Goal: Information Seeking & Learning: Find specific fact

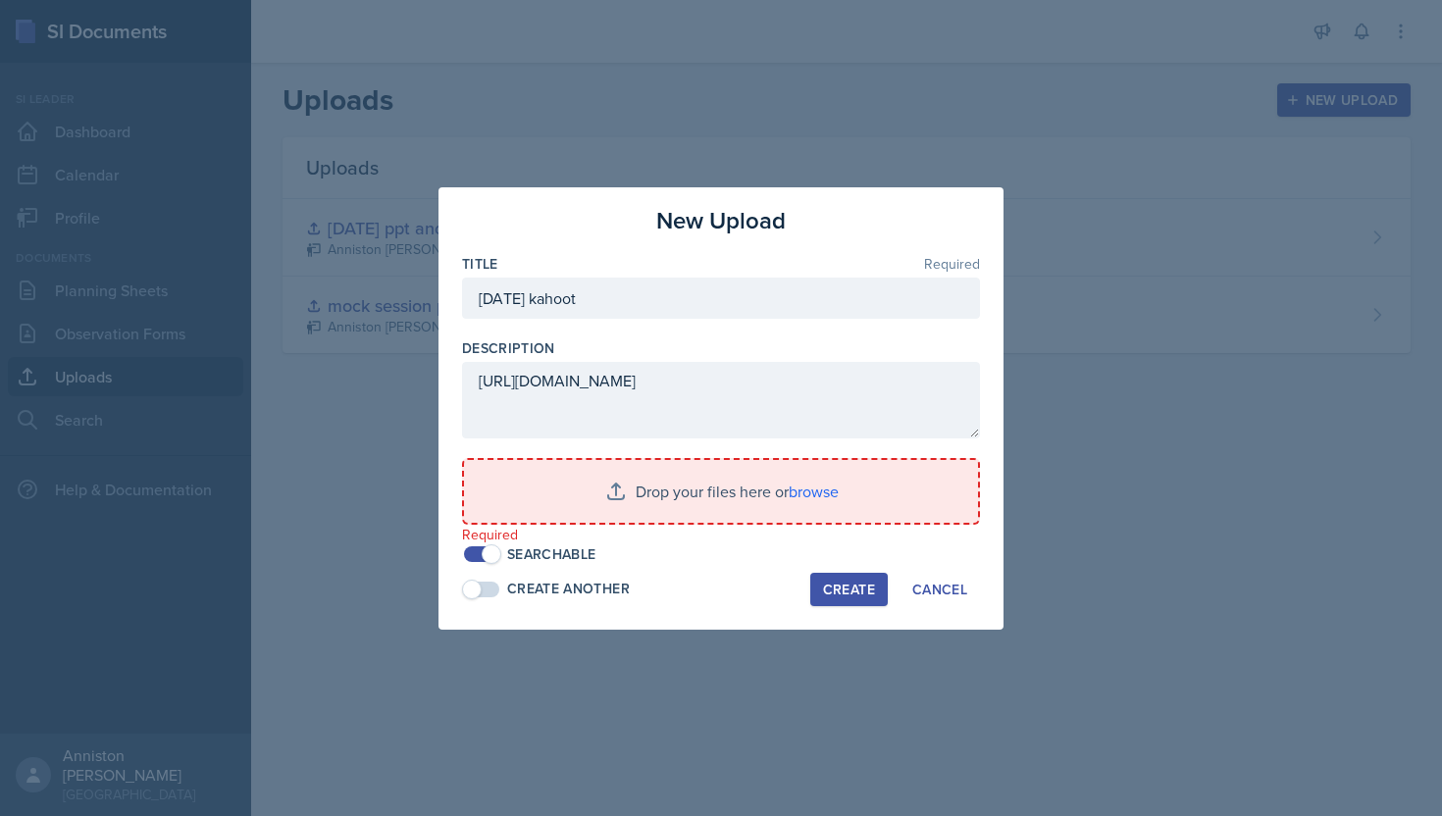
click at [299, 610] on div at bounding box center [721, 408] width 1442 height 816
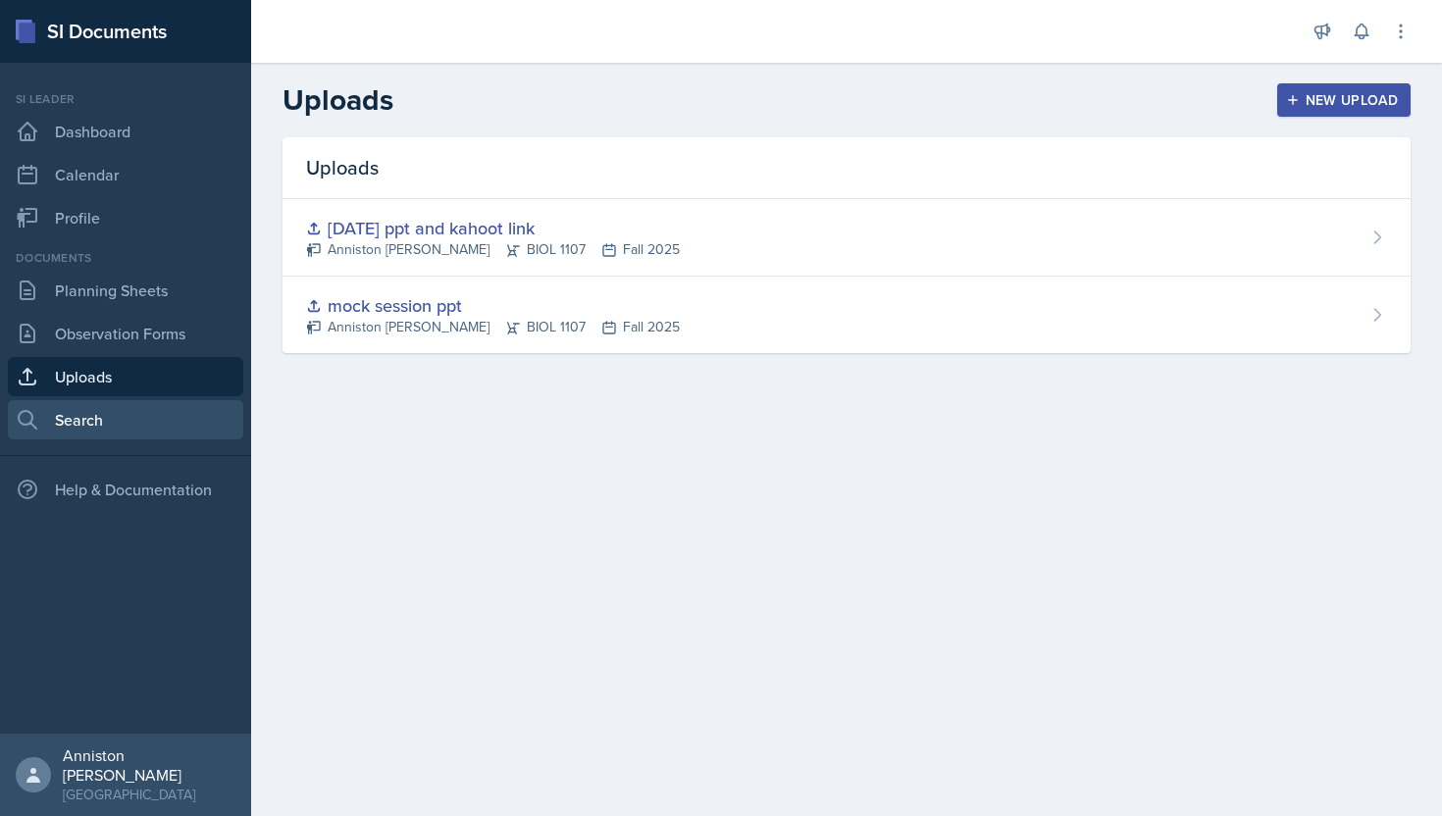
click at [145, 426] on link "Search" at bounding box center [125, 419] width 235 height 39
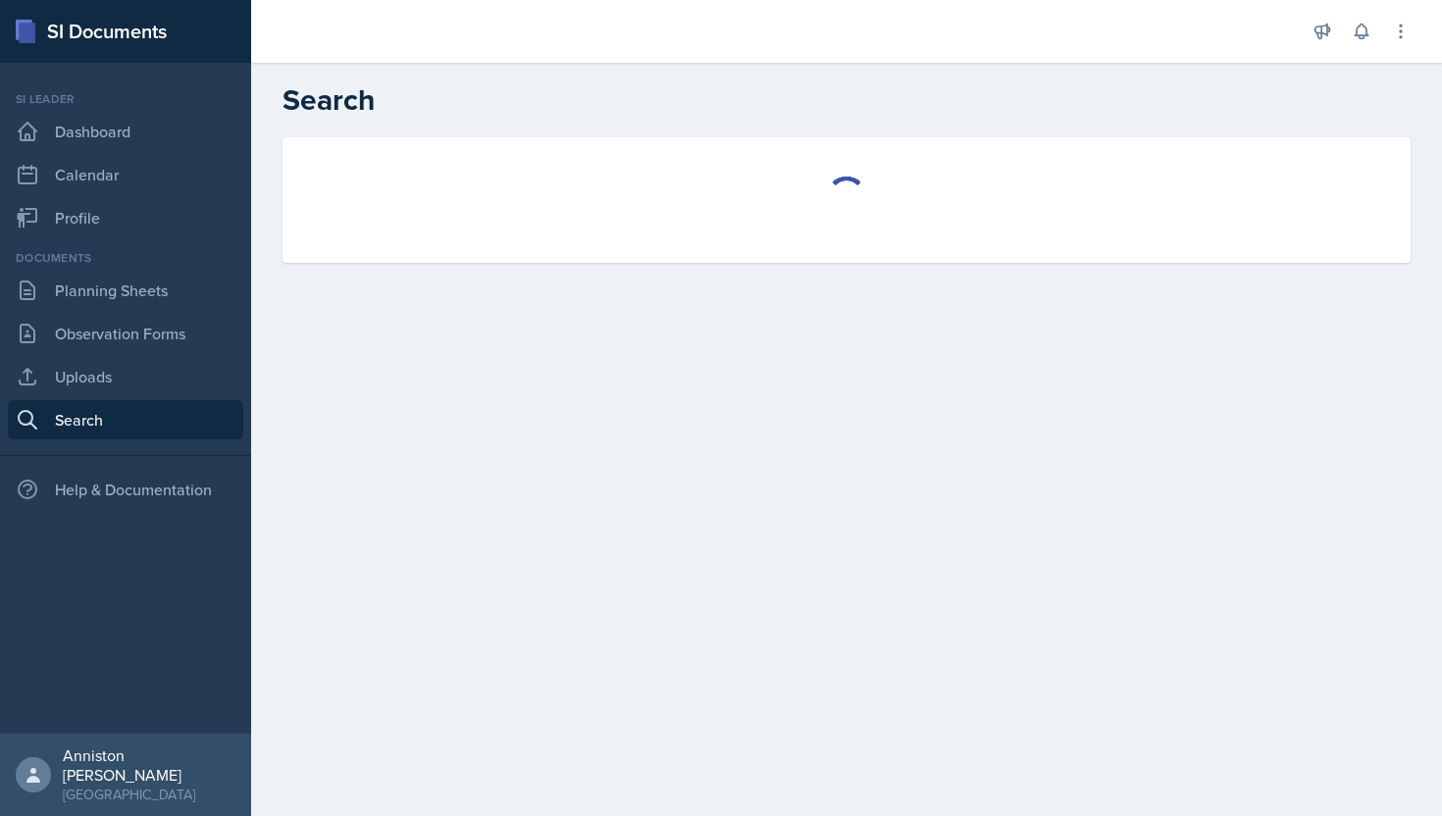
select select "all"
select select "1"
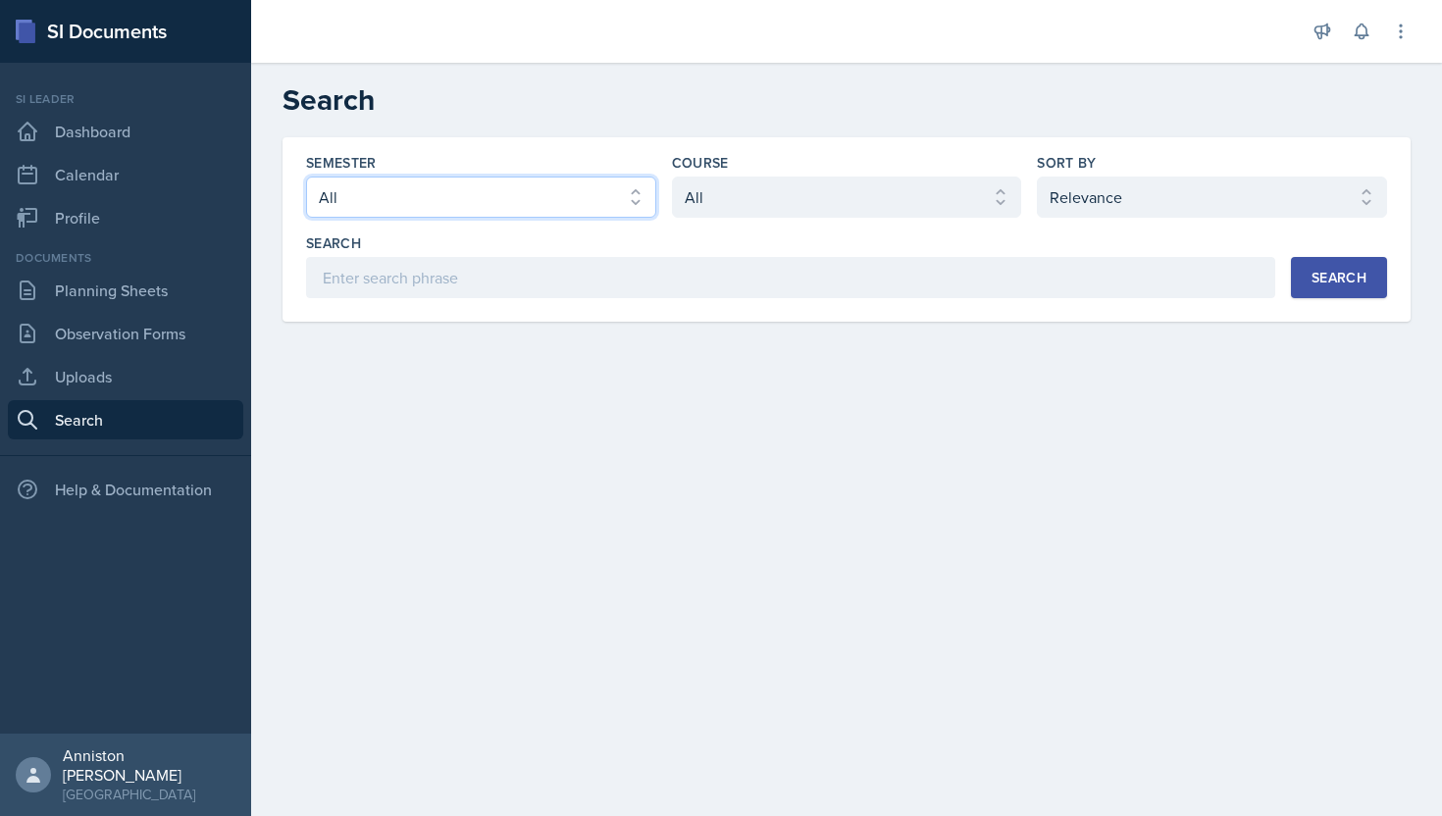
click at [600, 194] on select "Select semester All Fall 2025 Summer 2025 Spring 2025 Fall 2024 Summer 2024 Spr…" at bounding box center [481, 197] width 350 height 41
select select "a8ed5ca7-d3a3-44eb-ad59-ceca828f7d72"
click at [306, 177] on select "Select semester All Fall 2025 Summer 2025 Spring 2025 Fall 2024 Summer 2024 Spr…" at bounding box center [481, 197] width 350 height 41
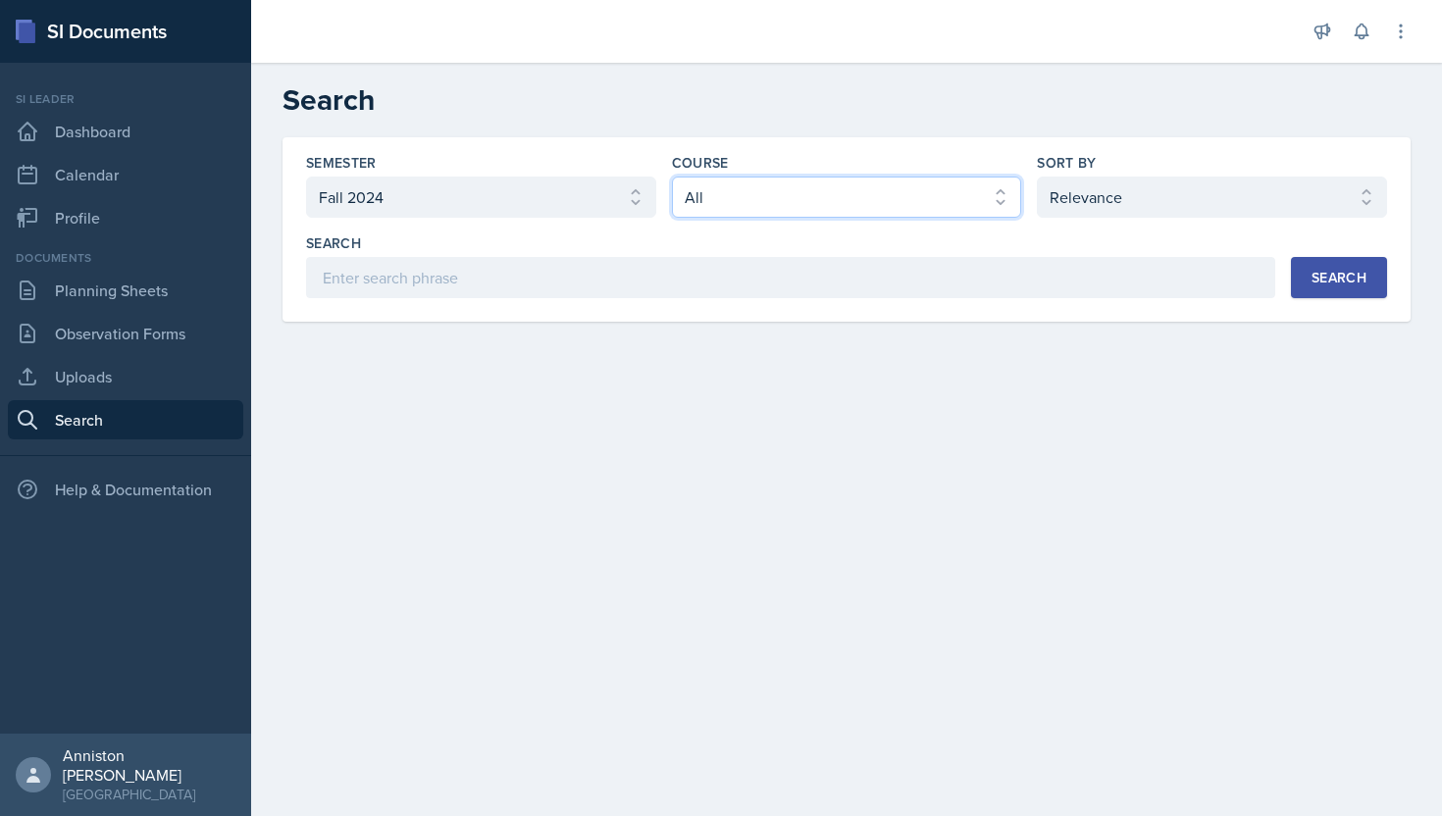
click at [760, 180] on select "Select course All ACCT 2101 ACCT 2102 ACCT 4050 ANTH 1102 ANTH 3301 ARCH 1000 A…" at bounding box center [847, 197] width 350 height 41
select select "a0067b6f-3d76-4e76-8e19-0da8f959099c"
click at [672, 177] on select "Select course All ACCT 2101 ACCT 2102 ACCT 4050 ANTH 1102 ANTH 3301 ARCH 1000 A…" at bounding box center [847, 197] width 350 height 41
click at [1326, 283] on div "Search" at bounding box center [1339, 278] width 55 height 16
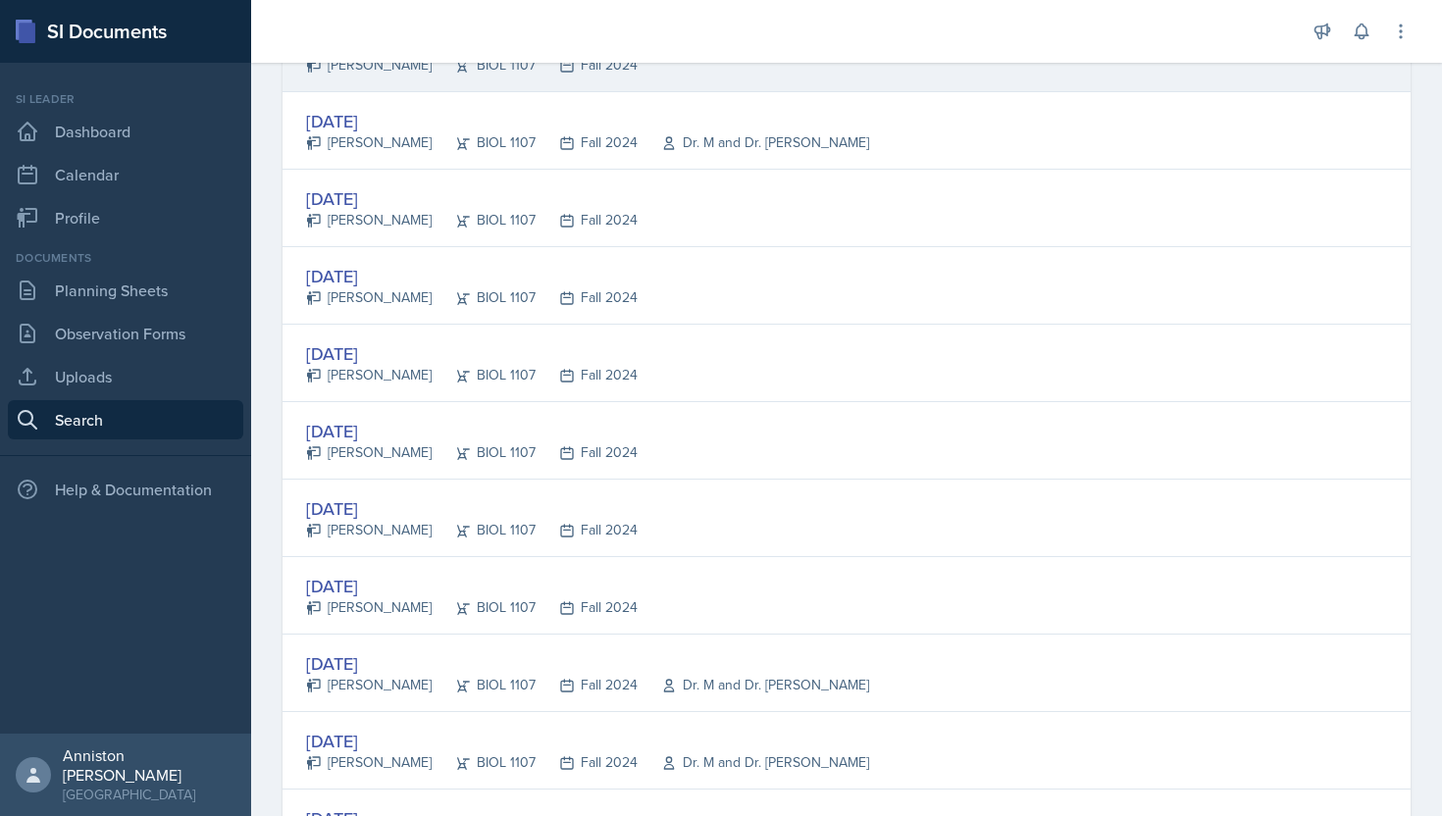
scroll to position [407, 0]
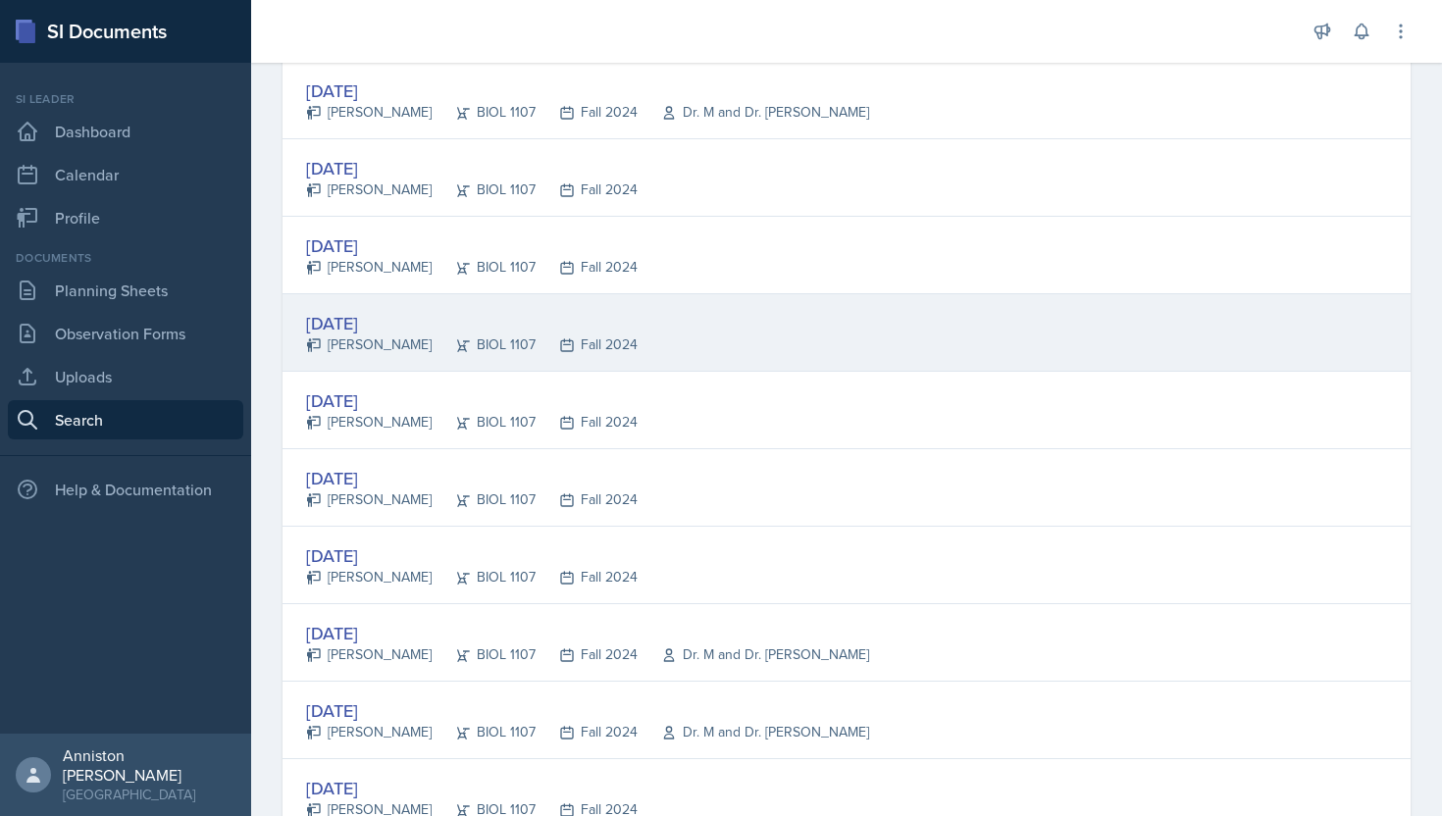
click at [380, 320] on div "[DATE]" at bounding box center [472, 323] width 332 height 26
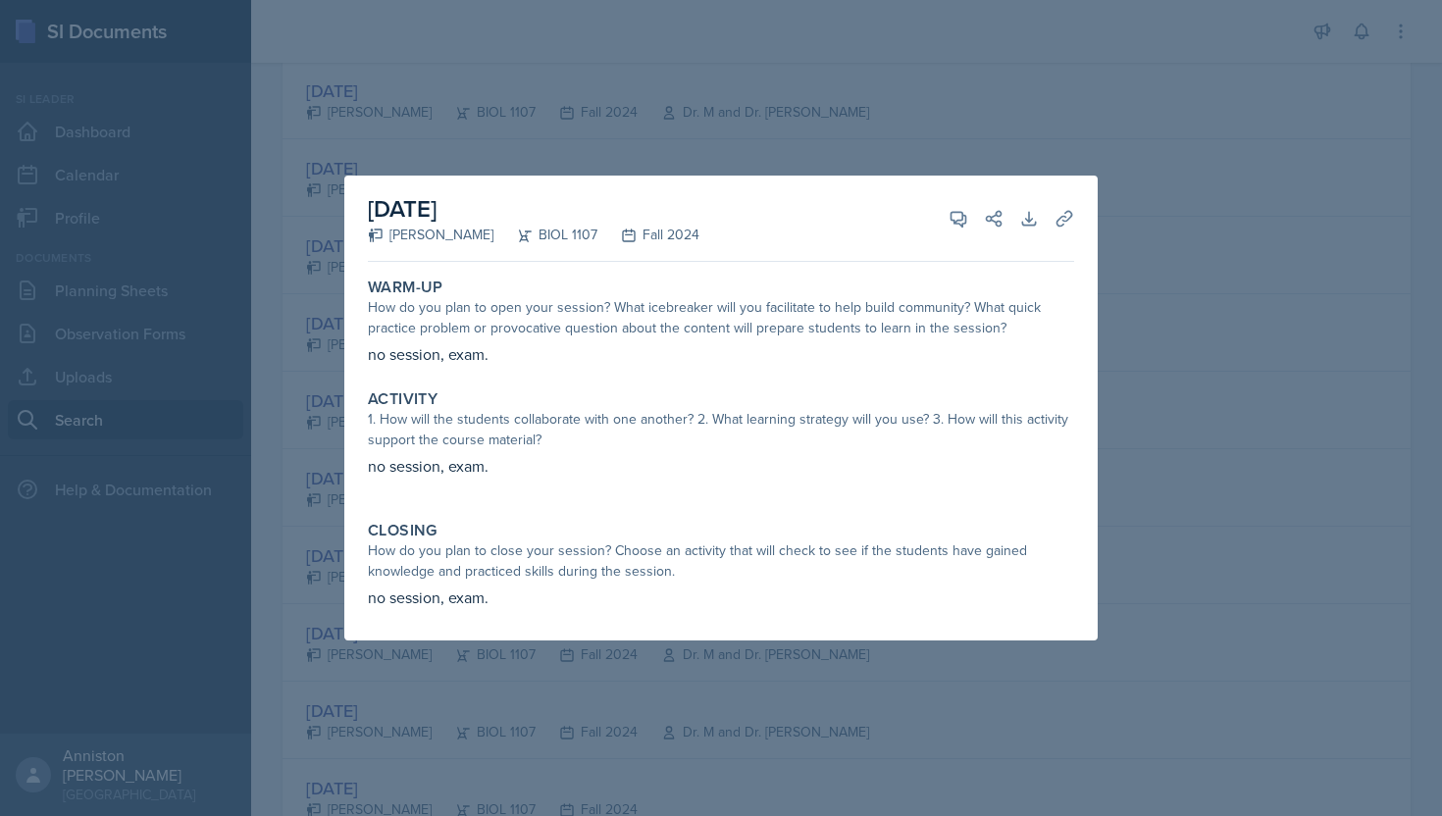
click at [299, 421] on div at bounding box center [721, 408] width 1442 height 816
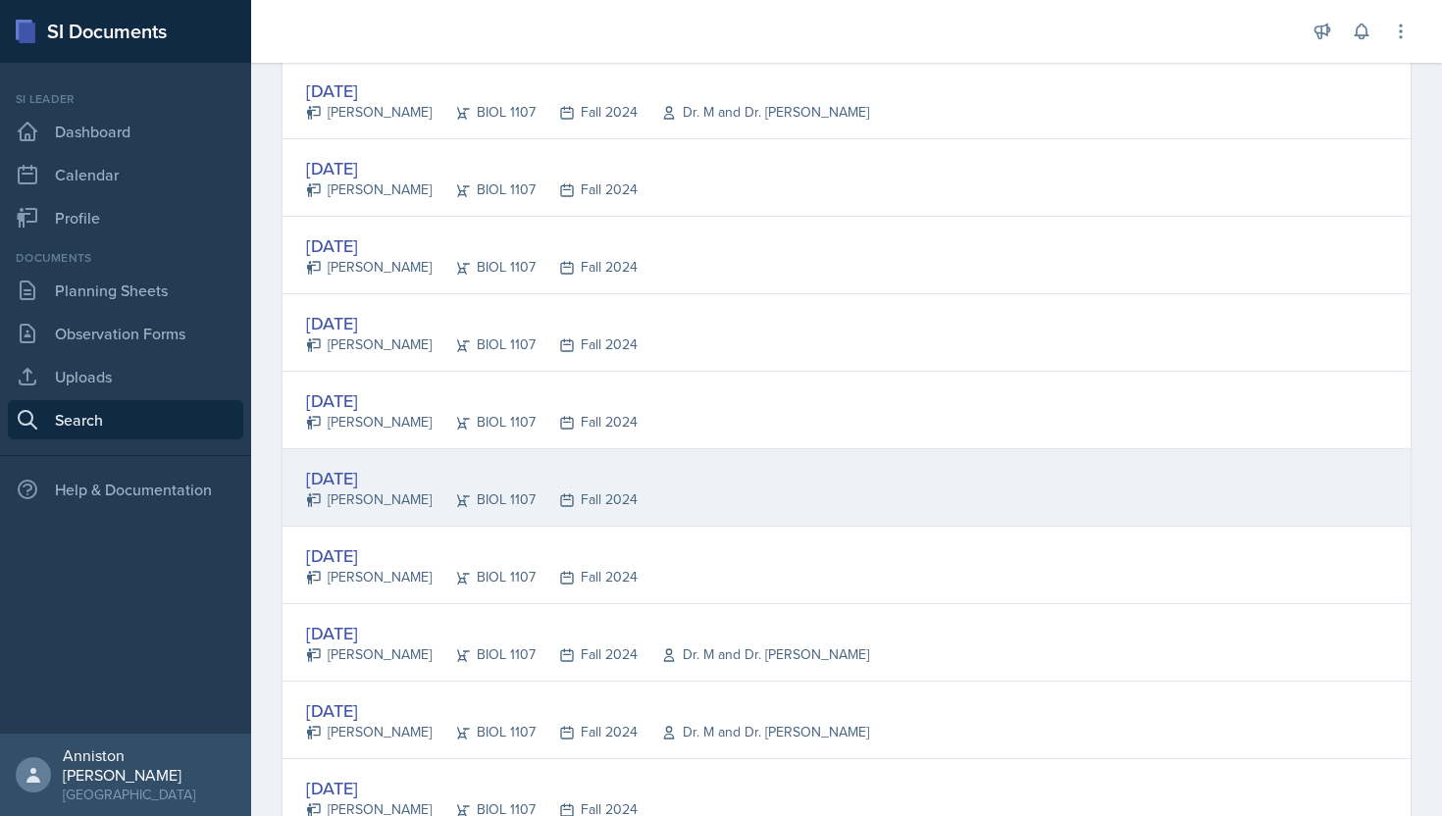
click at [361, 488] on div "[DATE]" at bounding box center [472, 478] width 332 height 26
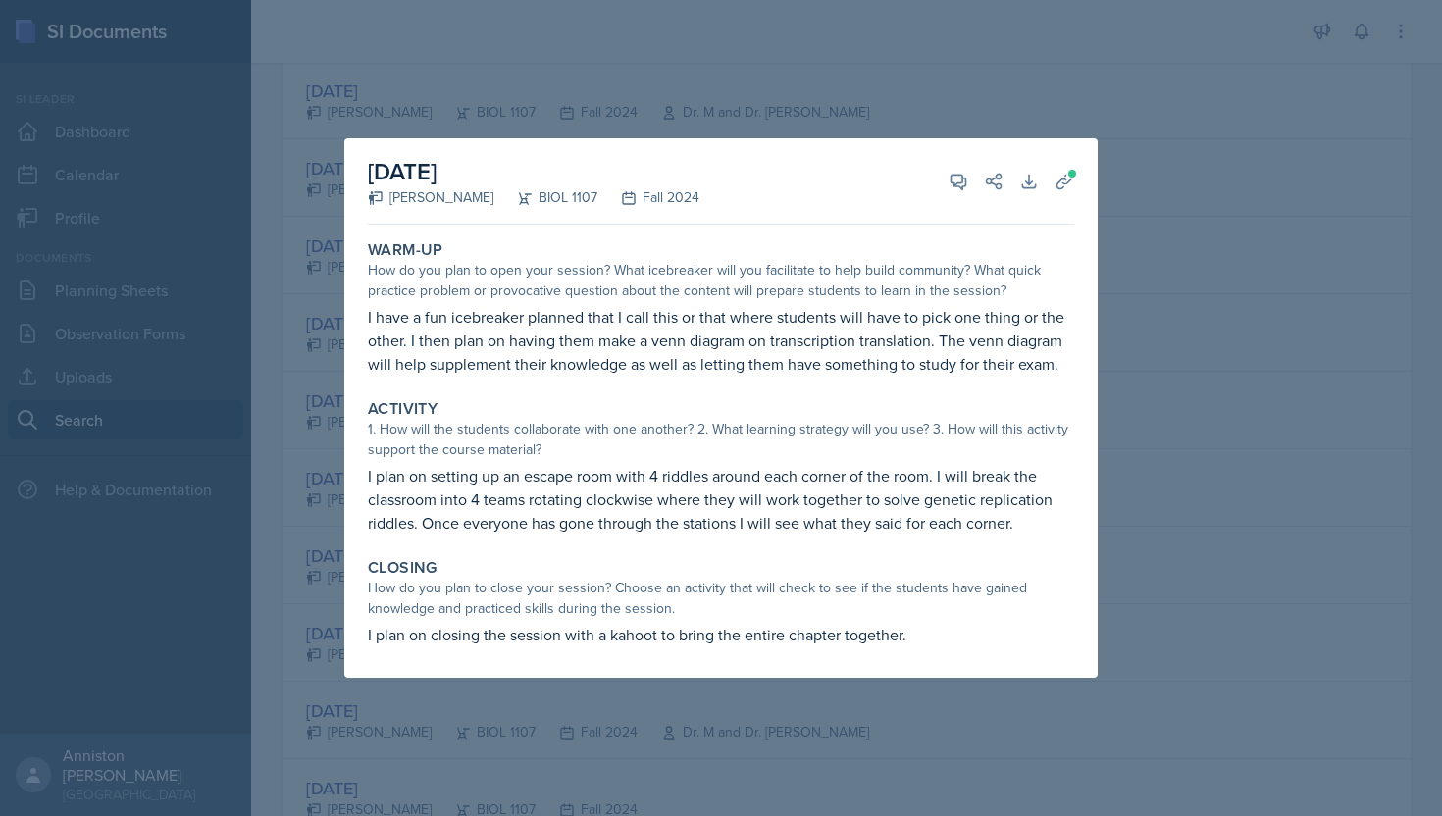
click at [322, 458] on div at bounding box center [721, 408] width 1442 height 816
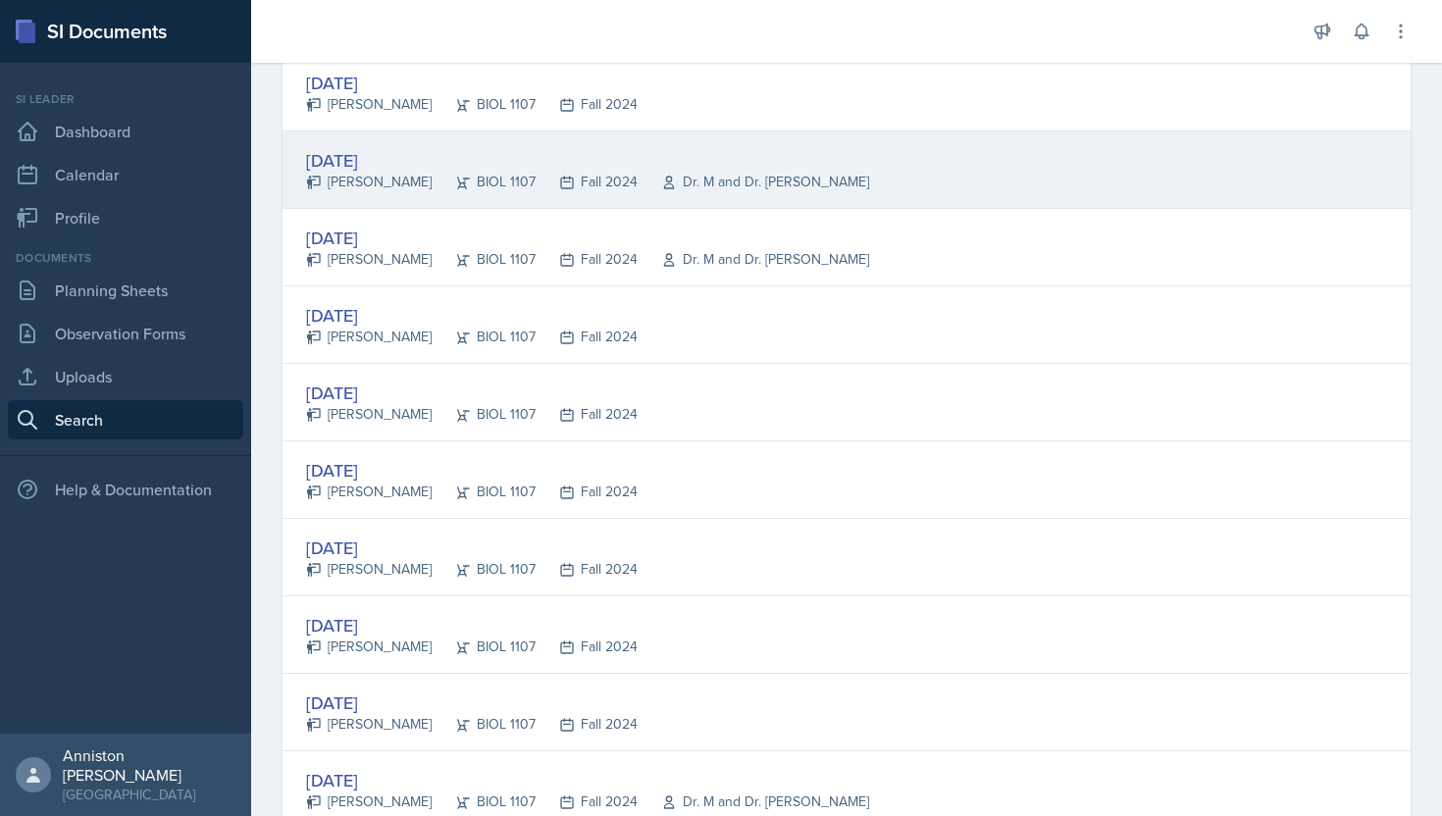
scroll to position [883, 0]
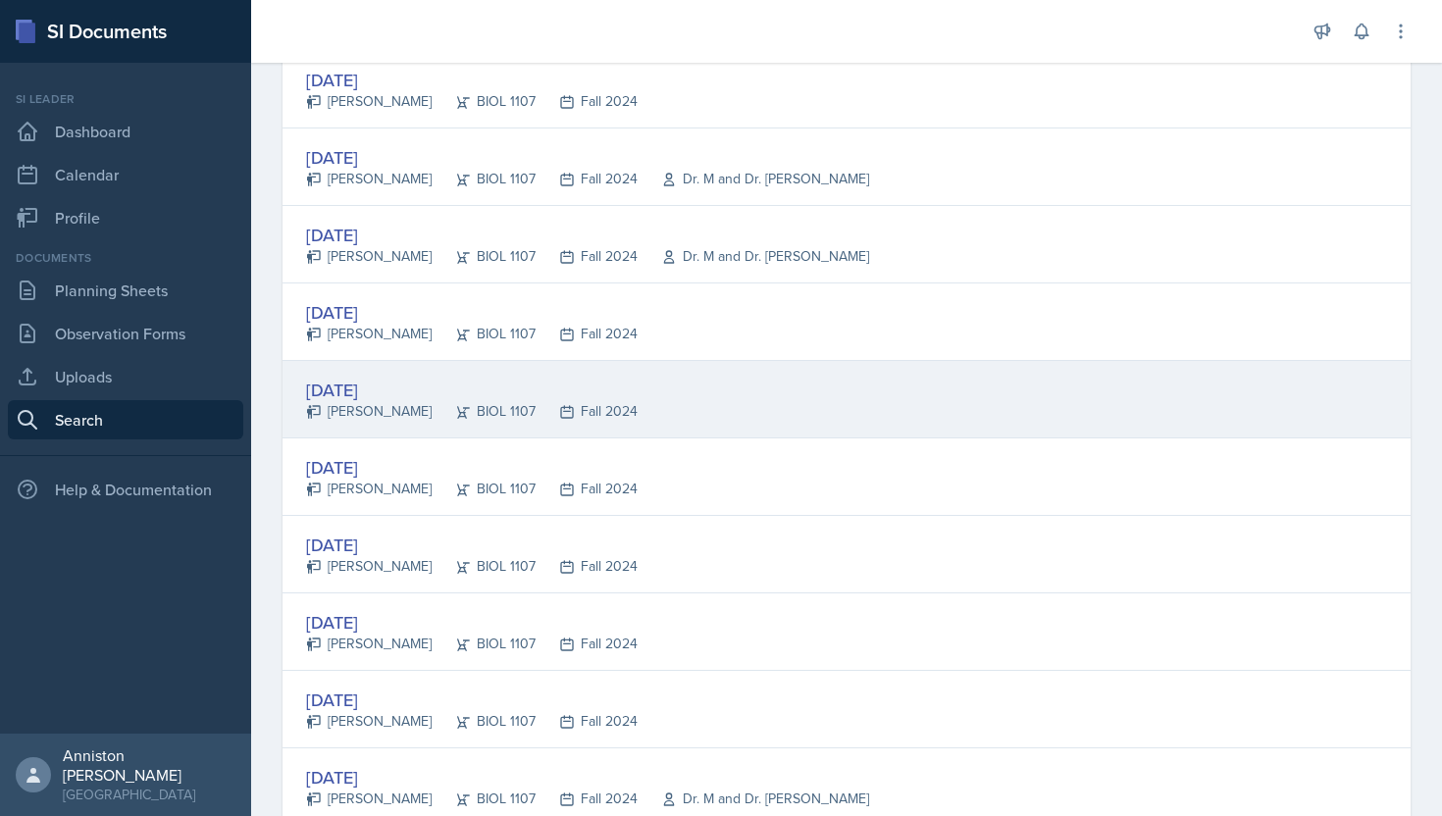
click at [390, 379] on div "[DATE]" at bounding box center [472, 390] width 332 height 26
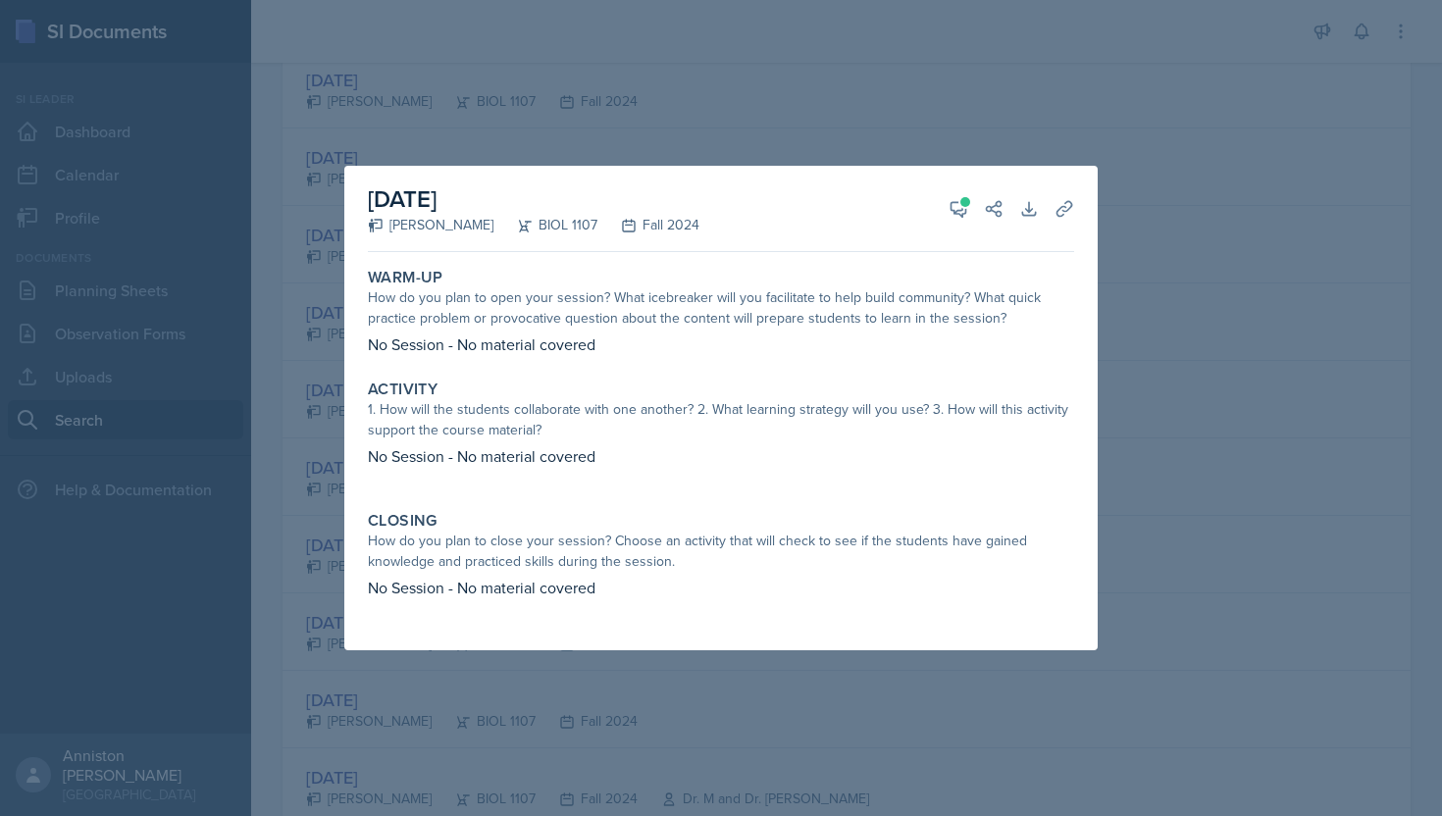
click at [324, 406] on div at bounding box center [721, 408] width 1442 height 816
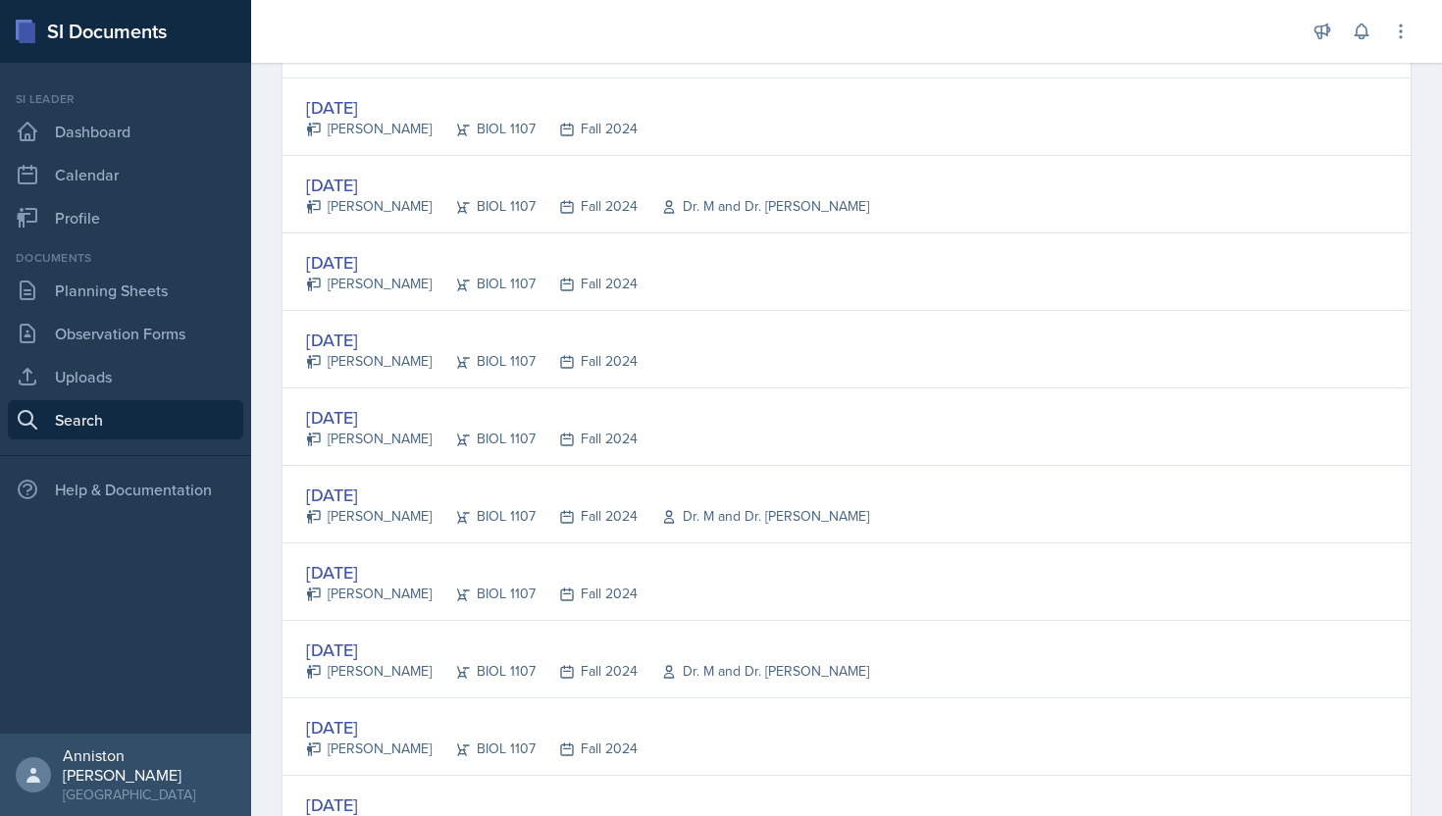
scroll to position [2040, 0]
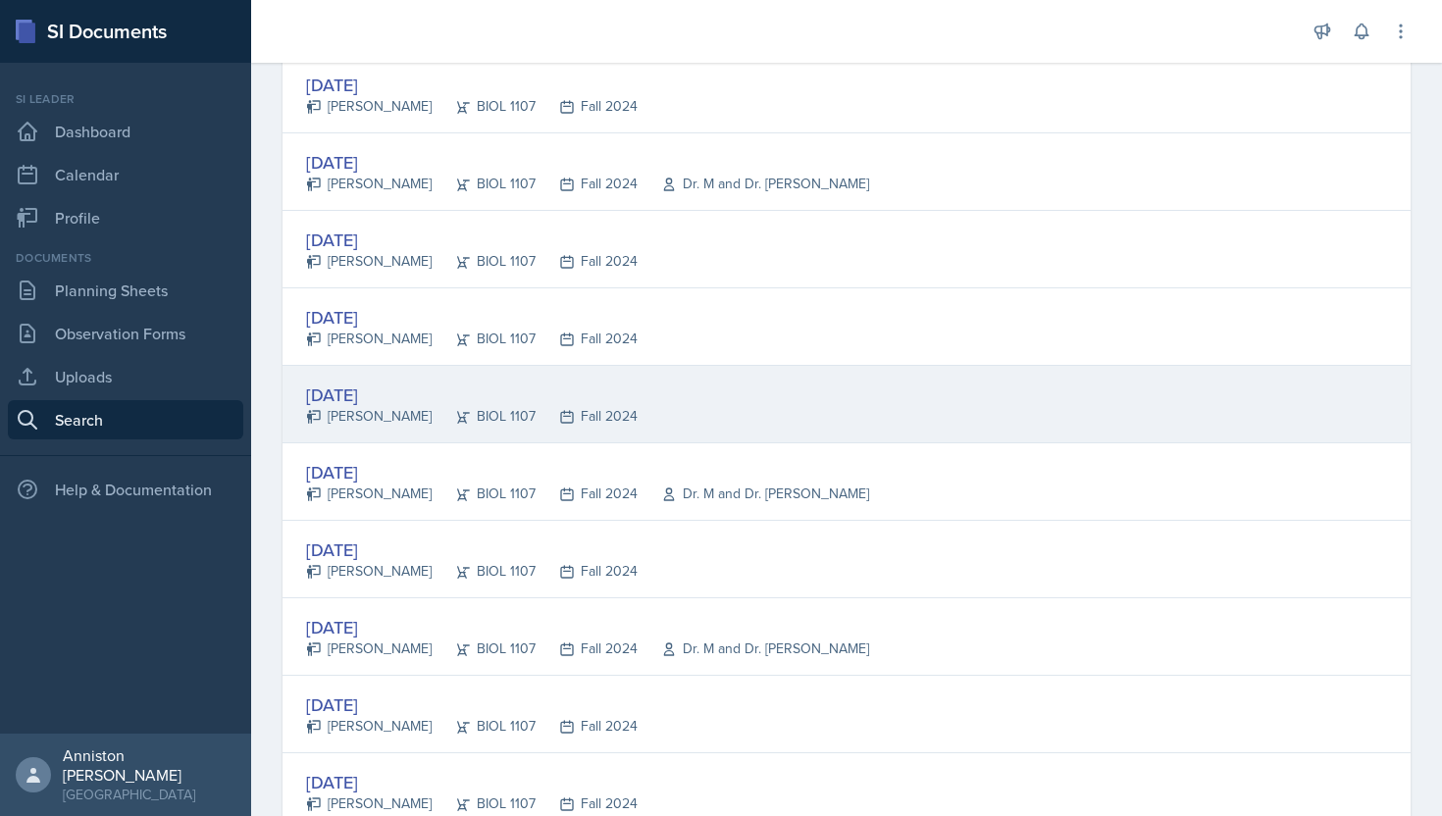
click at [438, 386] on div "[DATE]" at bounding box center [472, 395] width 332 height 26
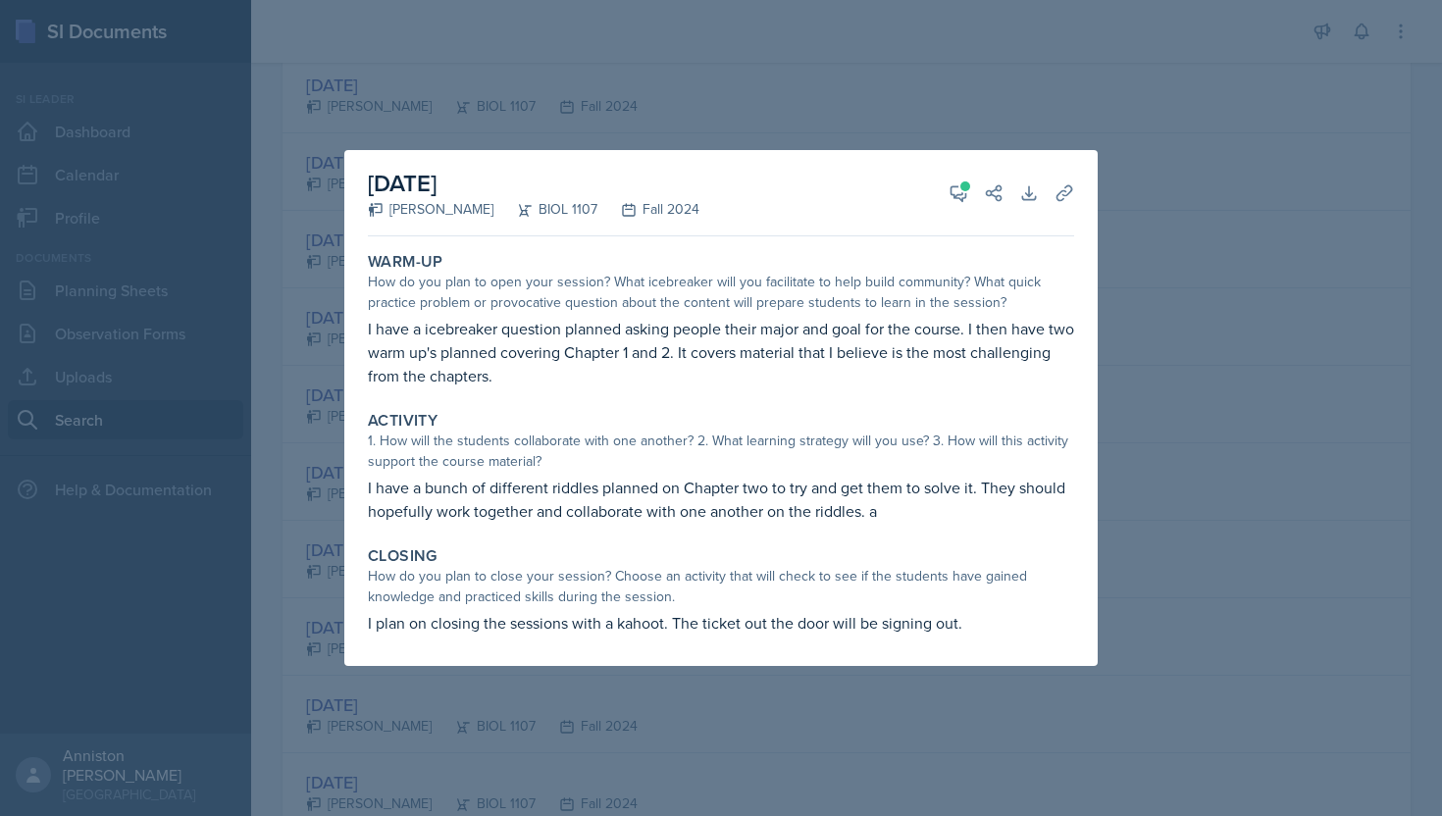
click at [266, 434] on div at bounding box center [721, 408] width 1442 height 816
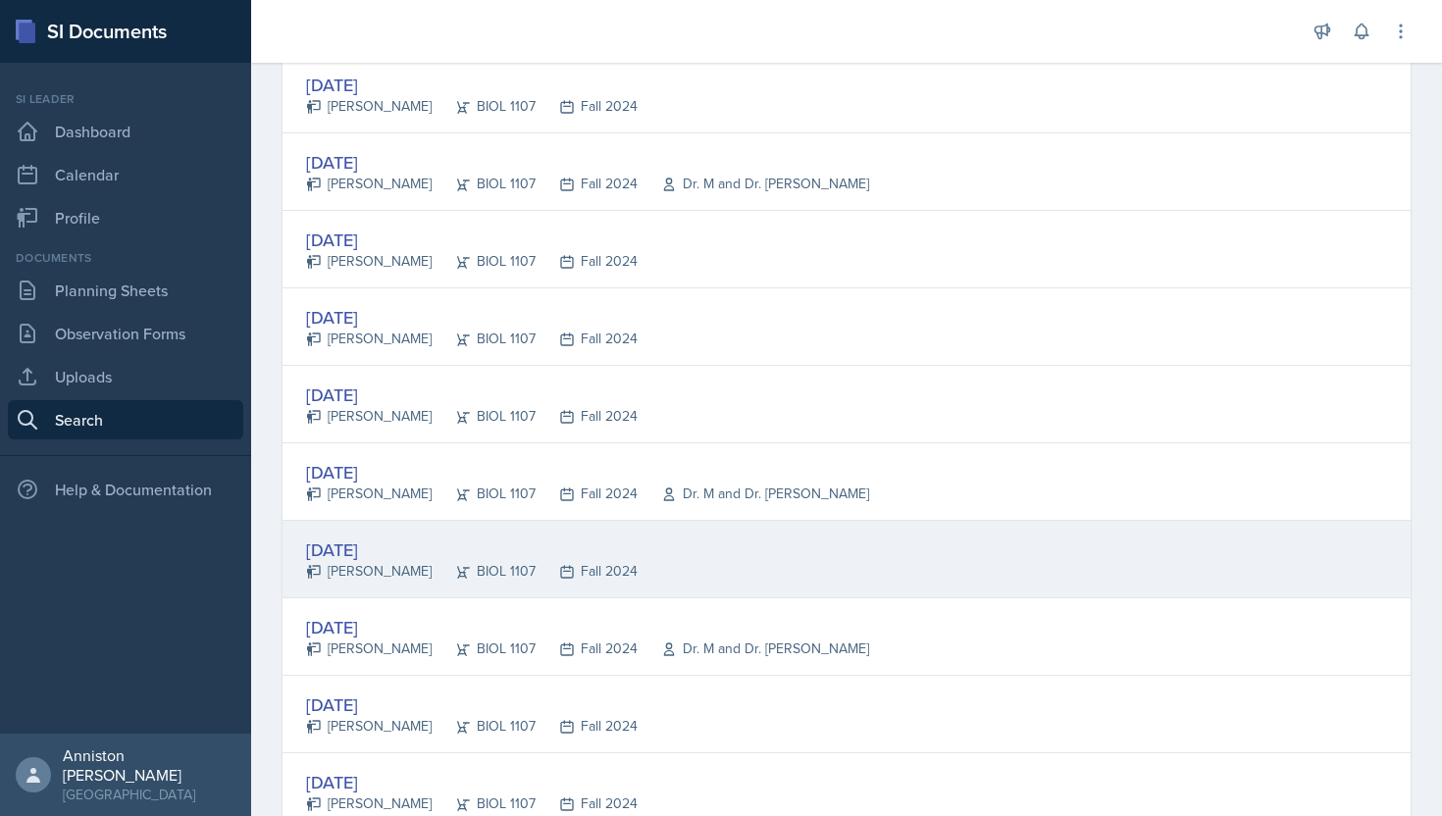
click at [400, 559] on div "[DATE]" at bounding box center [472, 550] width 332 height 26
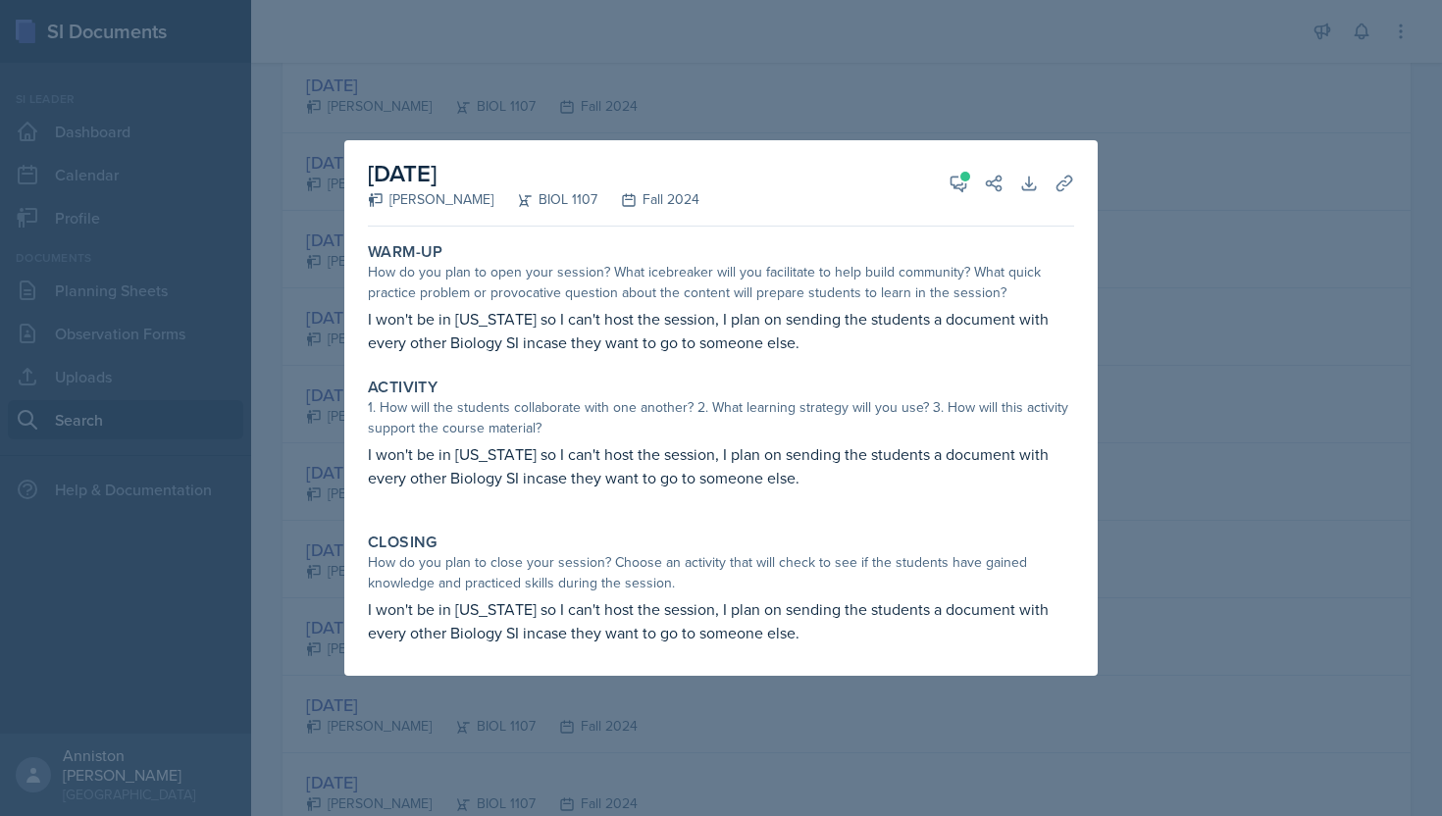
click at [273, 518] on div at bounding box center [721, 408] width 1442 height 816
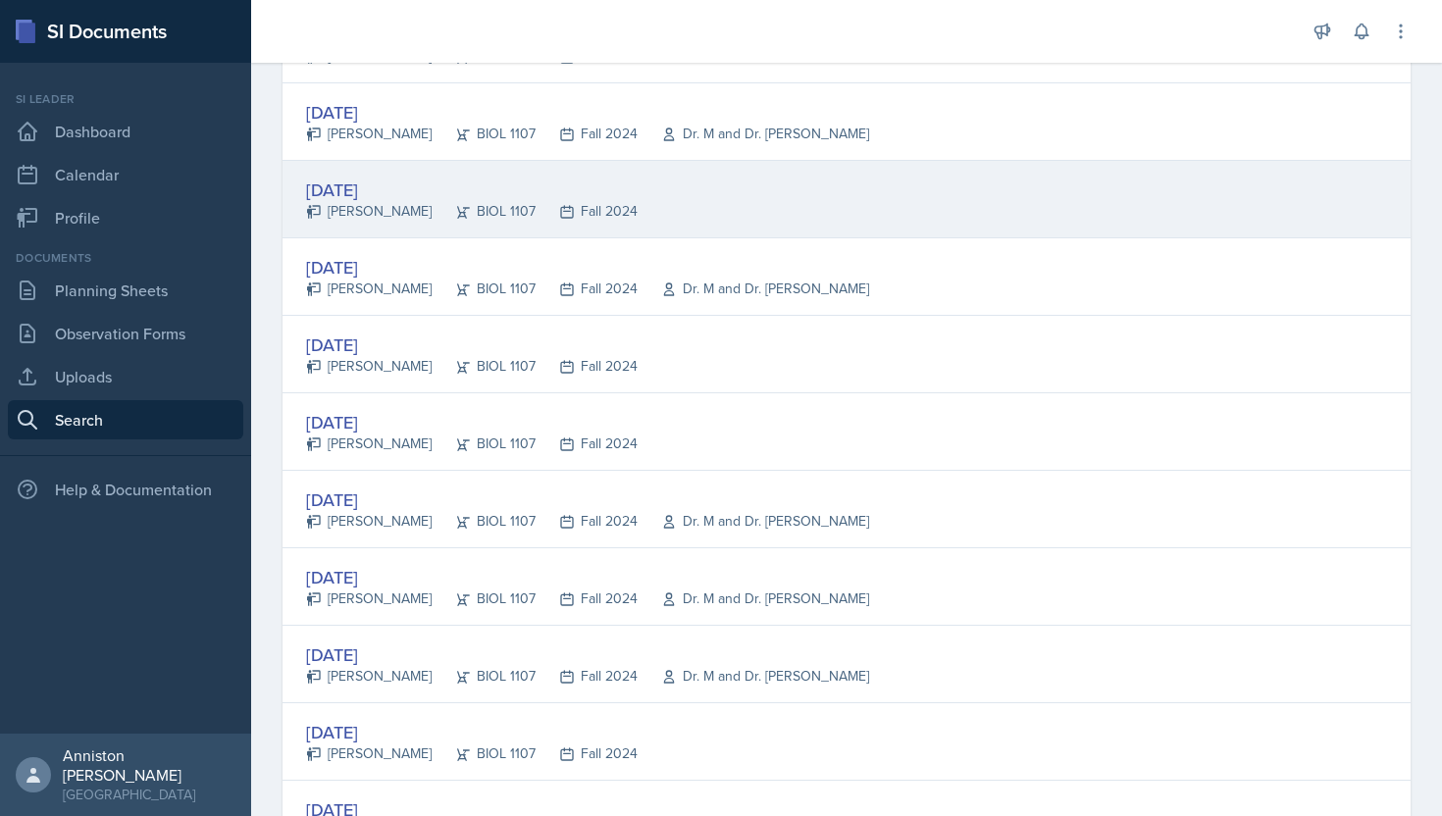
scroll to position [2403, 0]
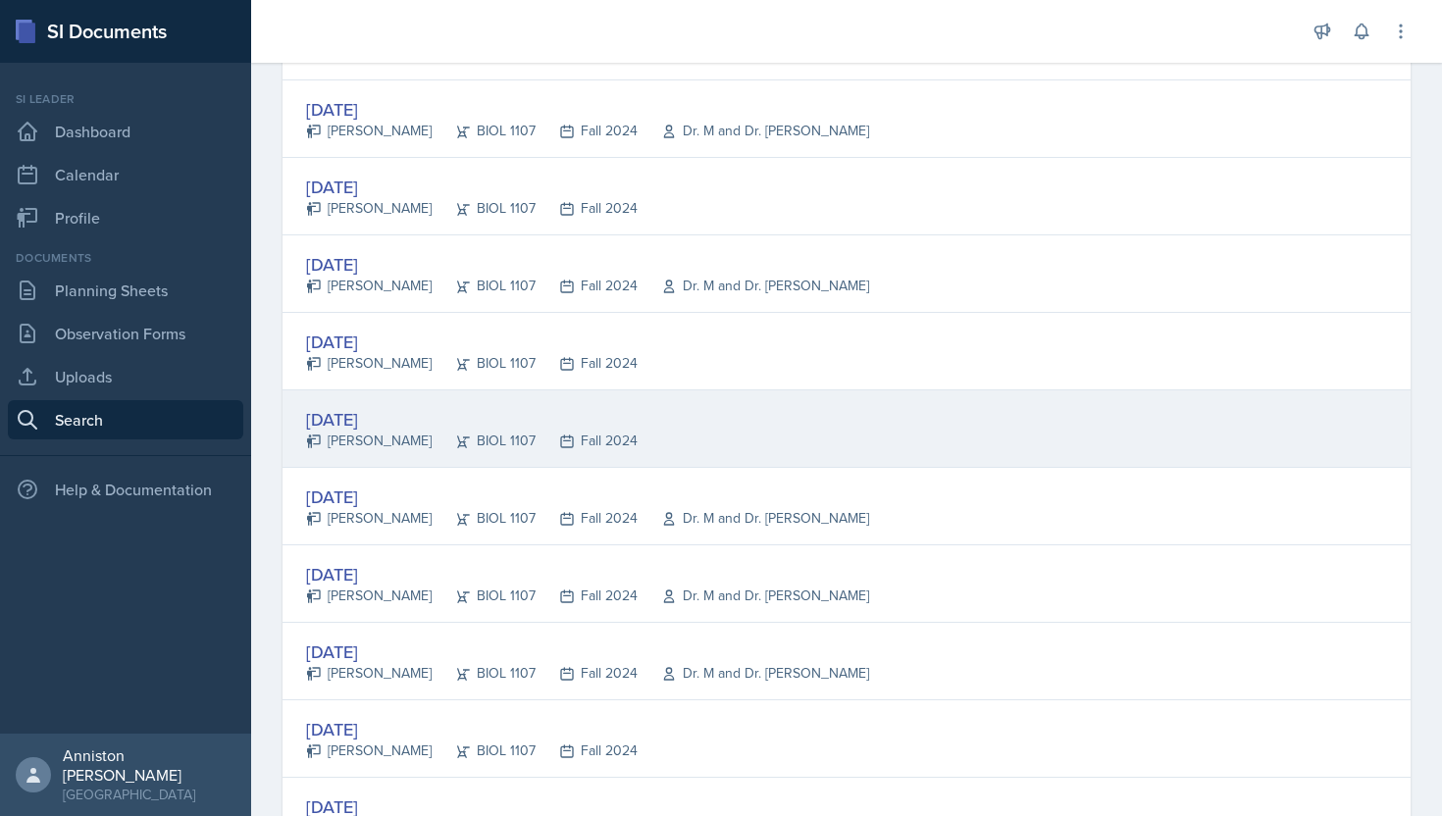
click at [402, 437] on div "[PERSON_NAME]" at bounding box center [369, 441] width 126 height 21
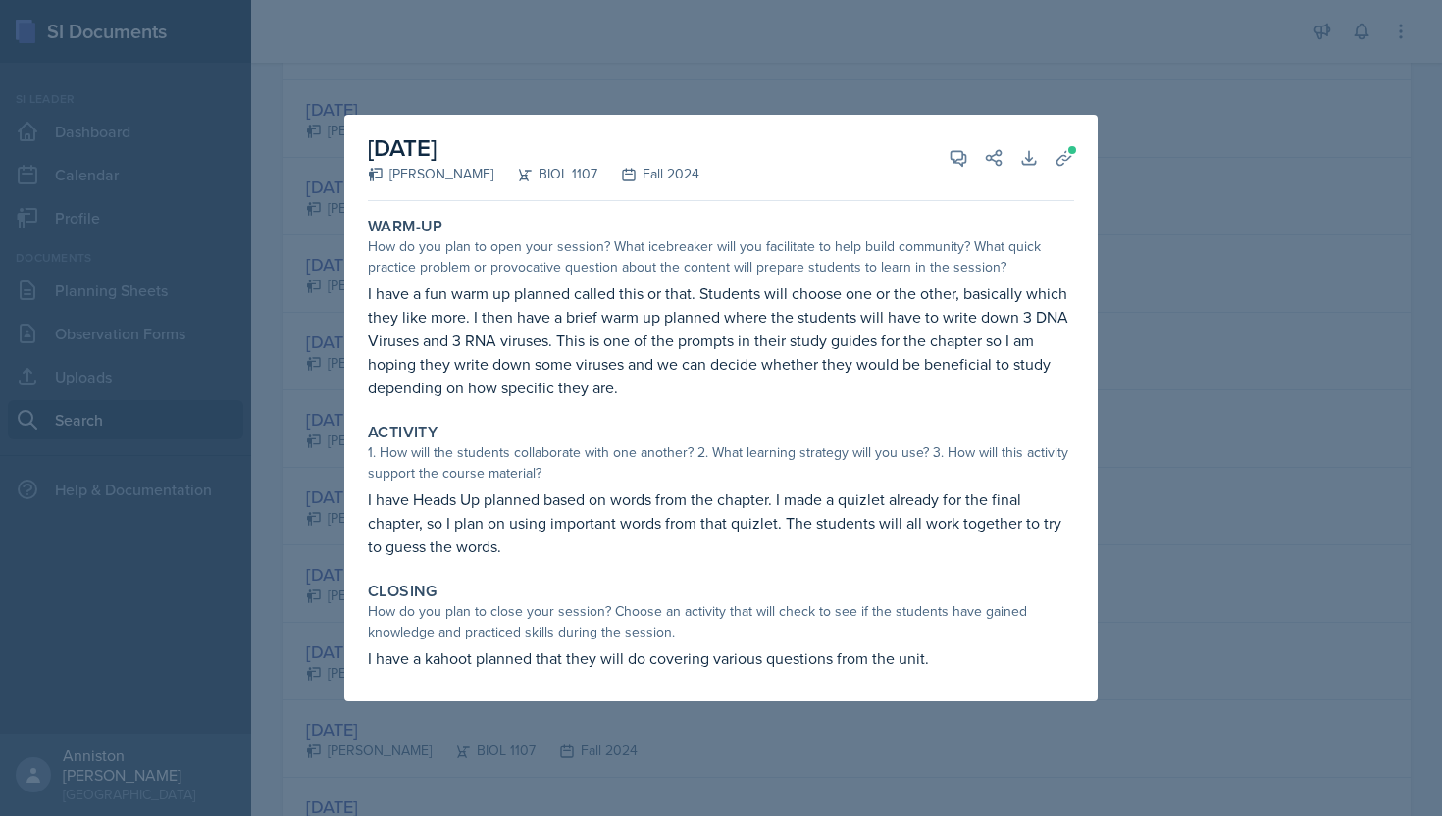
click at [361, 386] on div "Warm-Up How do you plan to open your session? What icebreaker will you facilita…" at bounding box center [721, 308] width 722 height 198
click at [297, 413] on div at bounding box center [721, 408] width 1442 height 816
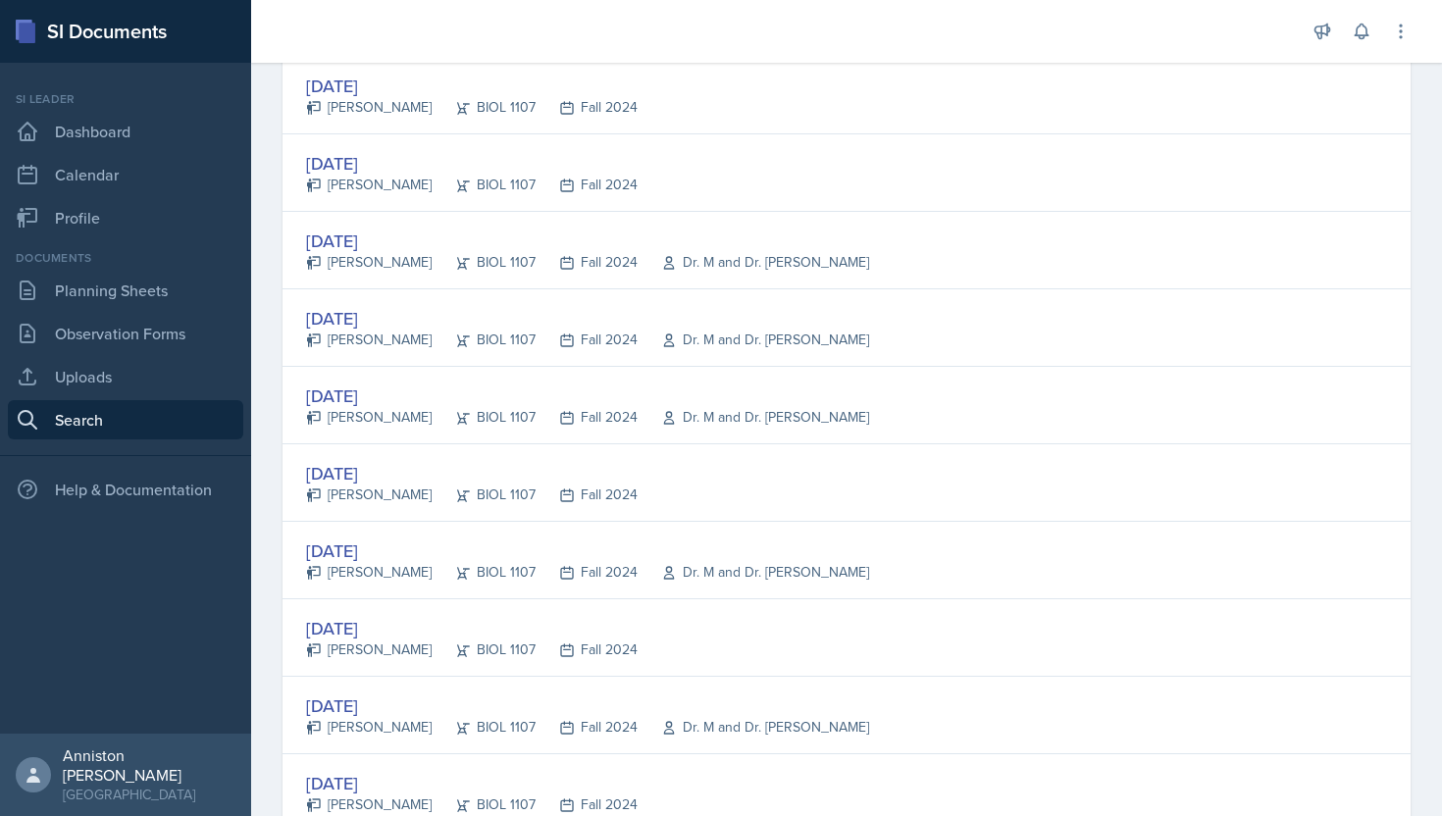
scroll to position [3574, 0]
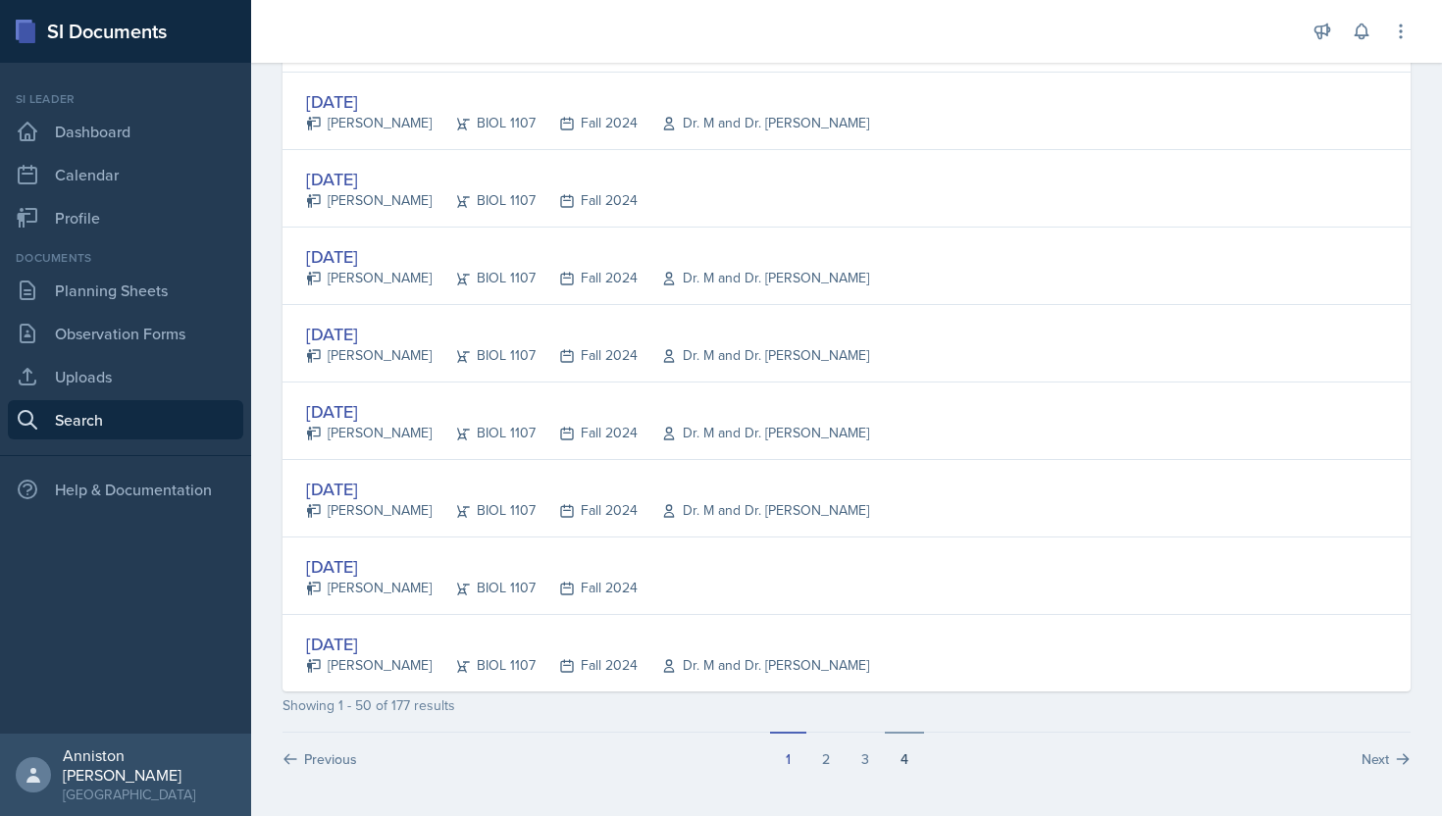
click at [916, 765] on button "4" at bounding box center [904, 750] width 39 height 37
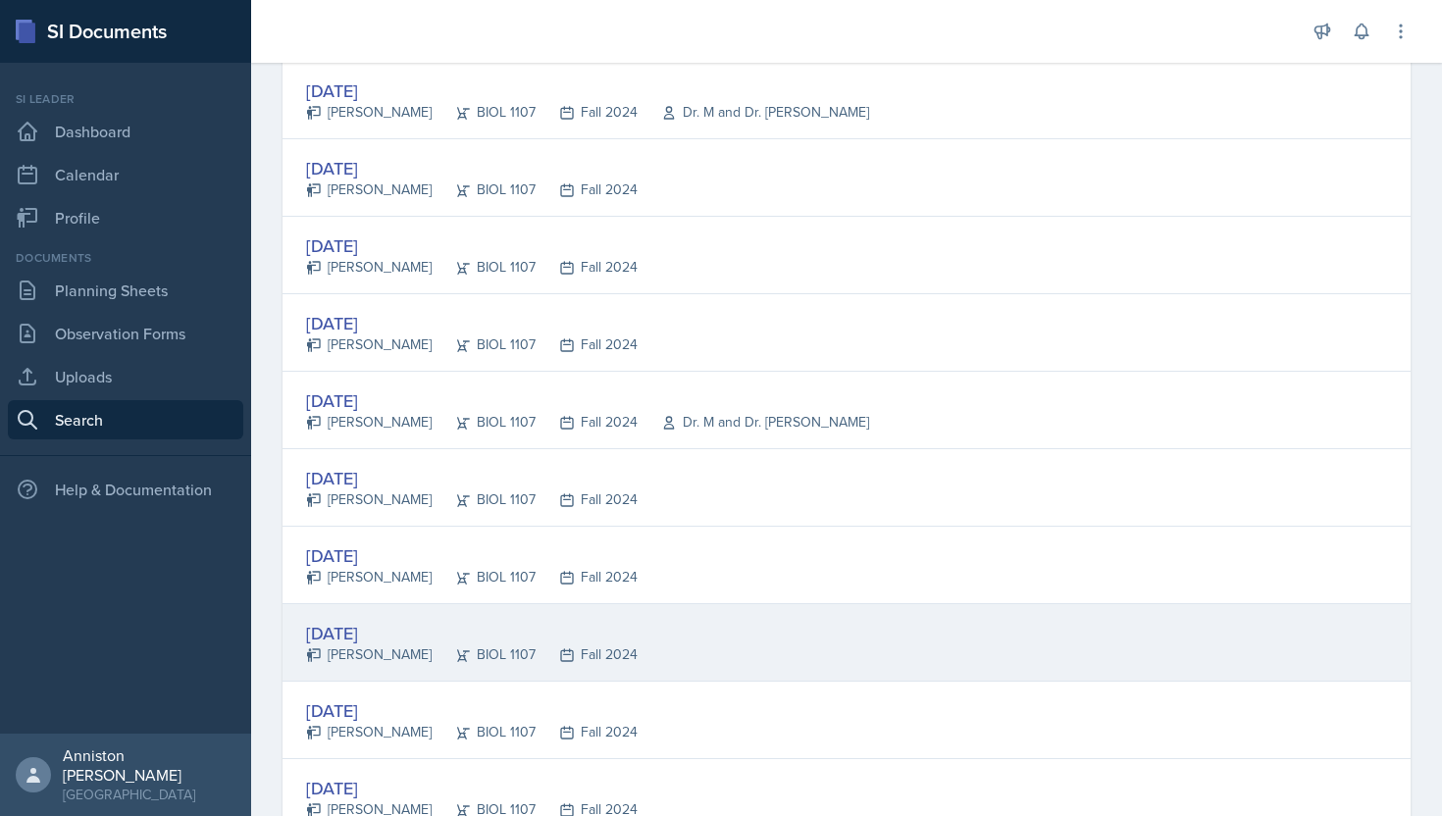
scroll to position [1488, 0]
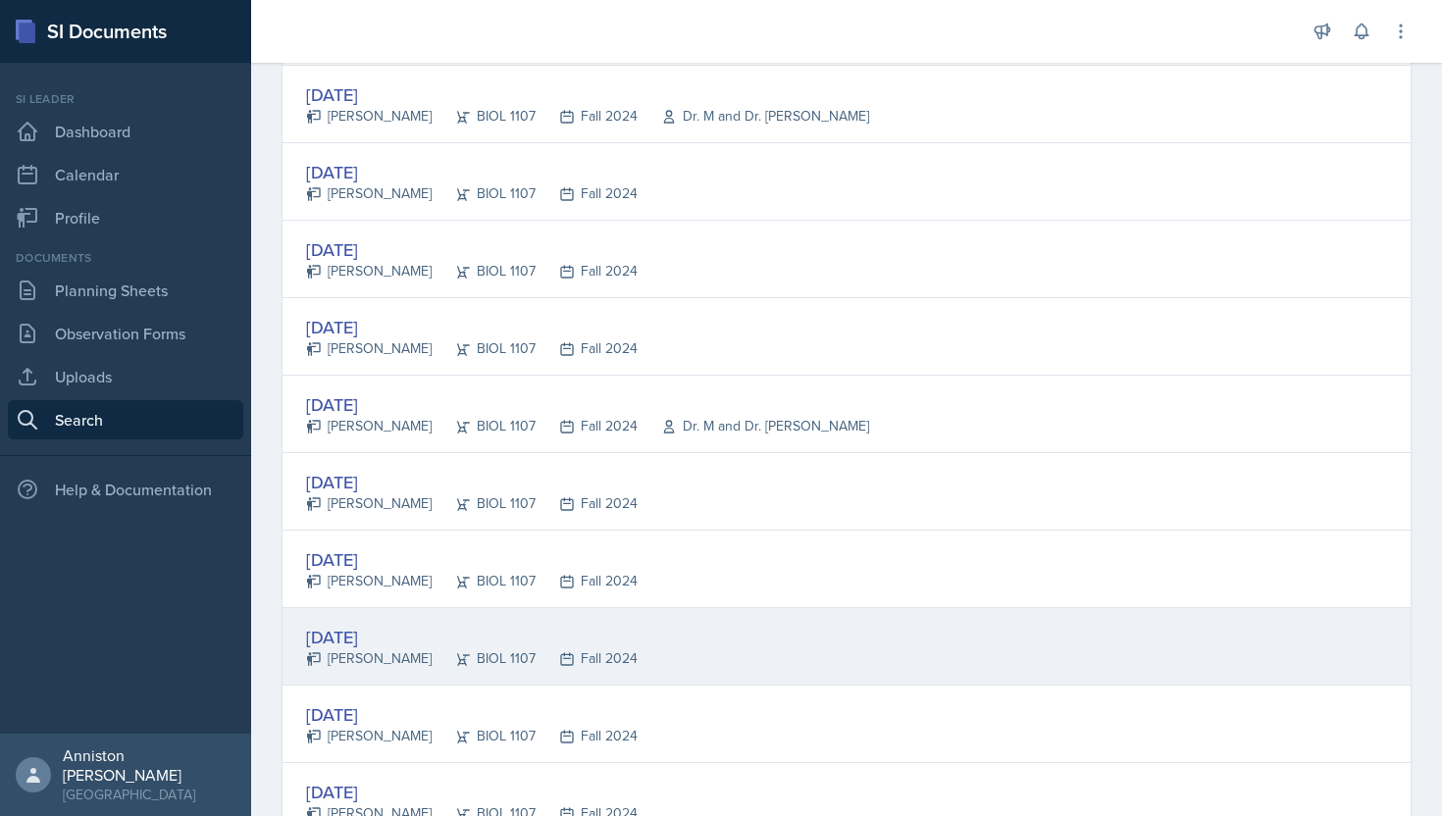
click at [426, 318] on div "[DATE]" at bounding box center [472, 327] width 332 height 26
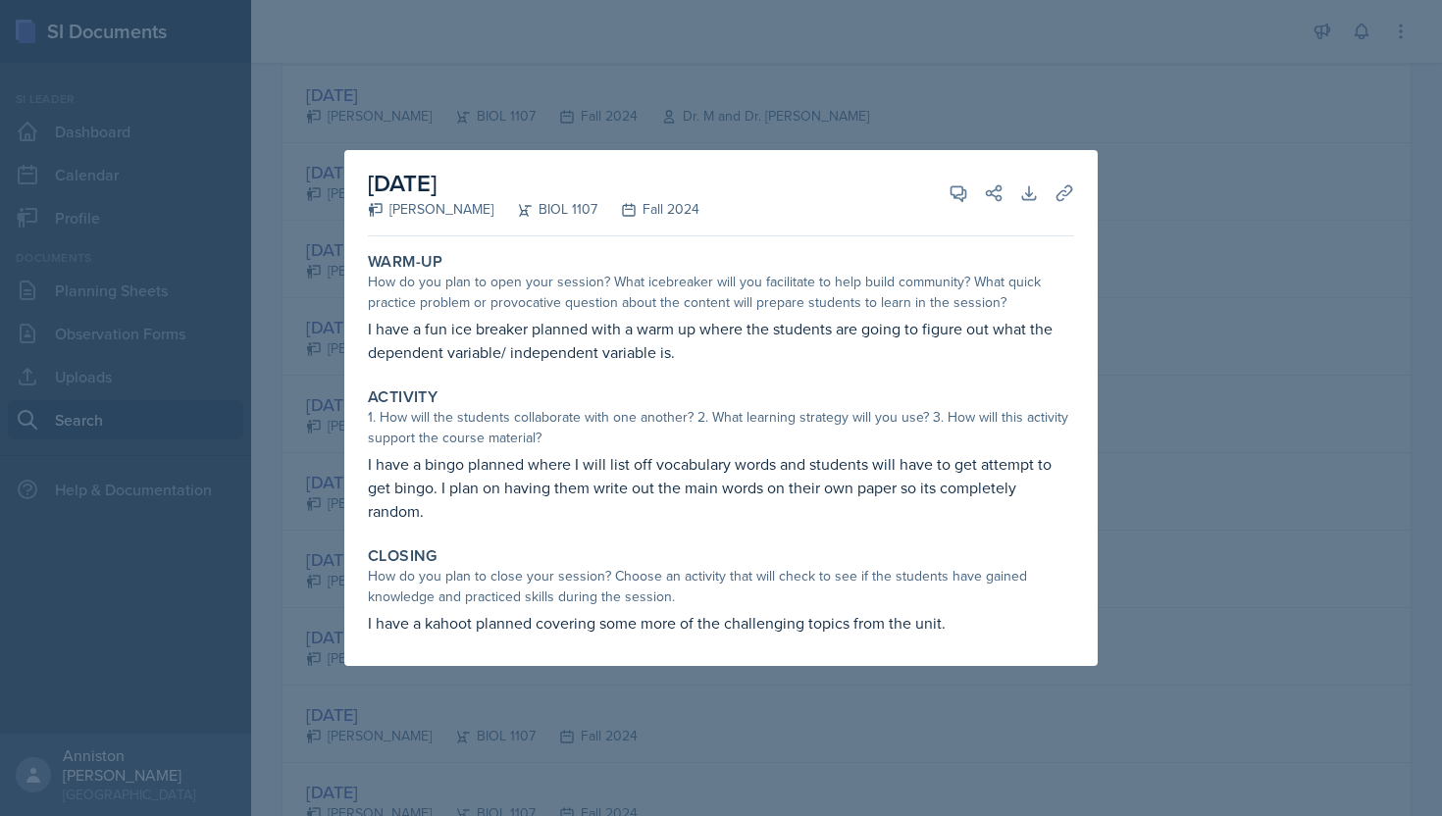
click at [315, 421] on div at bounding box center [721, 408] width 1442 height 816
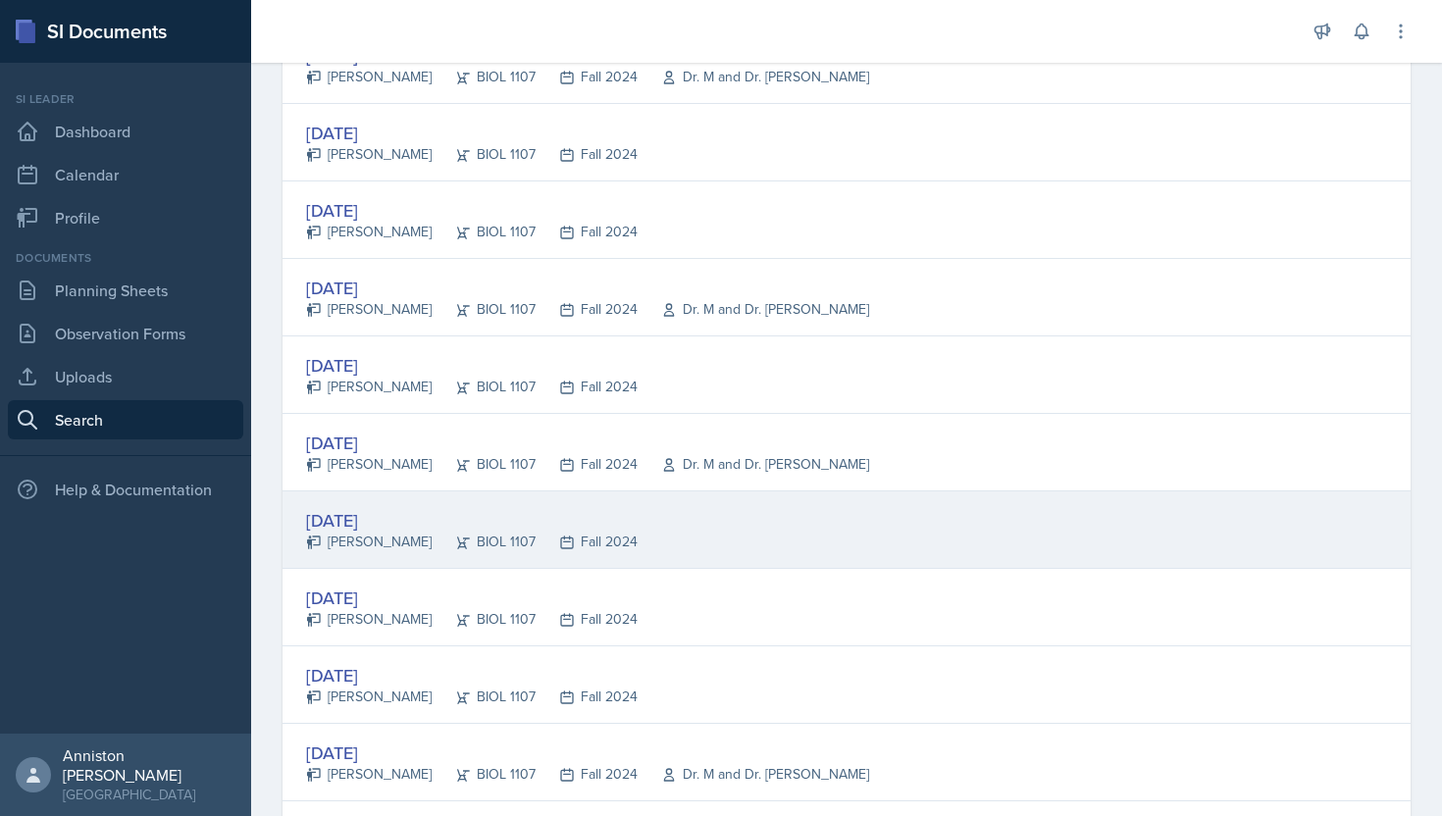
scroll to position [1083, 0]
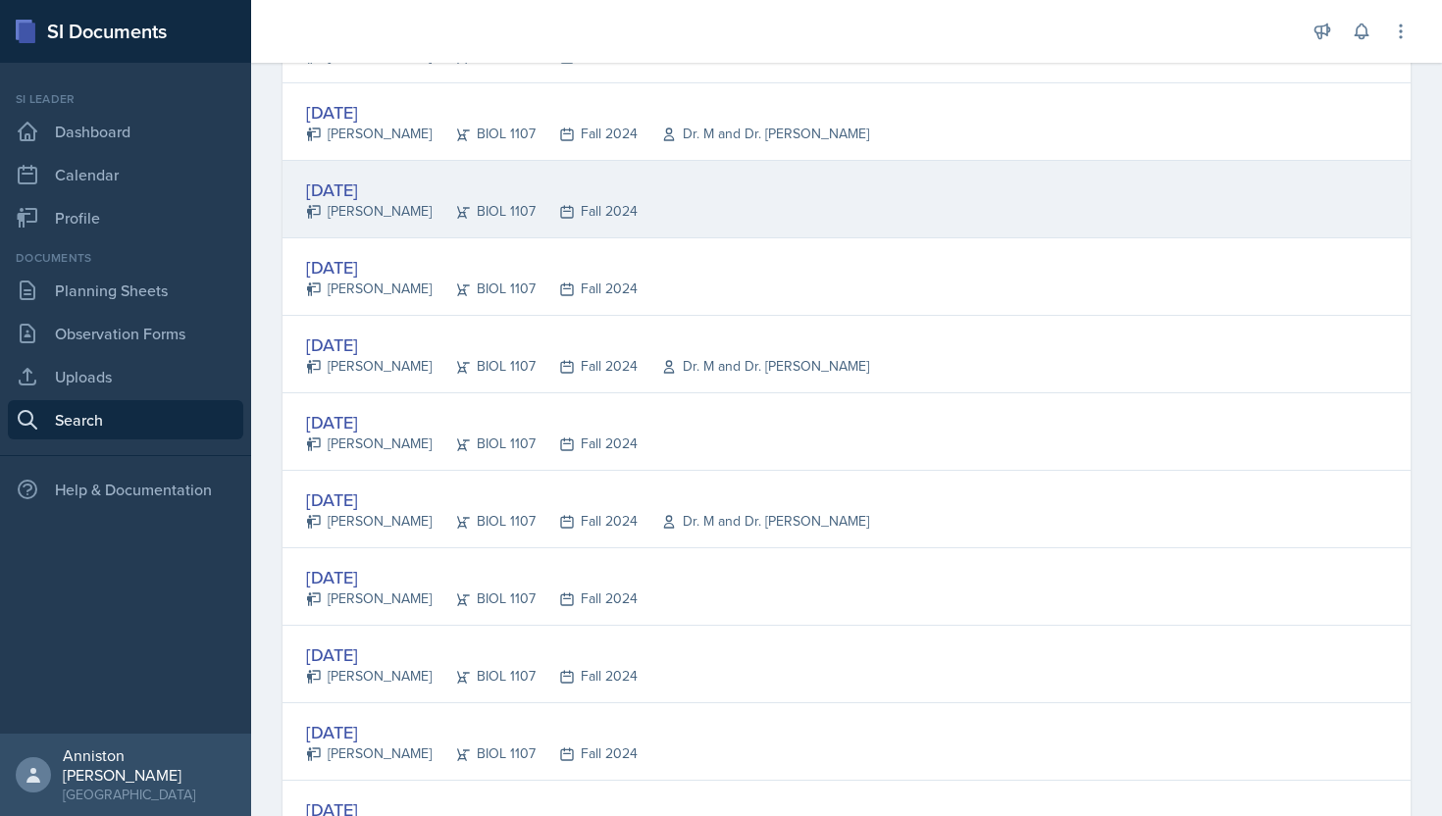
click at [390, 184] on div "[DATE]" at bounding box center [472, 190] width 332 height 26
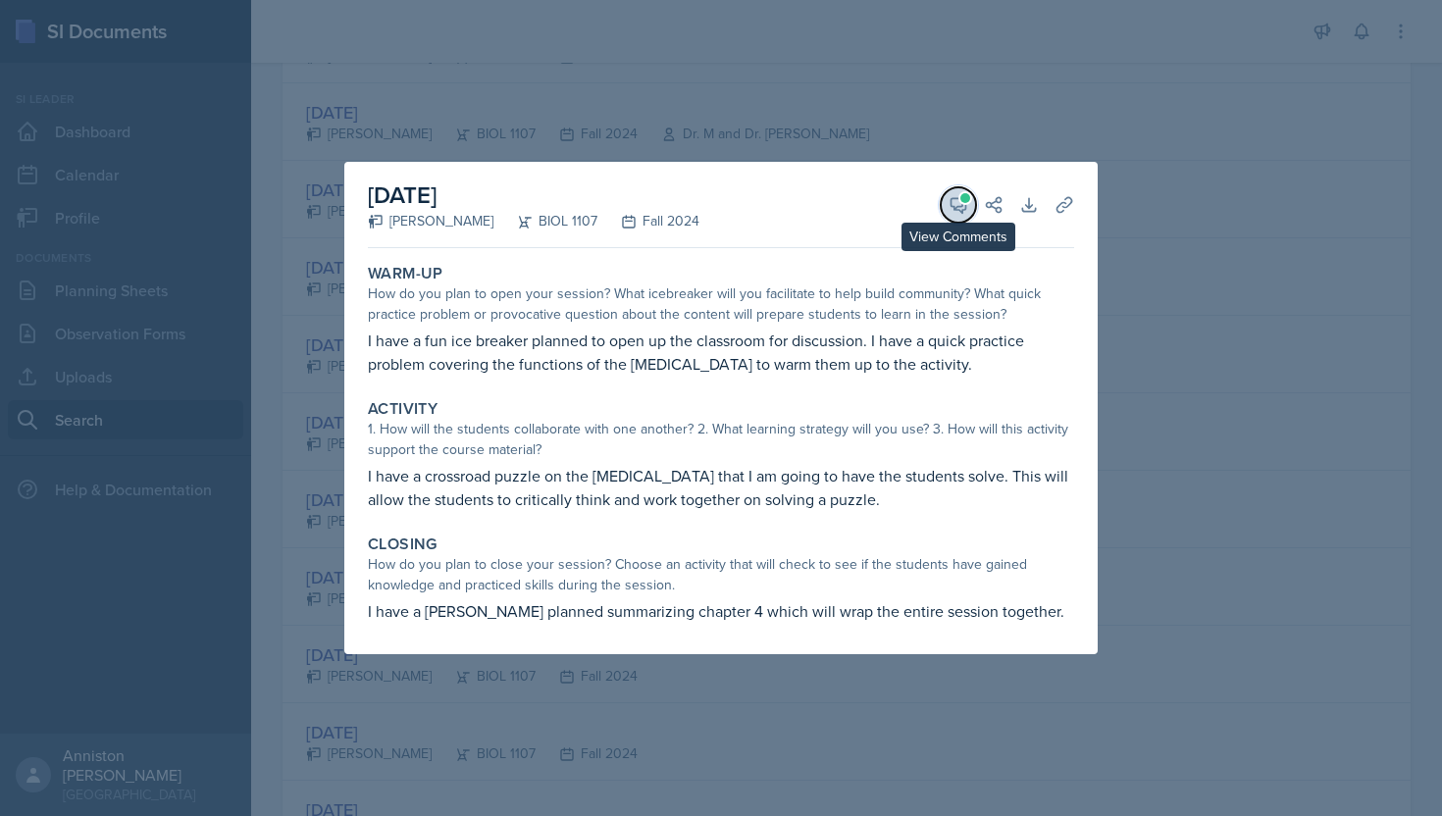
click at [955, 207] on icon at bounding box center [959, 205] width 15 height 15
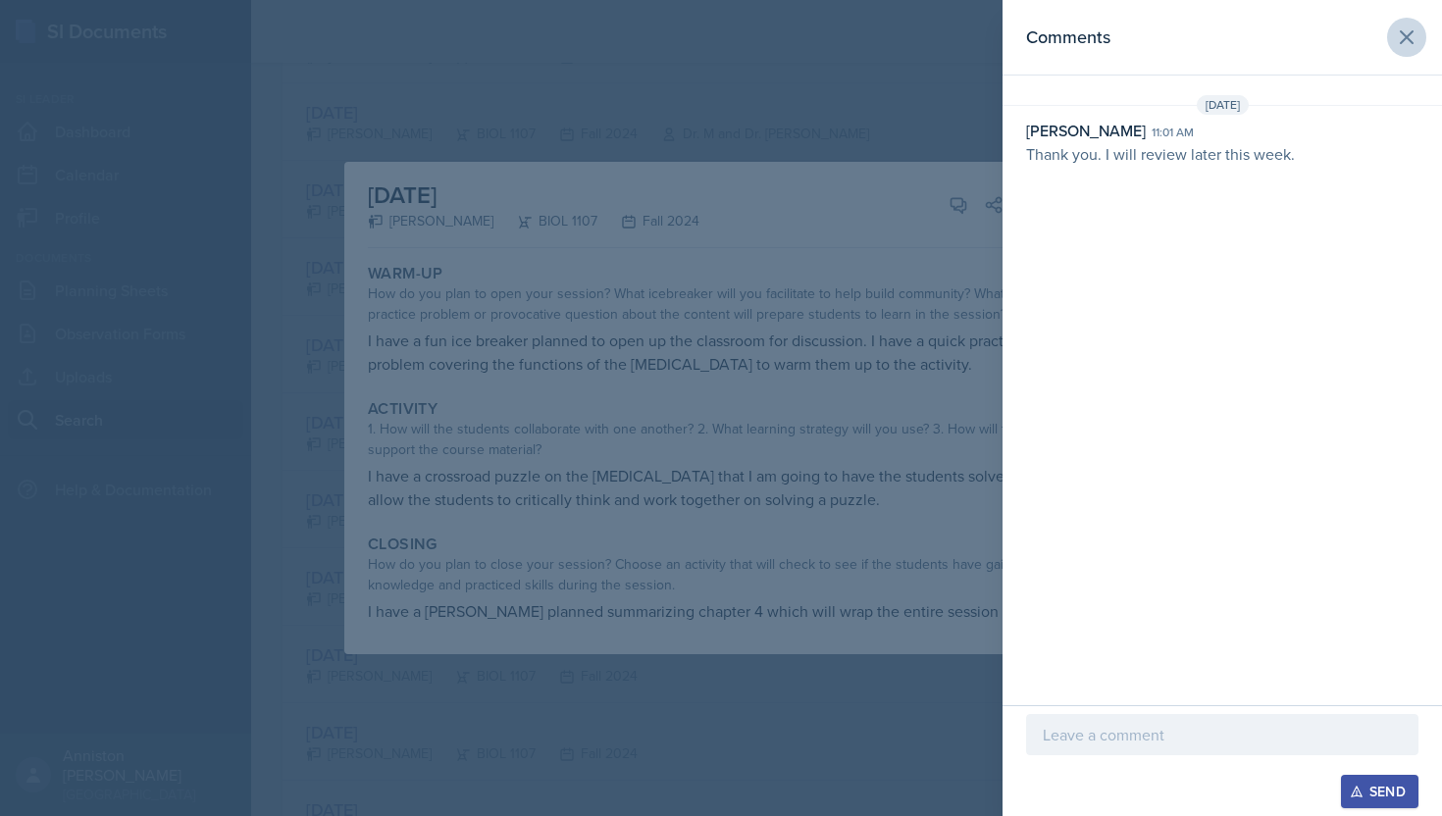
click at [1395, 37] on icon at bounding box center [1407, 38] width 24 height 24
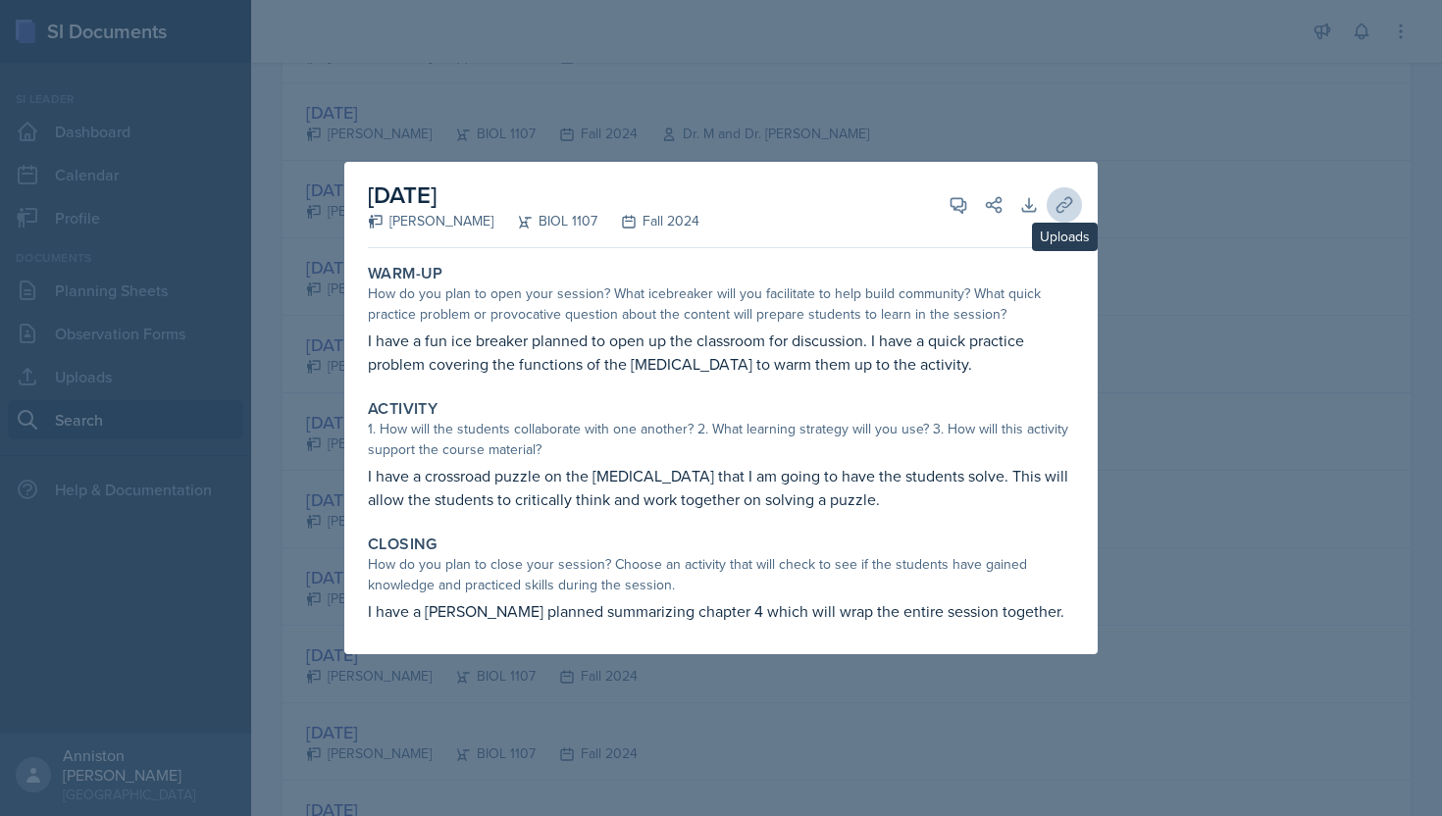
click at [1070, 203] on icon at bounding box center [1065, 205] width 20 height 20
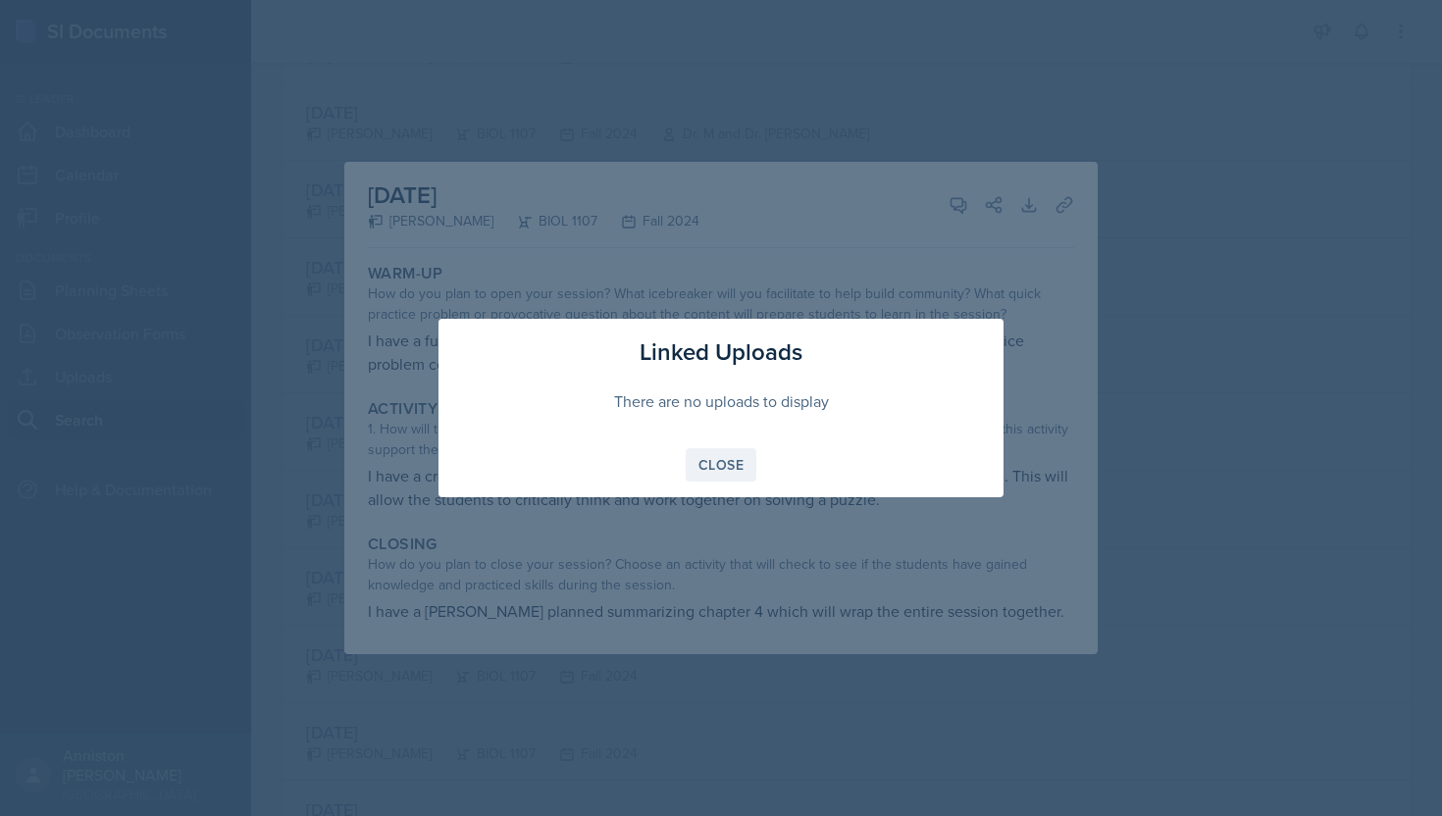
click at [722, 475] on button "Close" at bounding box center [721, 464] width 71 height 33
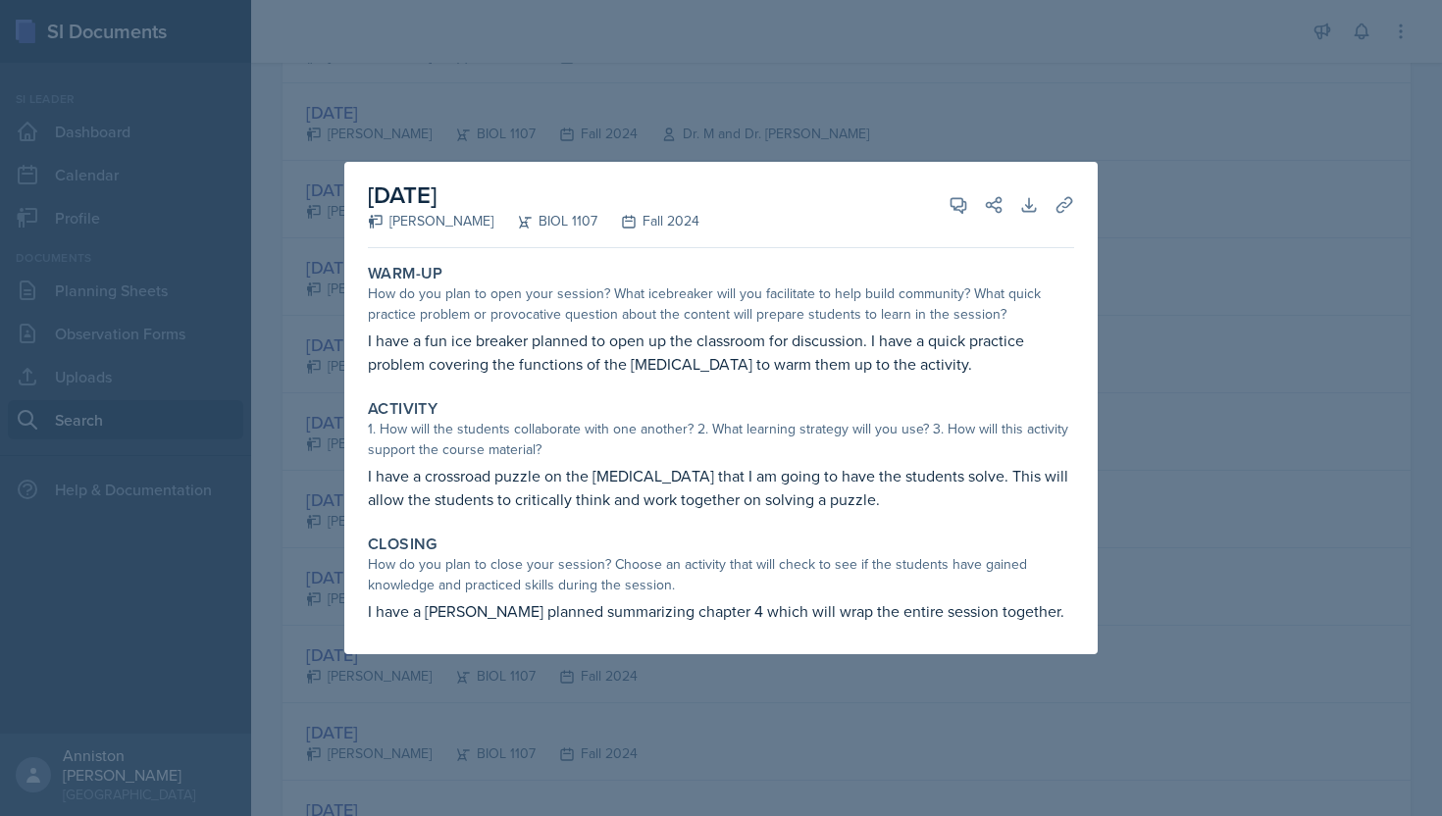
click at [260, 392] on div at bounding box center [721, 408] width 1442 height 816
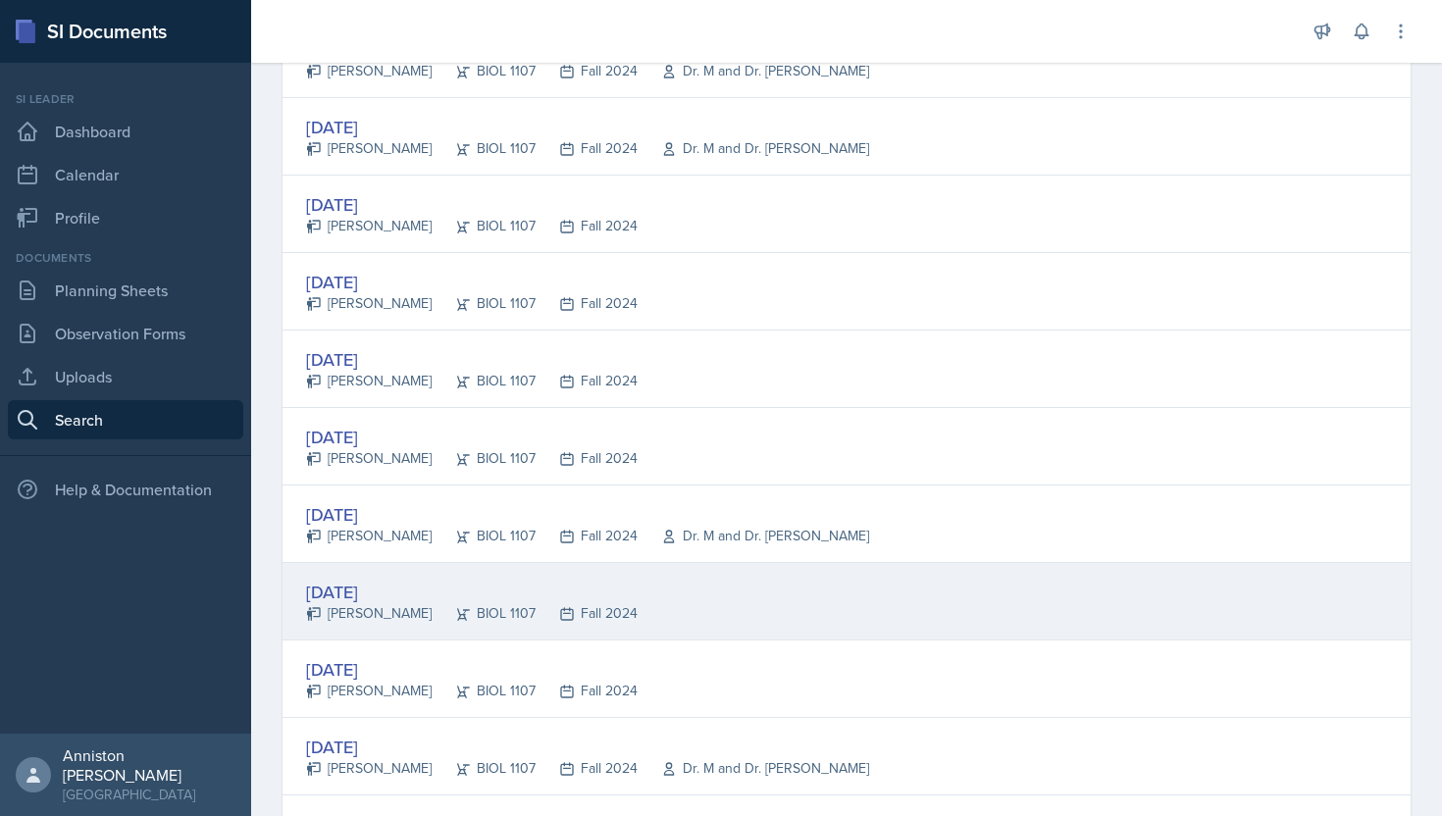
scroll to position [668, 0]
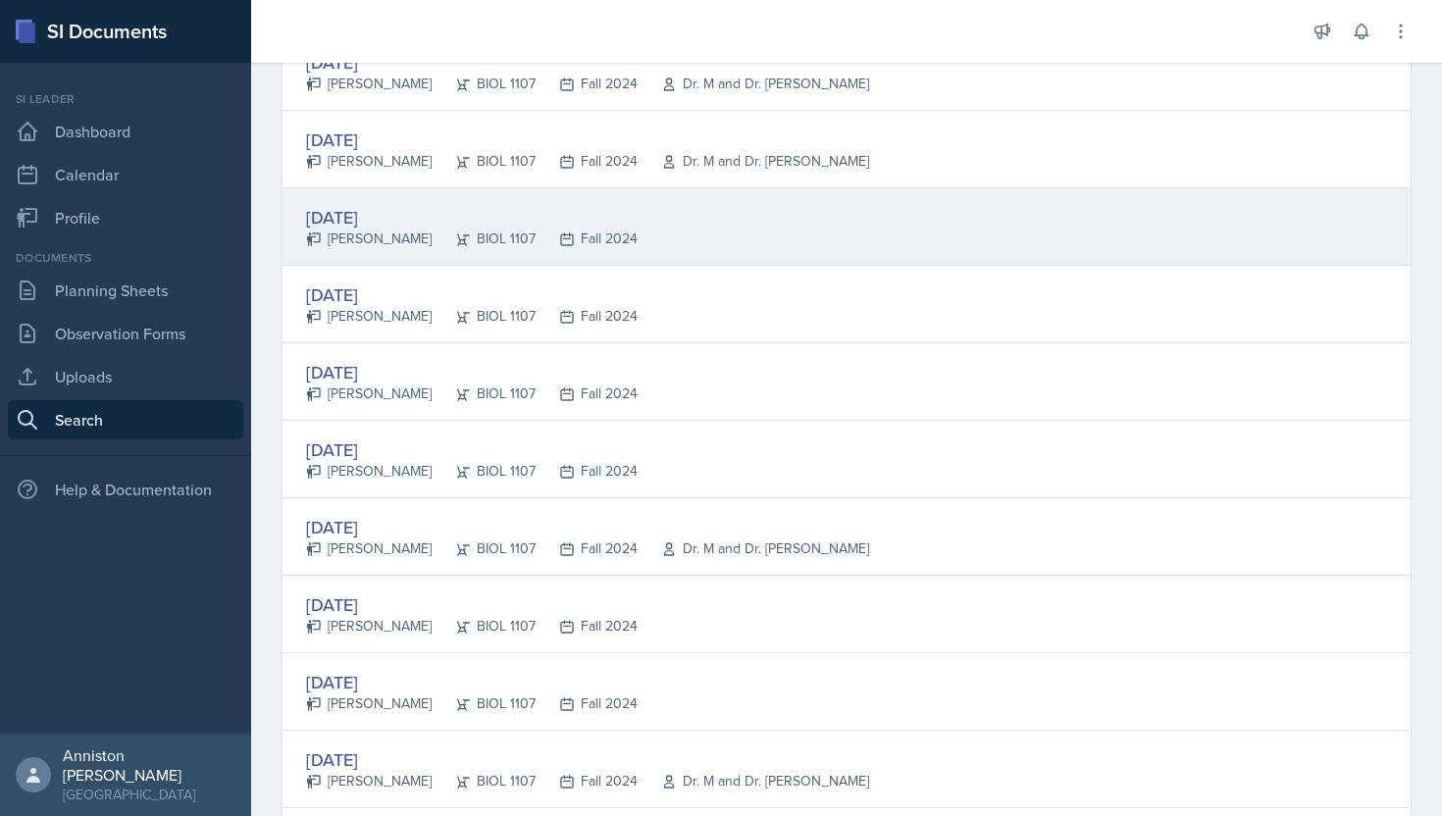
click at [356, 213] on div "[DATE]" at bounding box center [472, 217] width 332 height 26
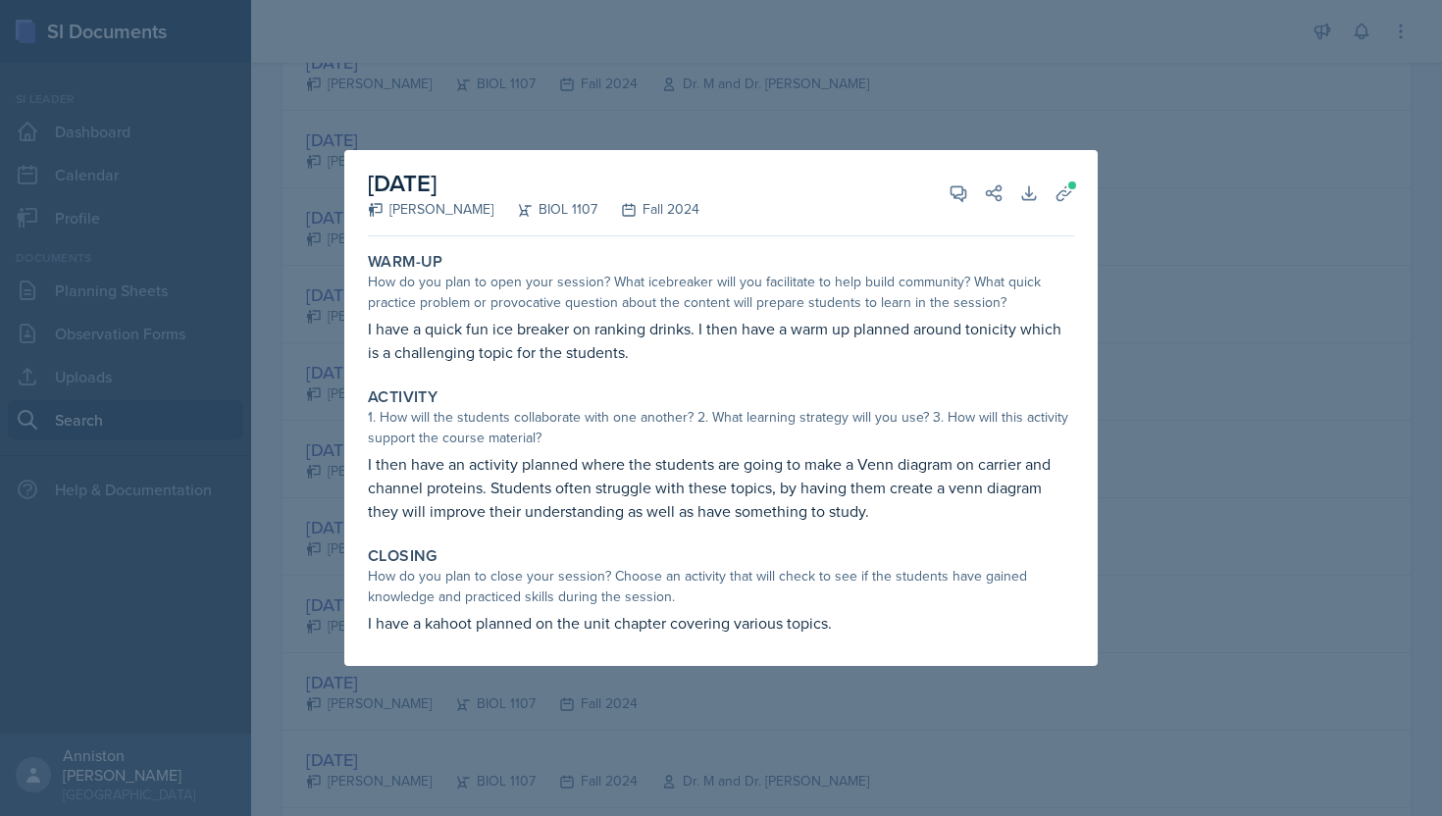
click at [273, 320] on div at bounding box center [721, 408] width 1442 height 816
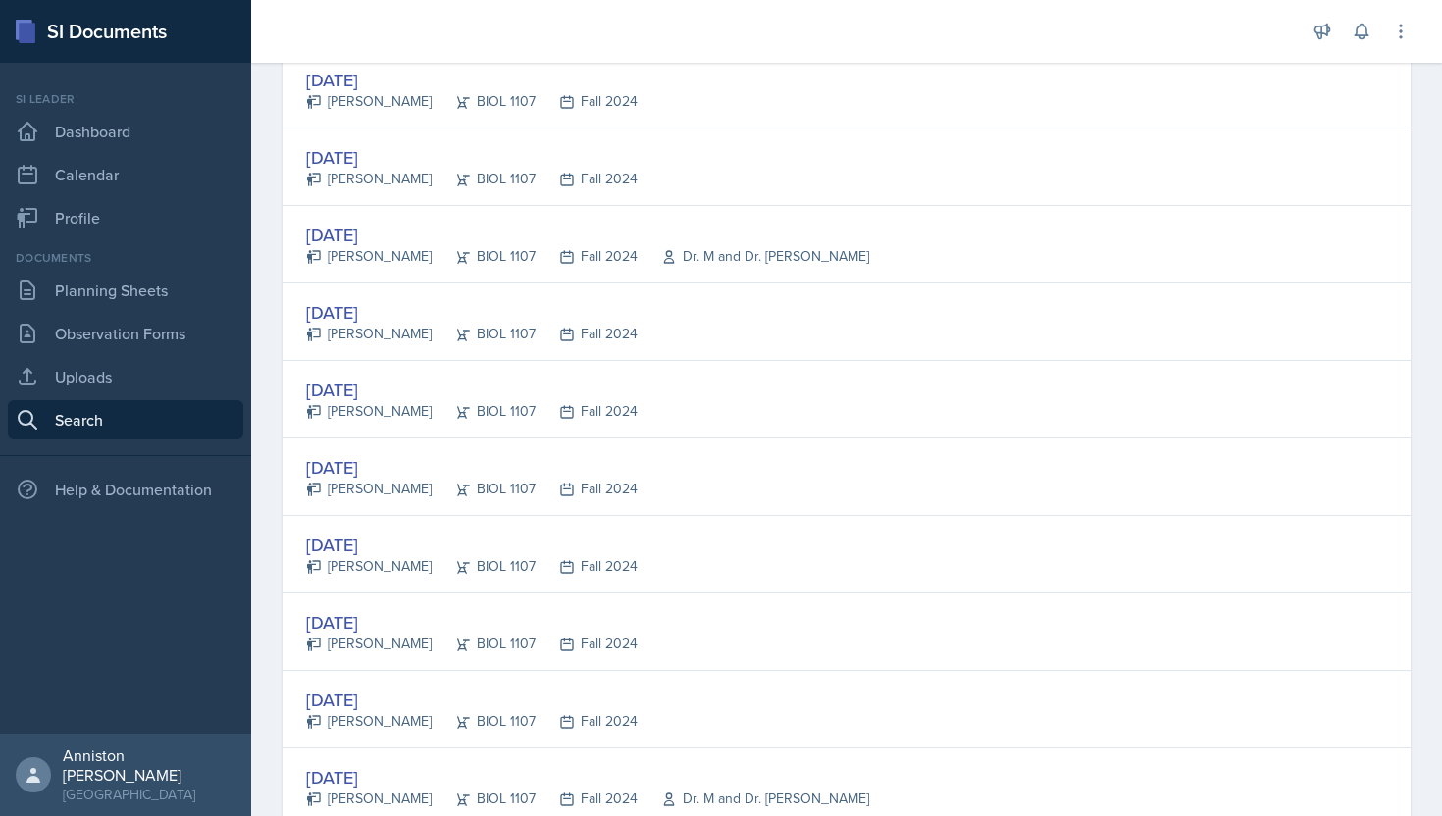
scroll to position [1791, 0]
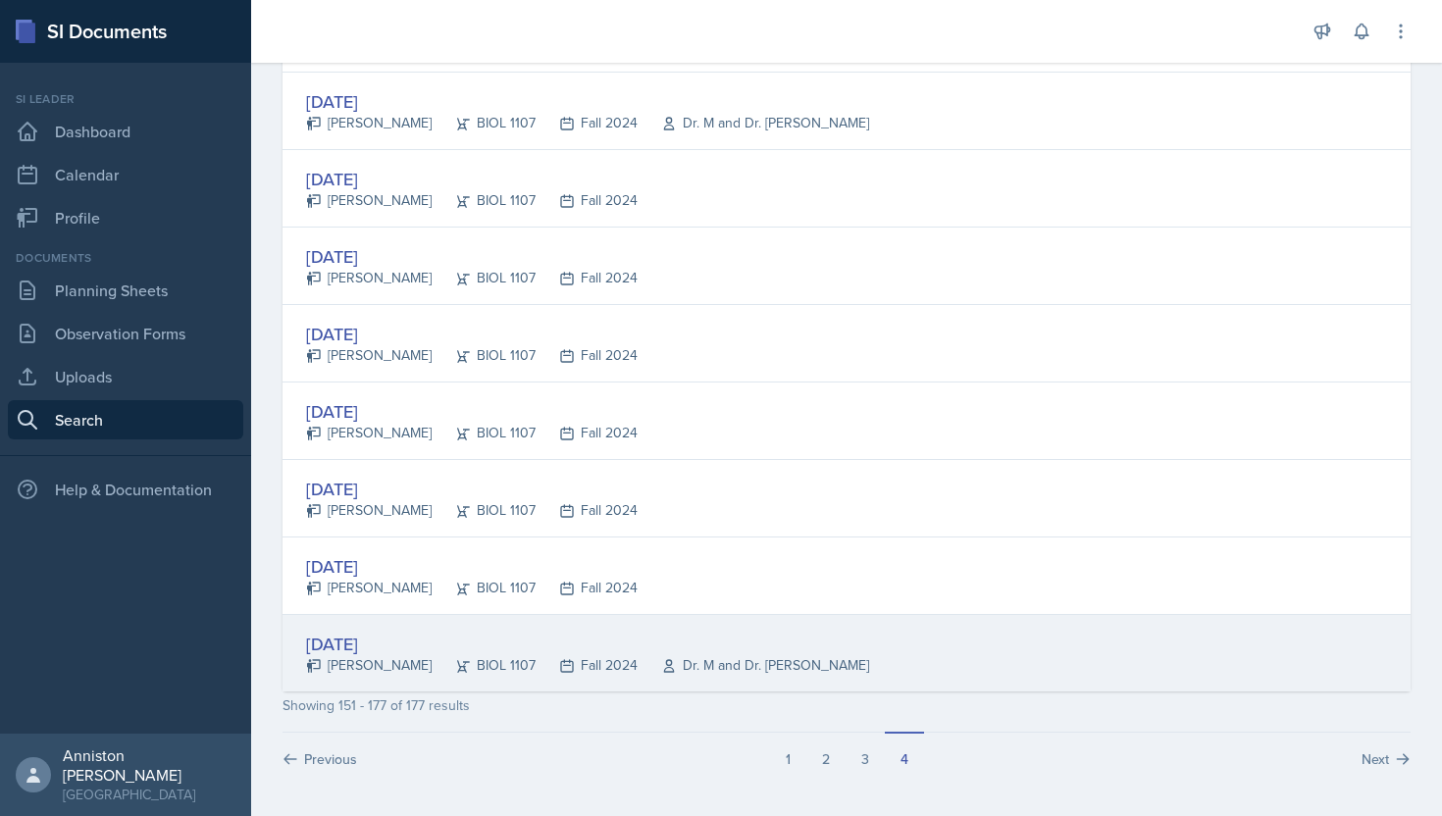
click at [388, 639] on div "[DATE]" at bounding box center [587, 644] width 563 height 26
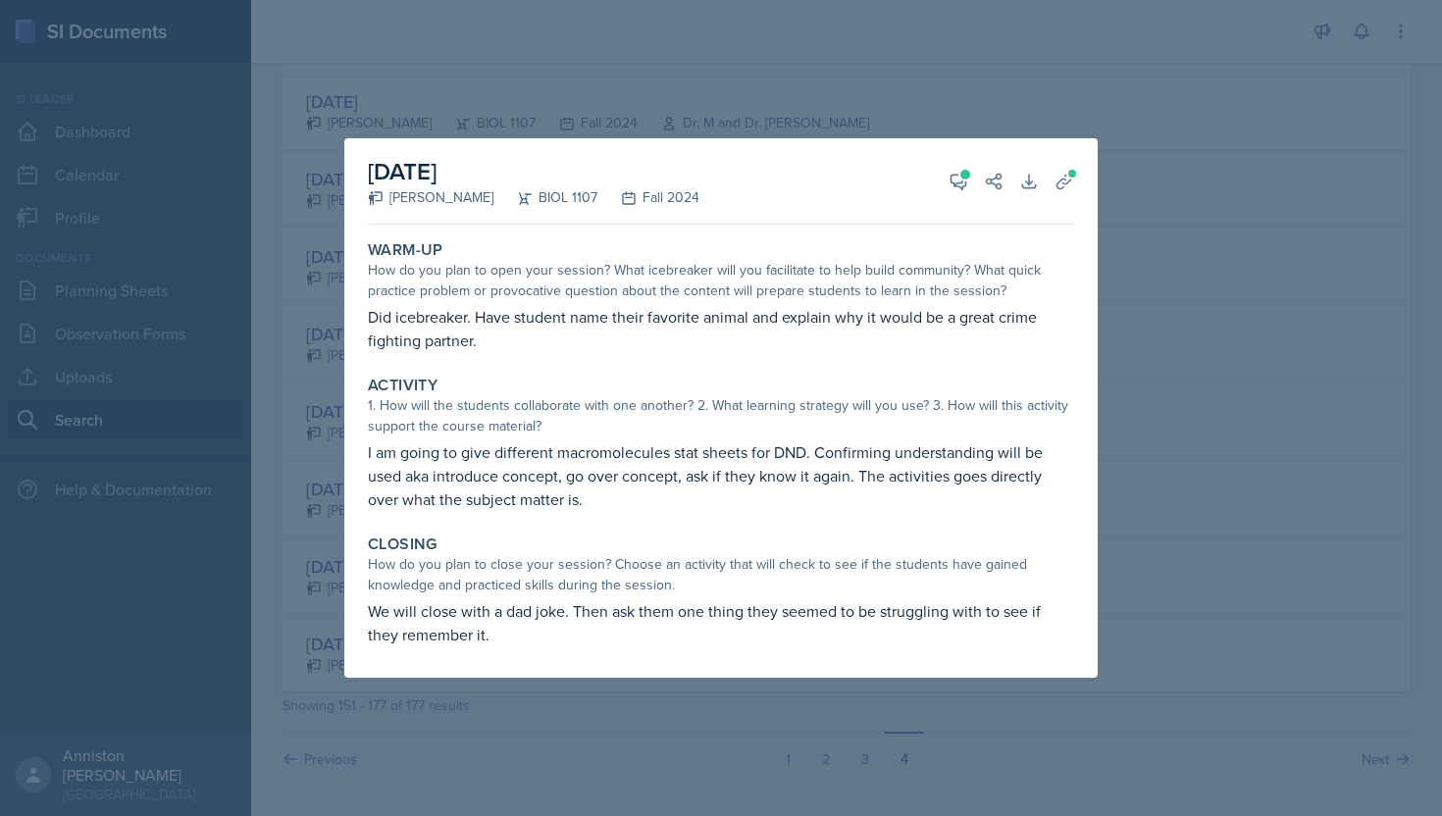
click at [263, 455] on div at bounding box center [721, 408] width 1442 height 816
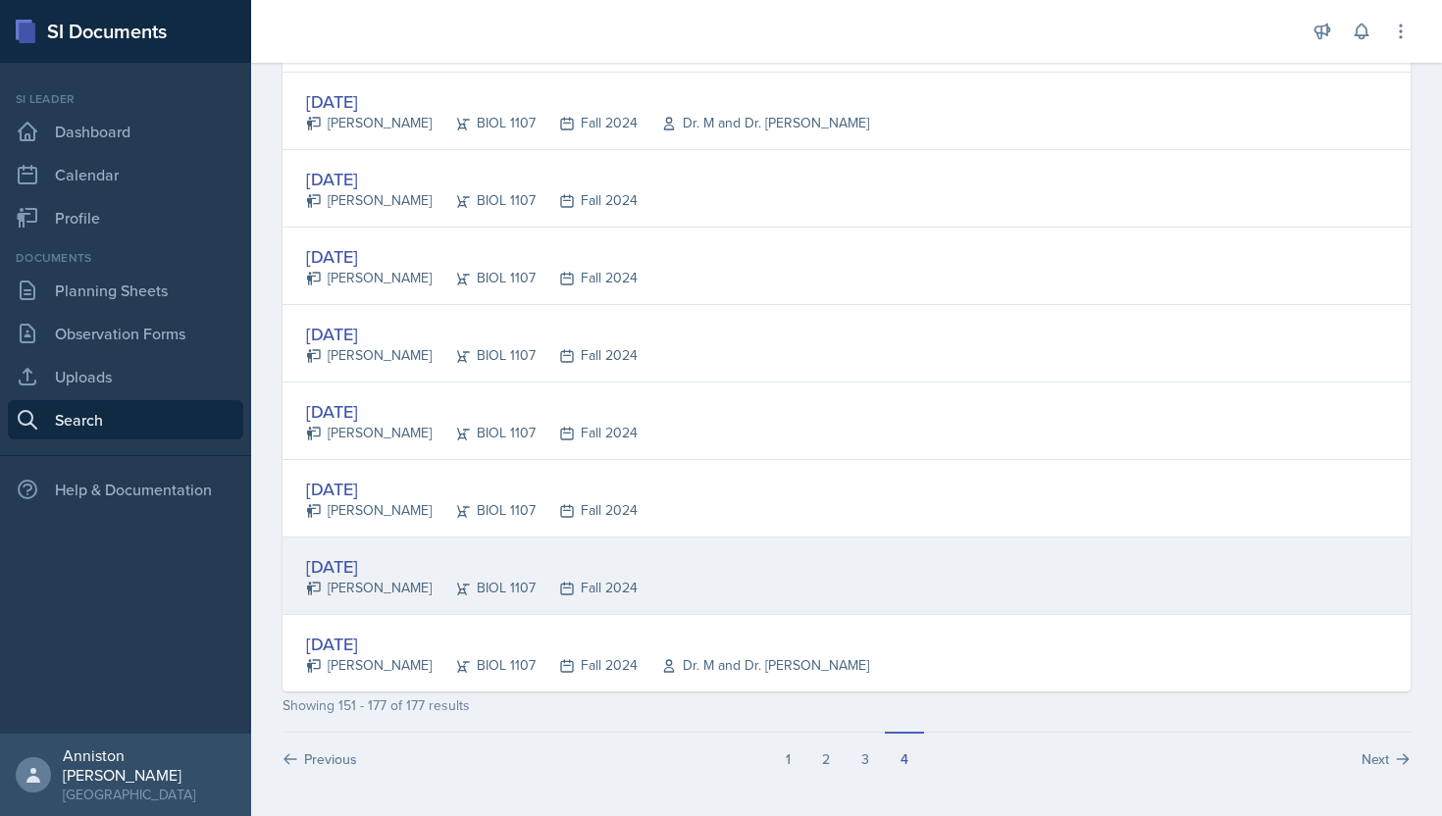
click at [351, 571] on div "[DATE]" at bounding box center [472, 566] width 332 height 26
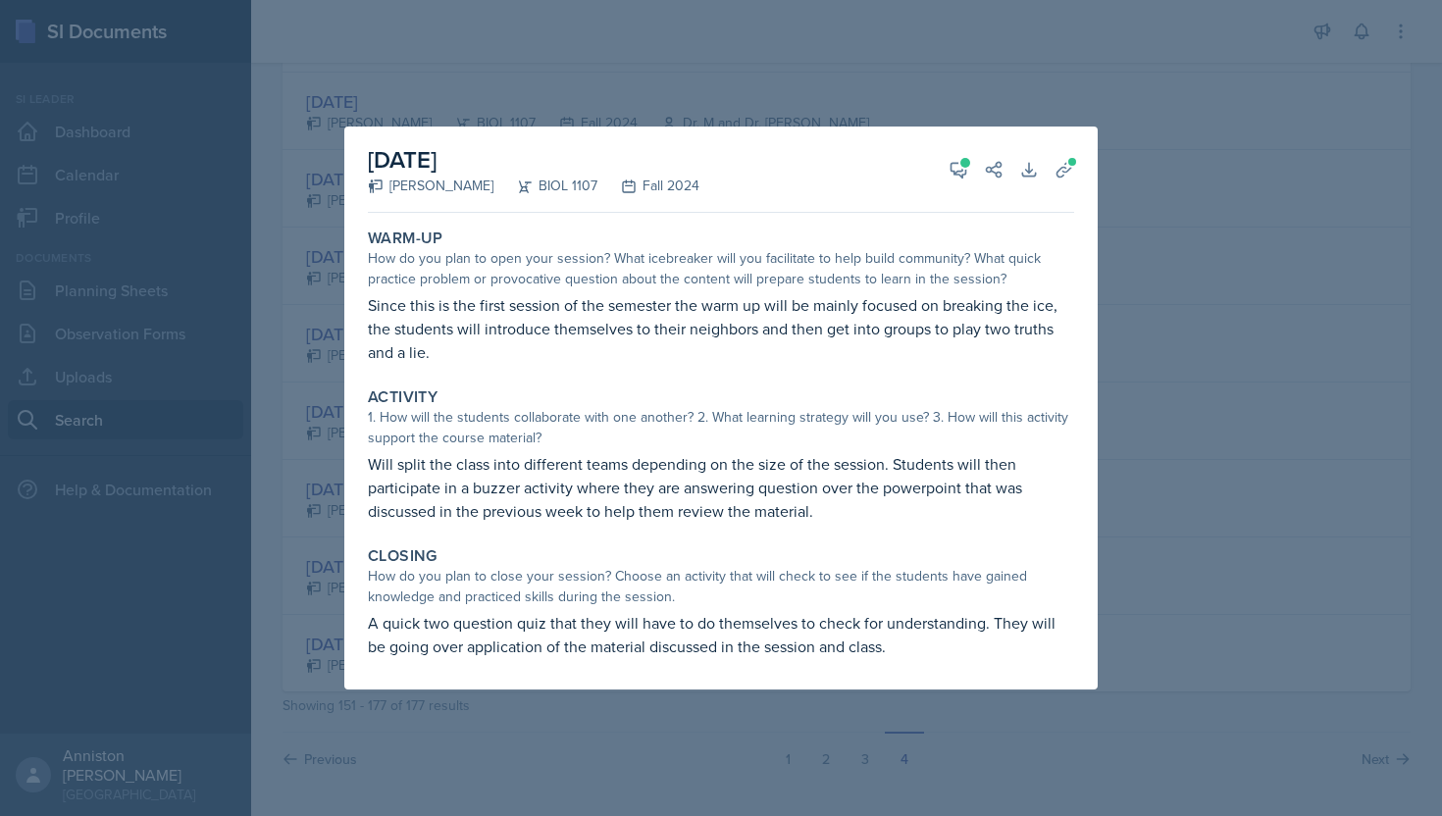
click at [283, 431] on div at bounding box center [721, 408] width 1442 height 816
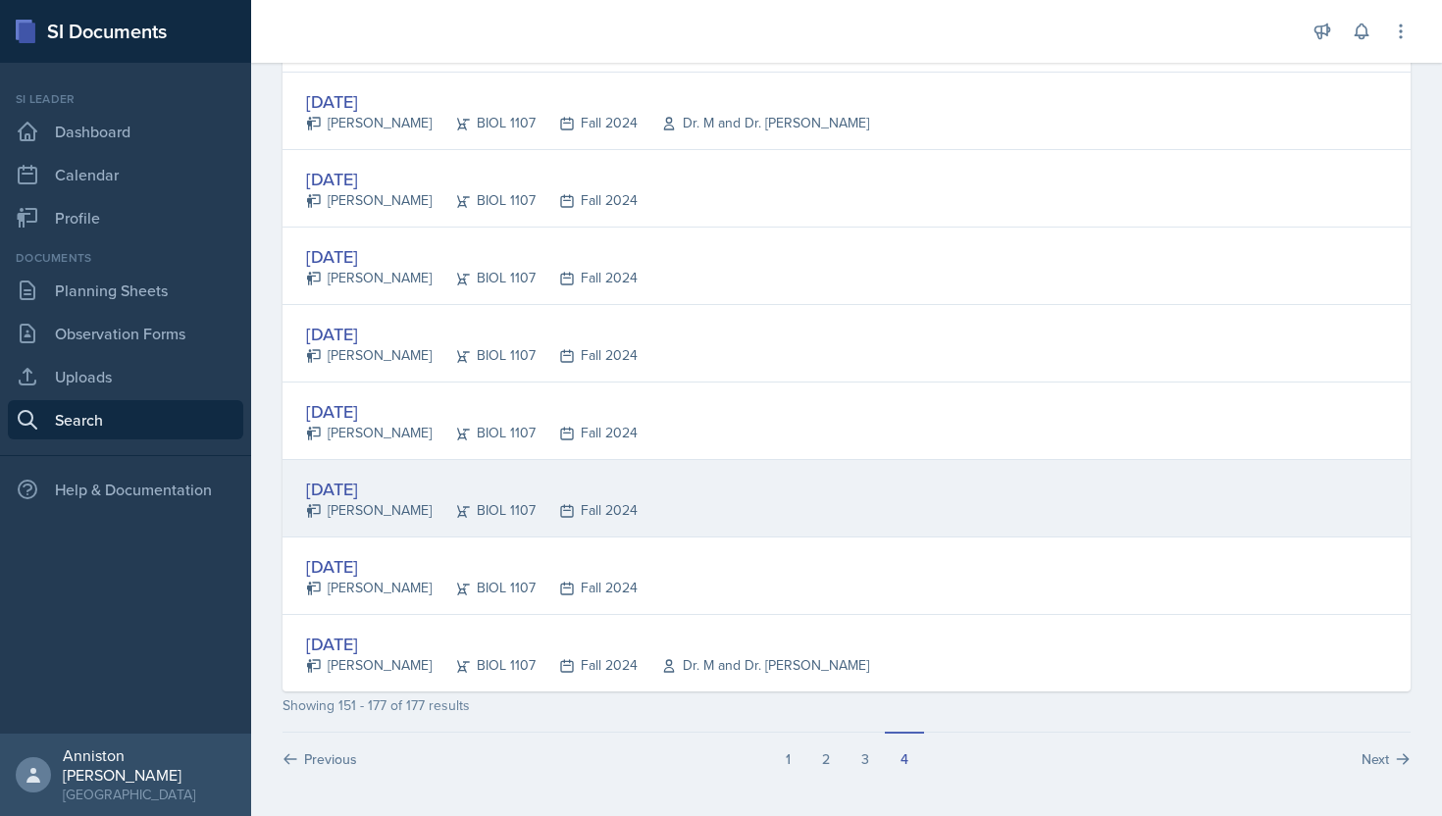
click at [379, 489] on div "[DATE]" at bounding box center [472, 489] width 332 height 26
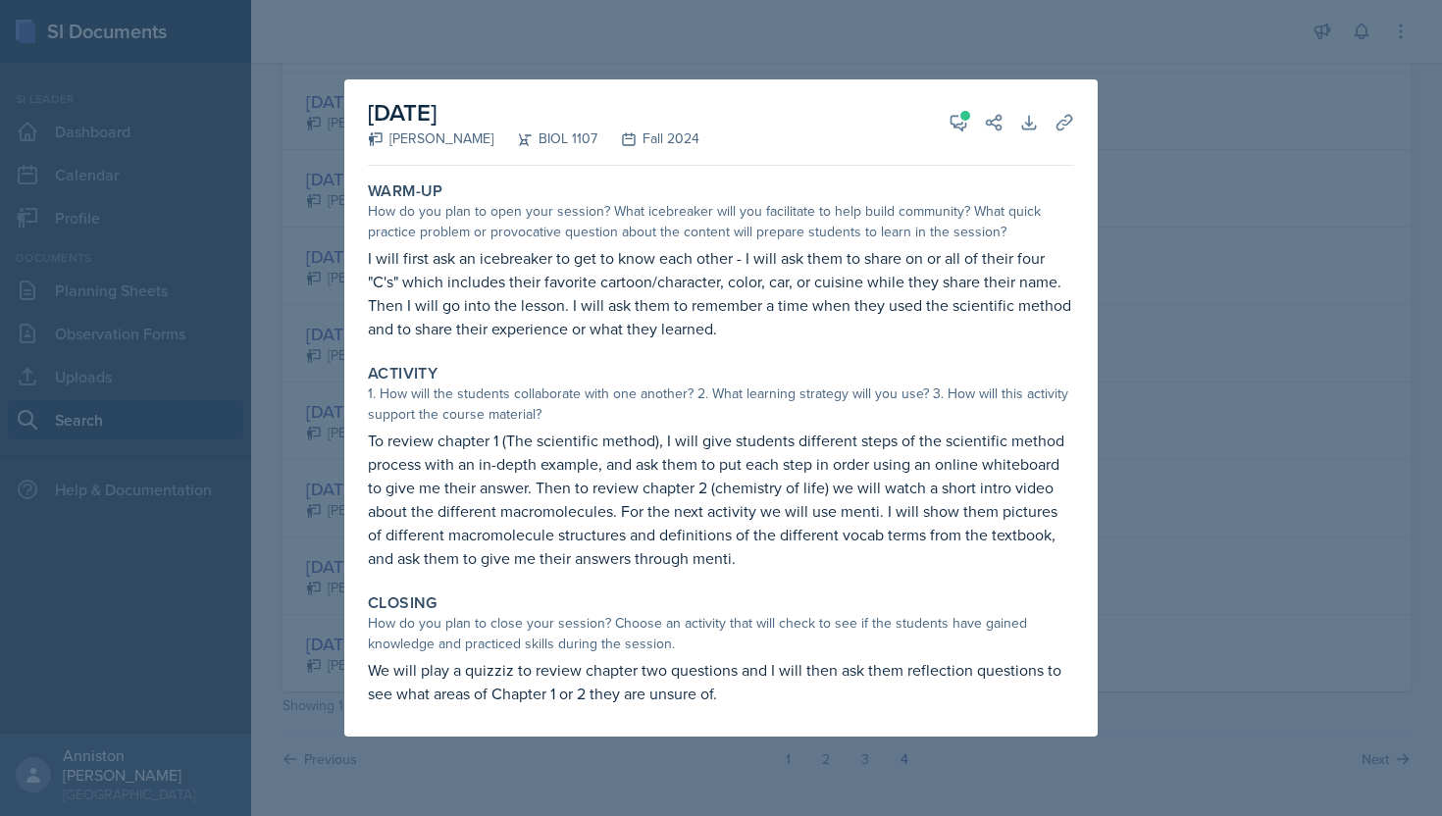
click at [297, 442] on div at bounding box center [721, 408] width 1442 height 816
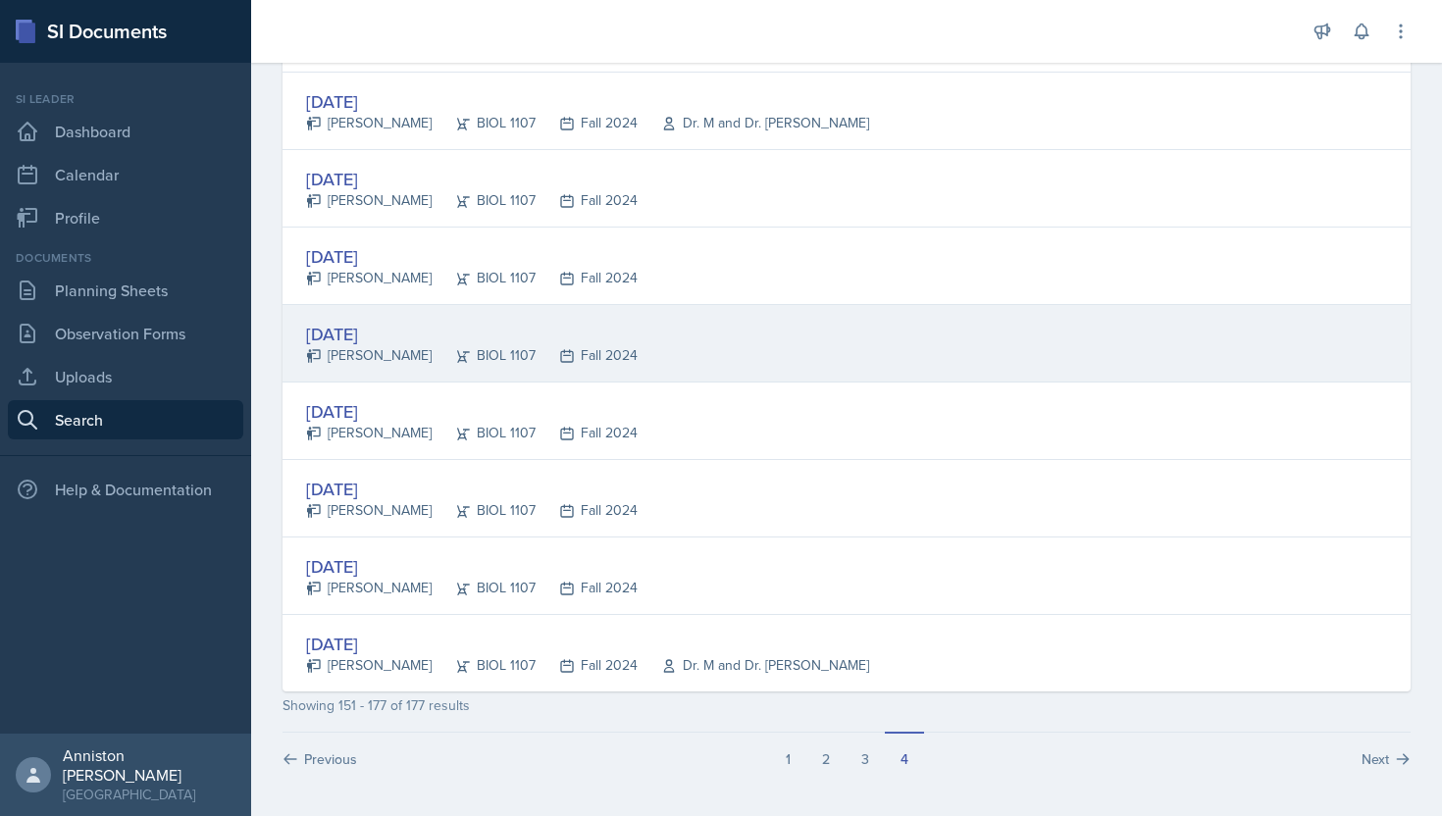
click at [386, 332] on div "[DATE]" at bounding box center [472, 334] width 332 height 26
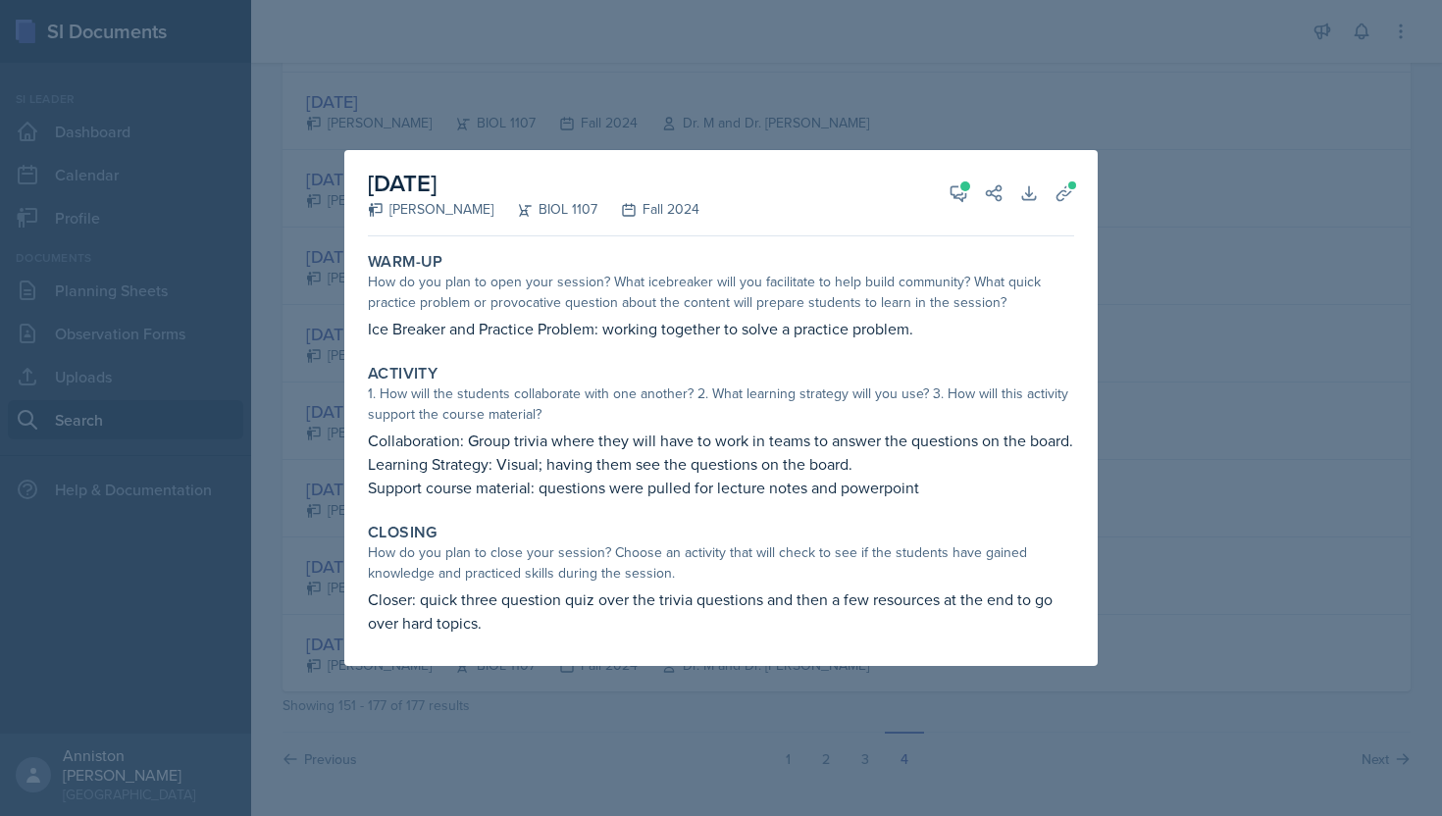
click at [298, 390] on div at bounding box center [721, 408] width 1442 height 816
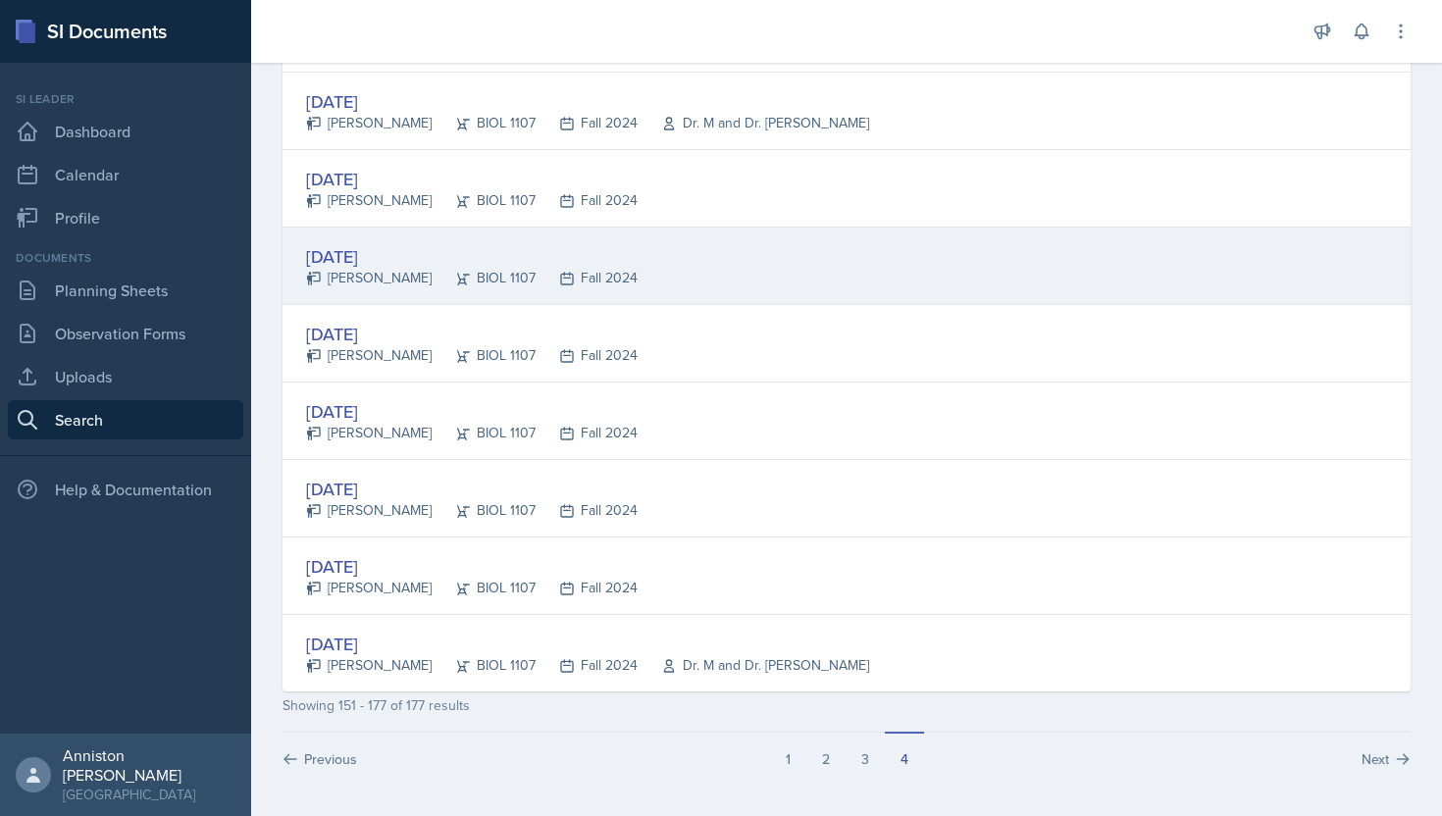
click at [376, 251] on div "[DATE]" at bounding box center [472, 256] width 332 height 26
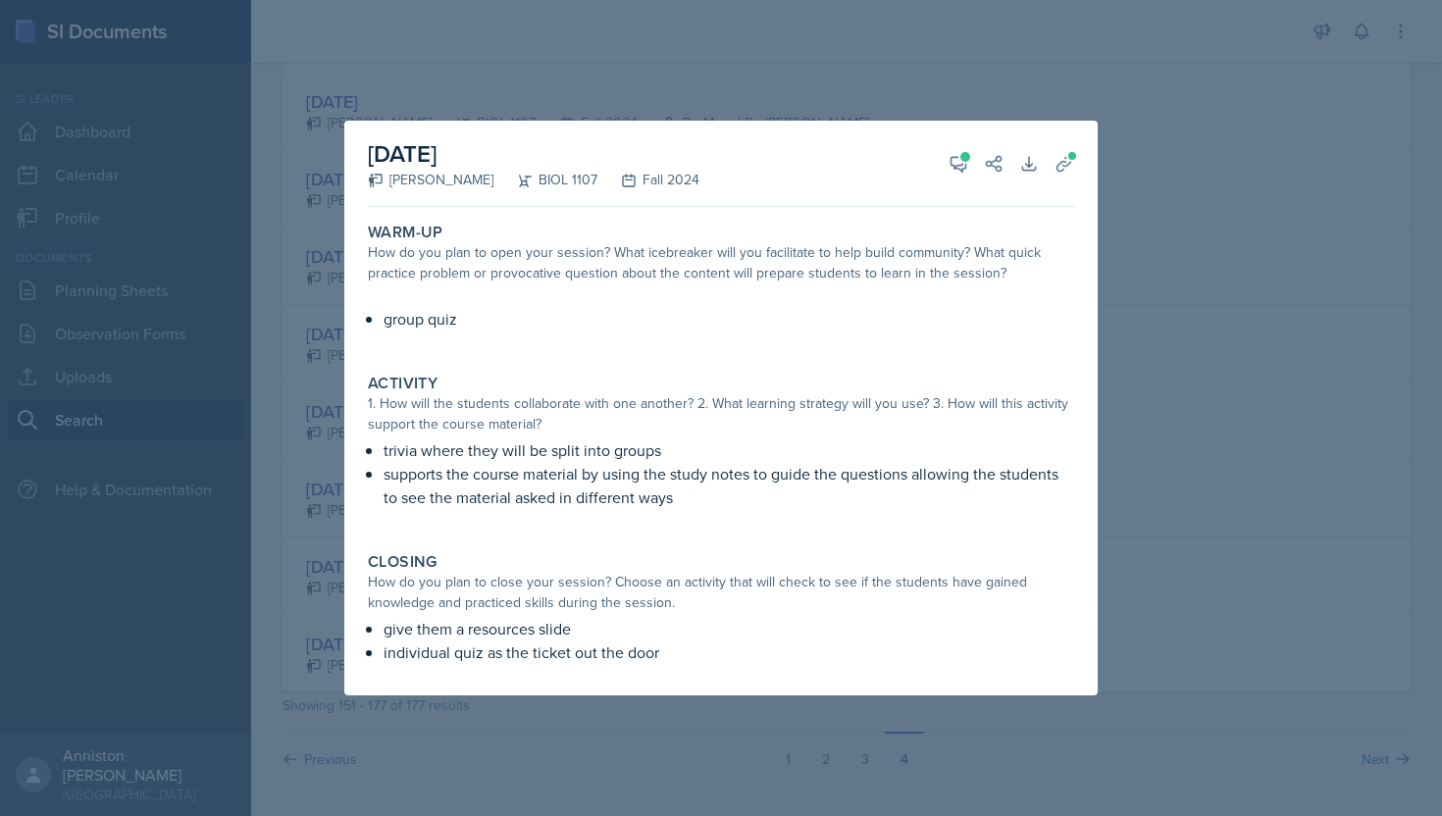
click at [263, 312] on div at bounding box center [721, 408] width 1442 height 816
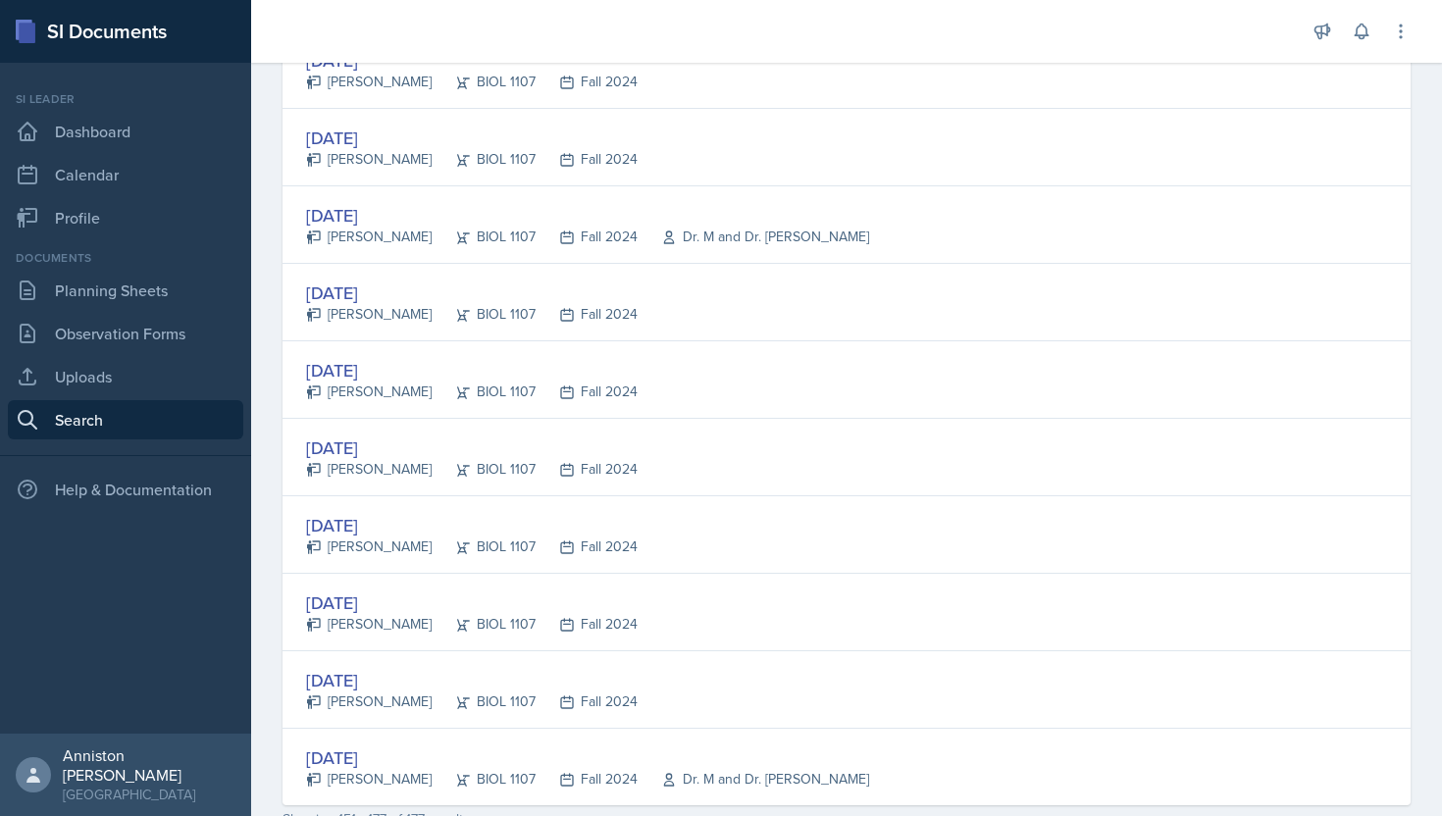
scroll to position [1664, 0]
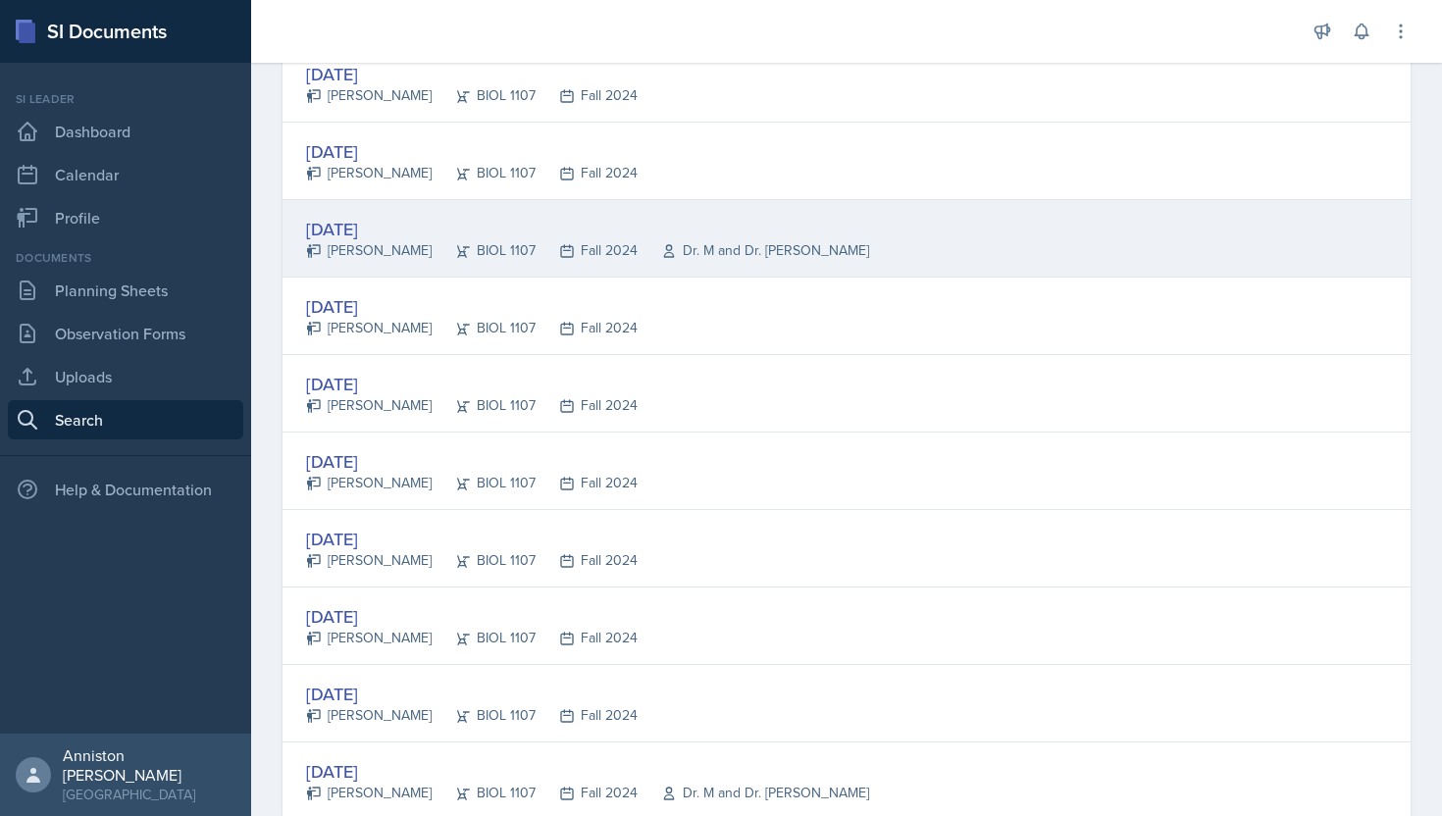
click at [372, 230] on div "[DATE]" at bounding box center [587, 229] width 563 height 26
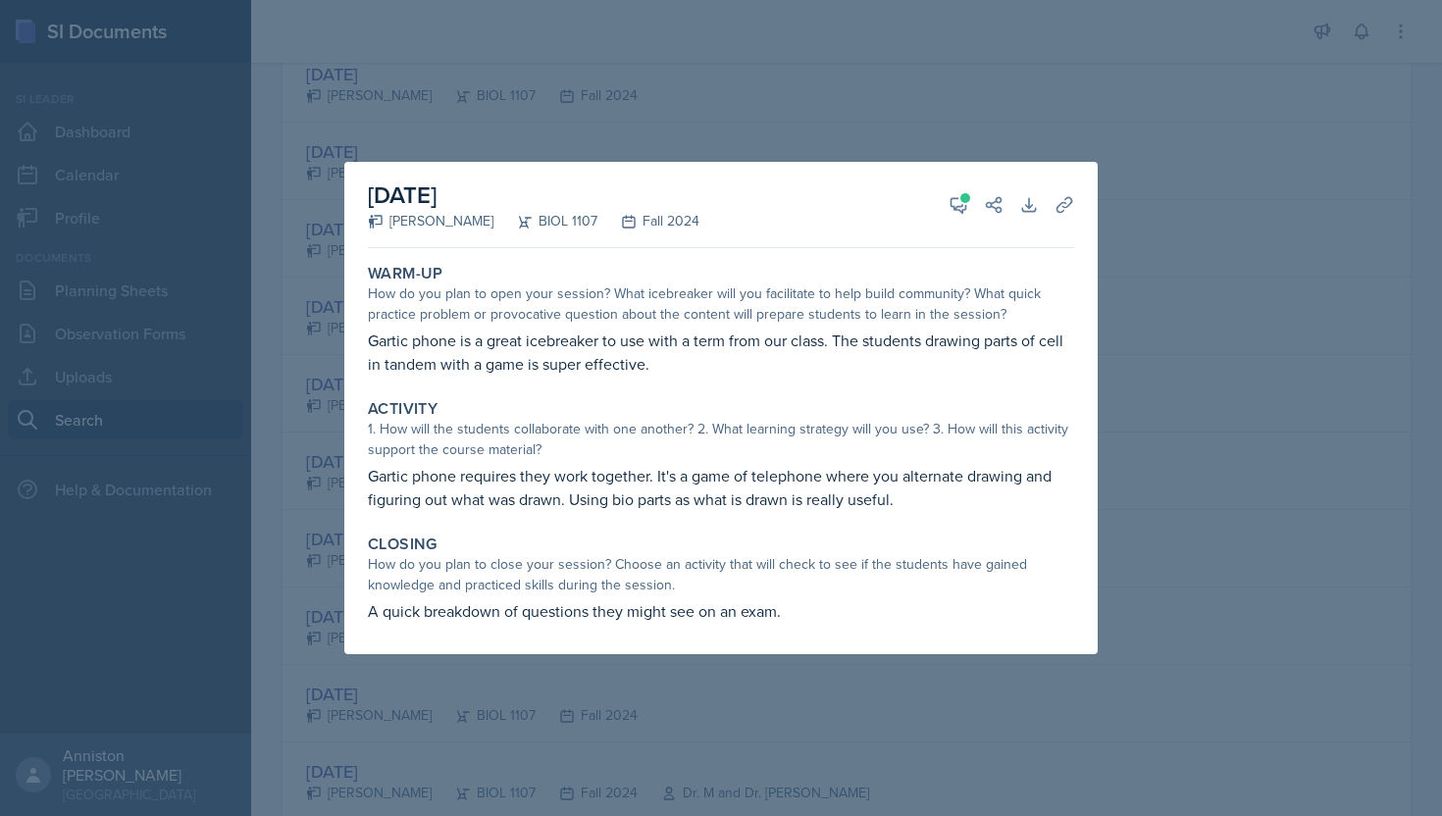
click at [283, 293] on div at bounding box center [721, 408] width 1442 height 816
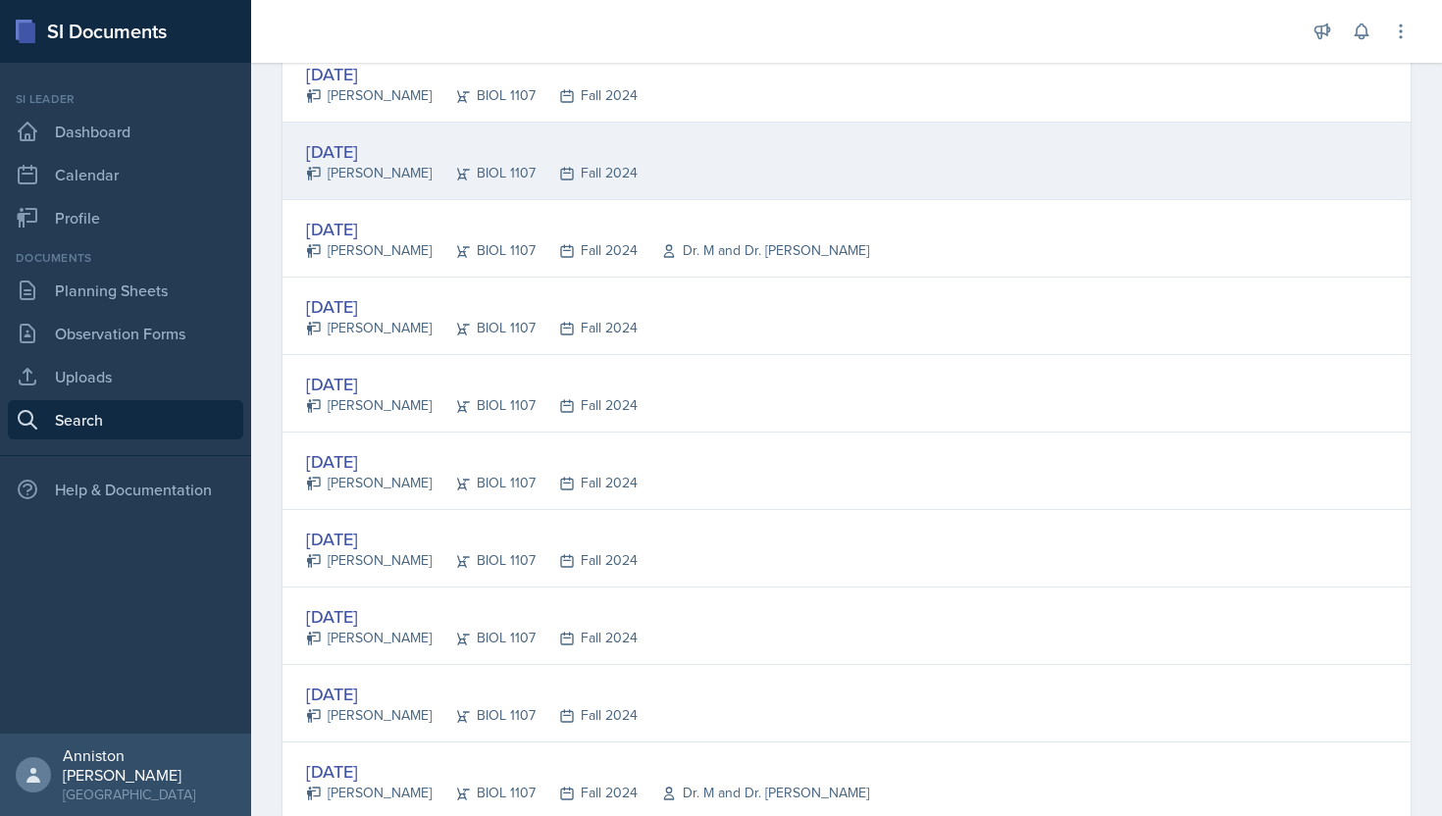
click at [392, 166] on div "[PERSON_NAME]" at bounding box center [369, 173] width 126 height 21
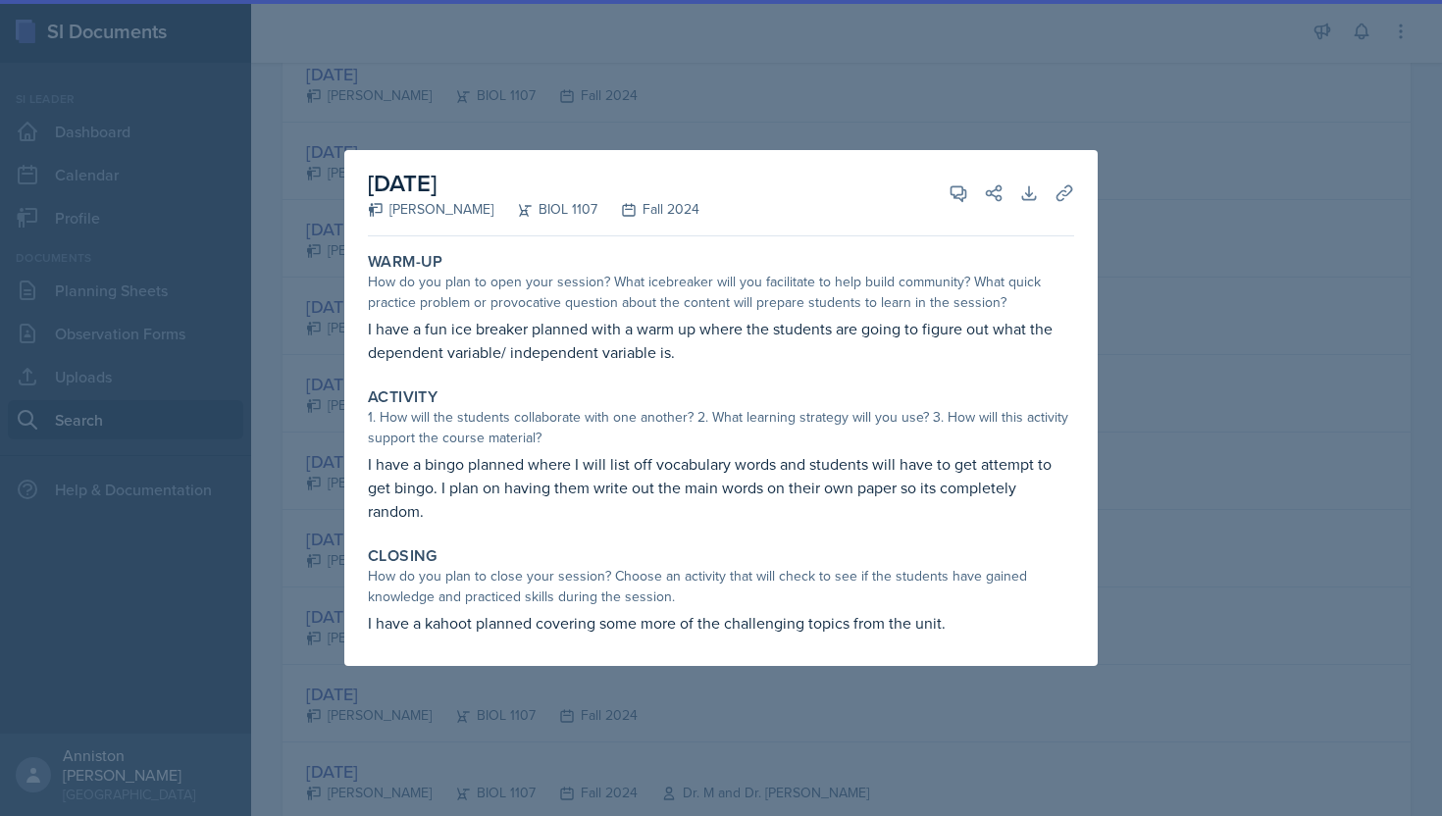
click at [305, 266] on div at bounding box center [721, 408] width 1442 height 816
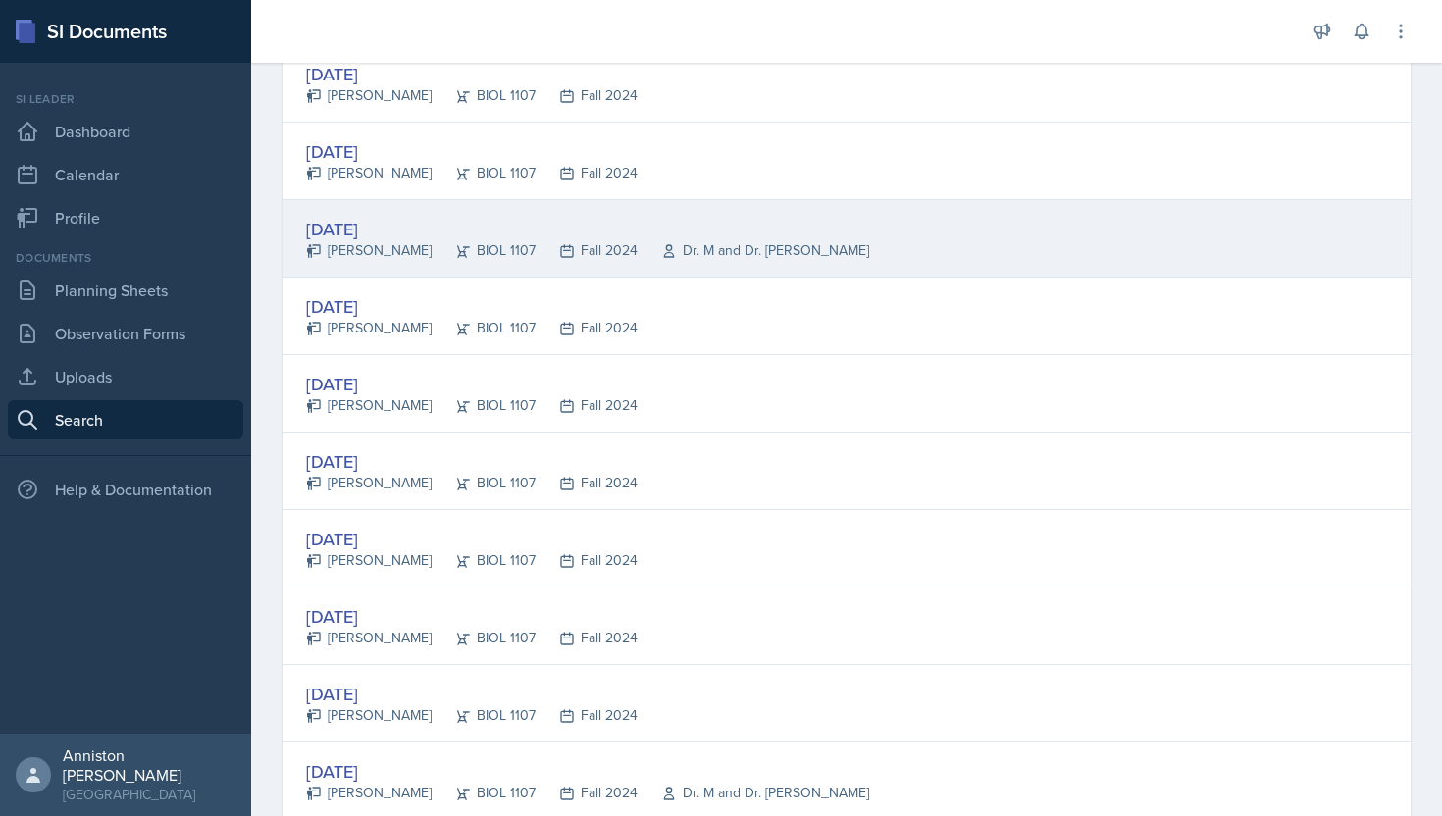
click at [343, 222] on div "[DATE]" at bounding box center [587, 229] width 563 height 26
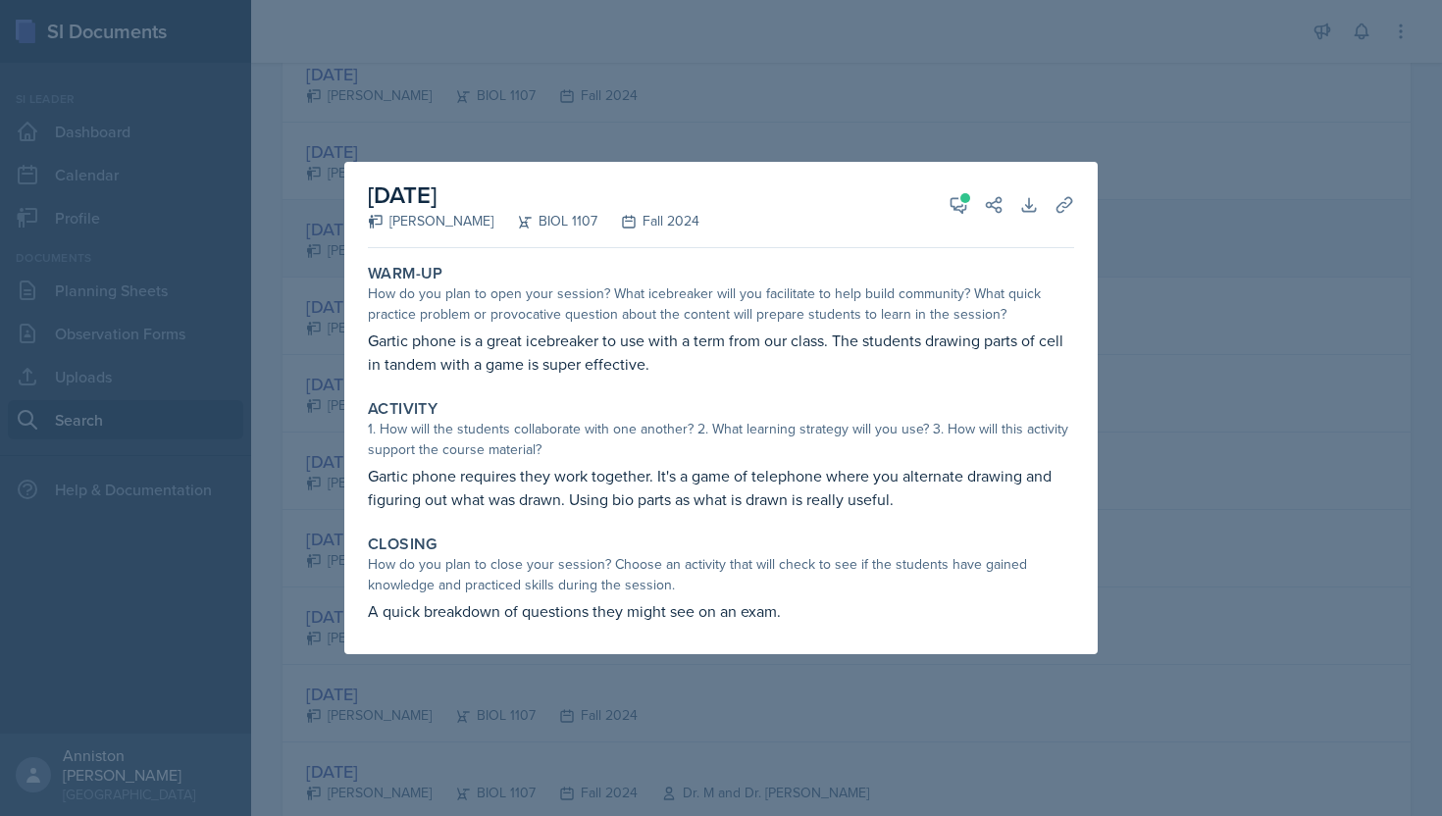
click at [344, 222] on div "[DATE] [PERSON_NAME] BIOL 1107 Fall 2024 View Comments Comments [DATE] [PERSON_…" at bounding box center [720, 408] width 753 height 492
click at [310, 199] on div at bounding box center [721, 408] width 1442 height 816
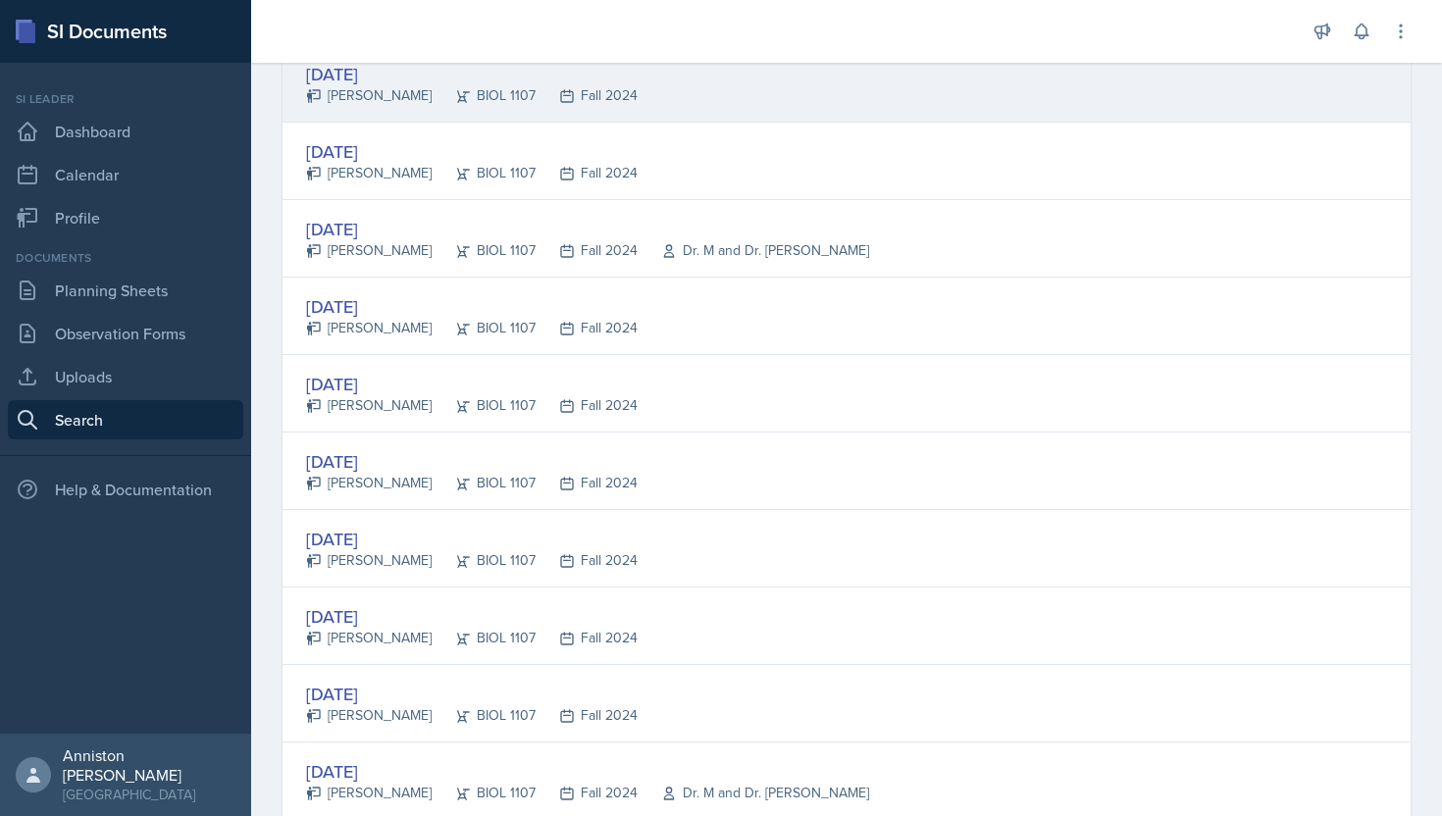
click at [374, 78] on div "[DATE]" at bounding box center [472, 74] width 332 height 26
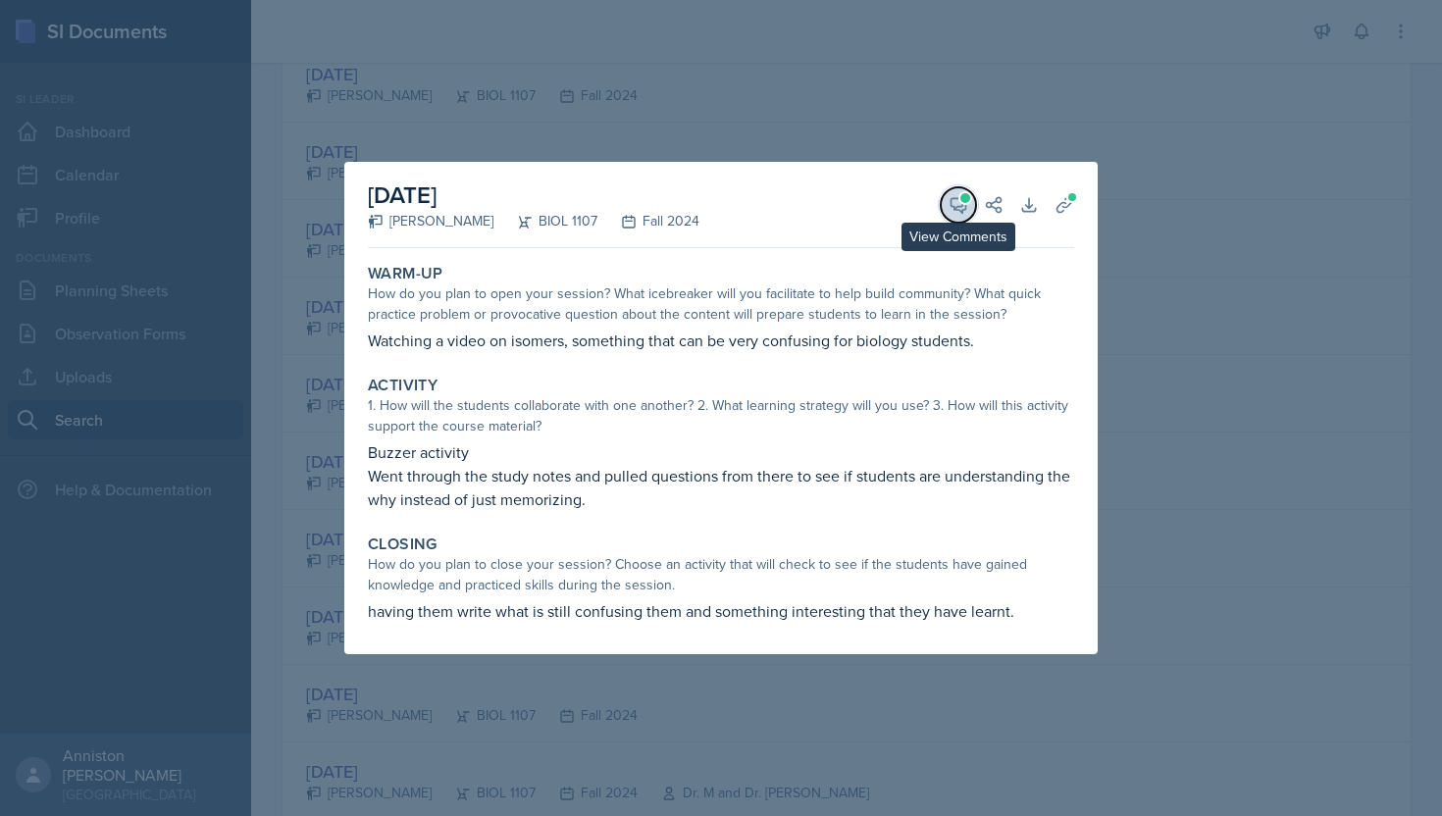
click at [952, 202] on icon at bounding box center [959, 205] width 15 height 15
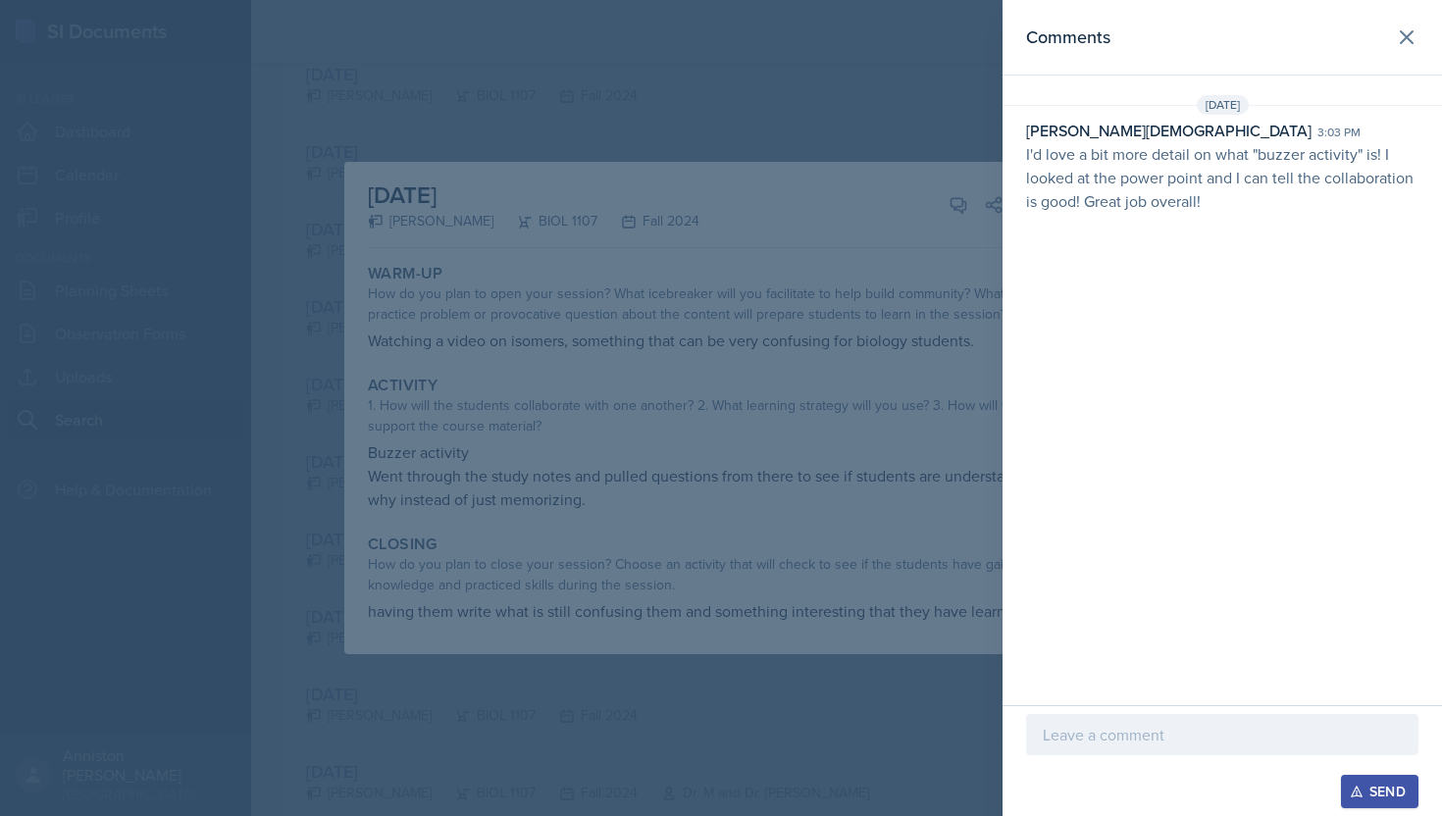
click at [797, 232] on div at bounding box center [721, 408] width 1442 height 816
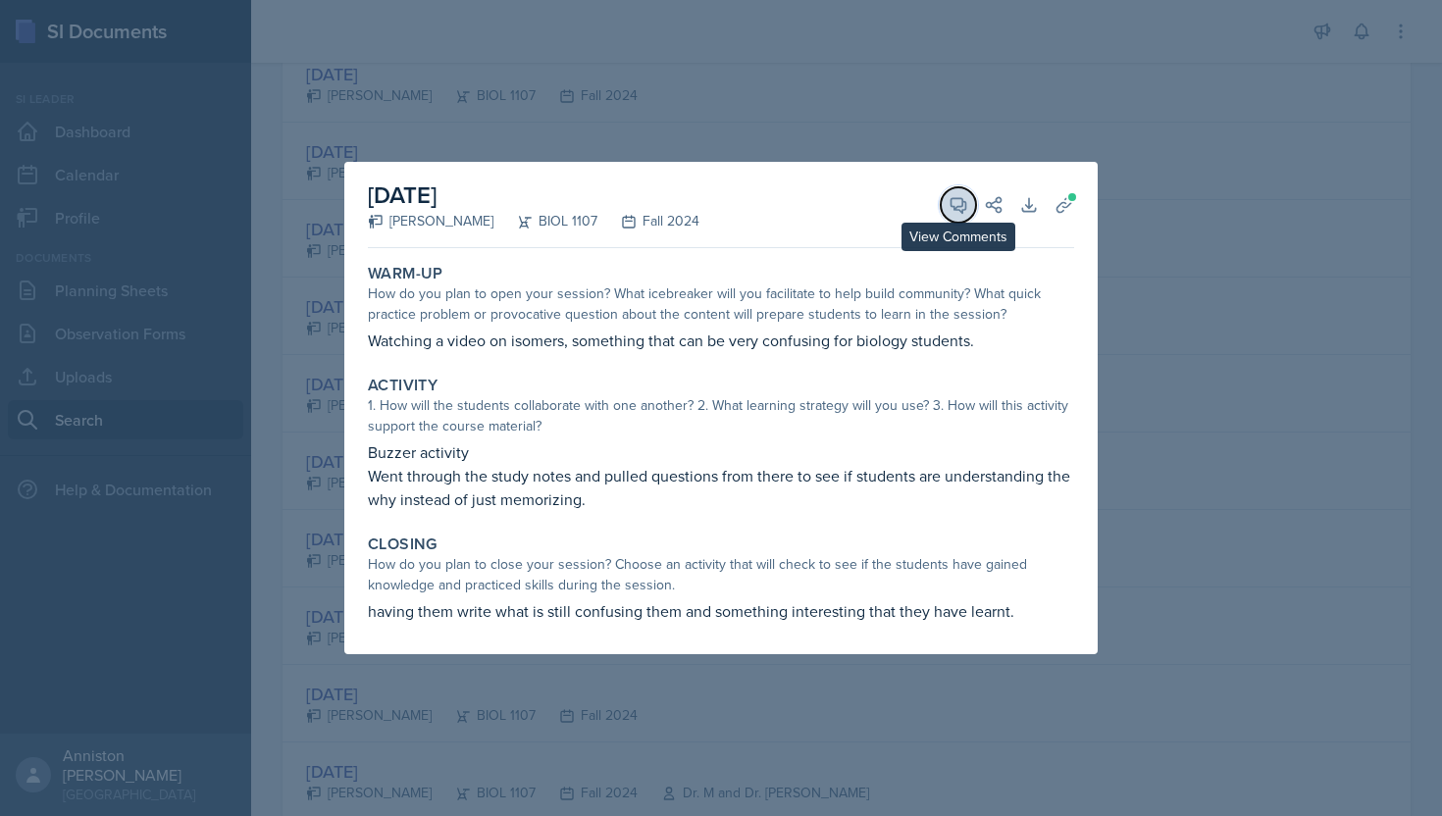
click at [962, 203] on icon at bounding box center [959, 205] width 15 height 15
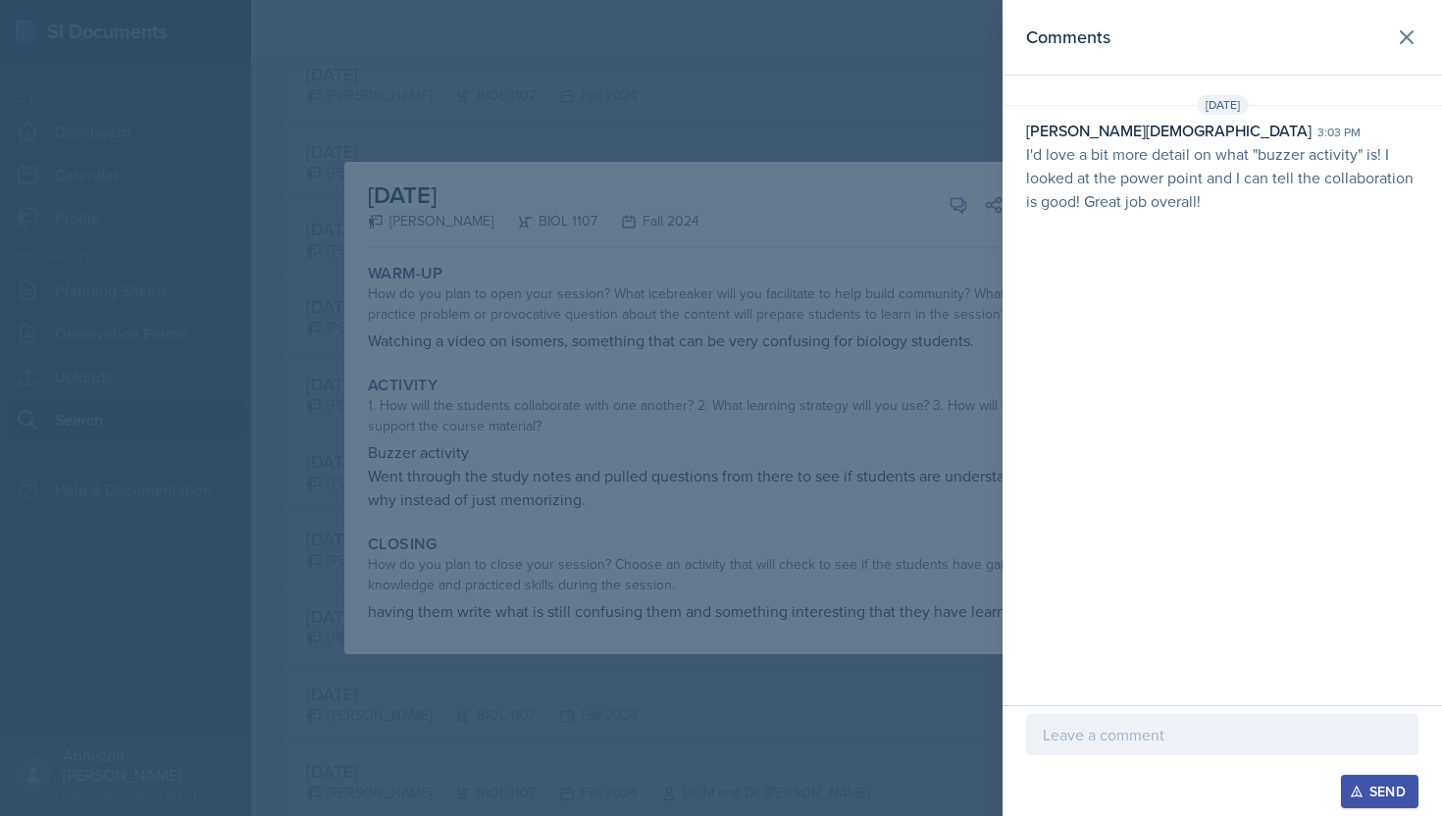
click at [817, 201] on div at bounding box center [721, 408] width 1442 height 816
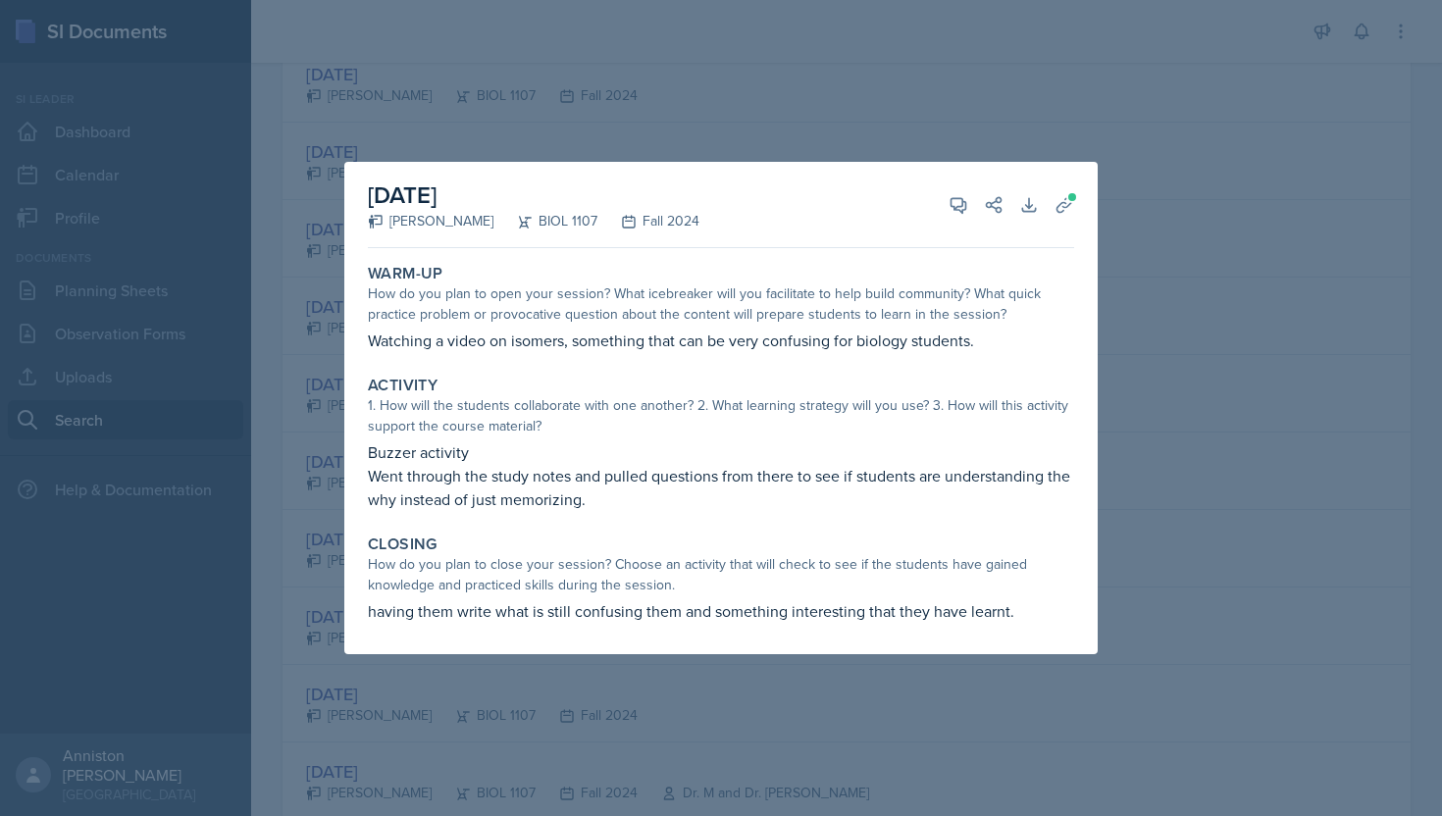
click at [278, 300] on div at bounding box center [721, 408] width 1442 height 816
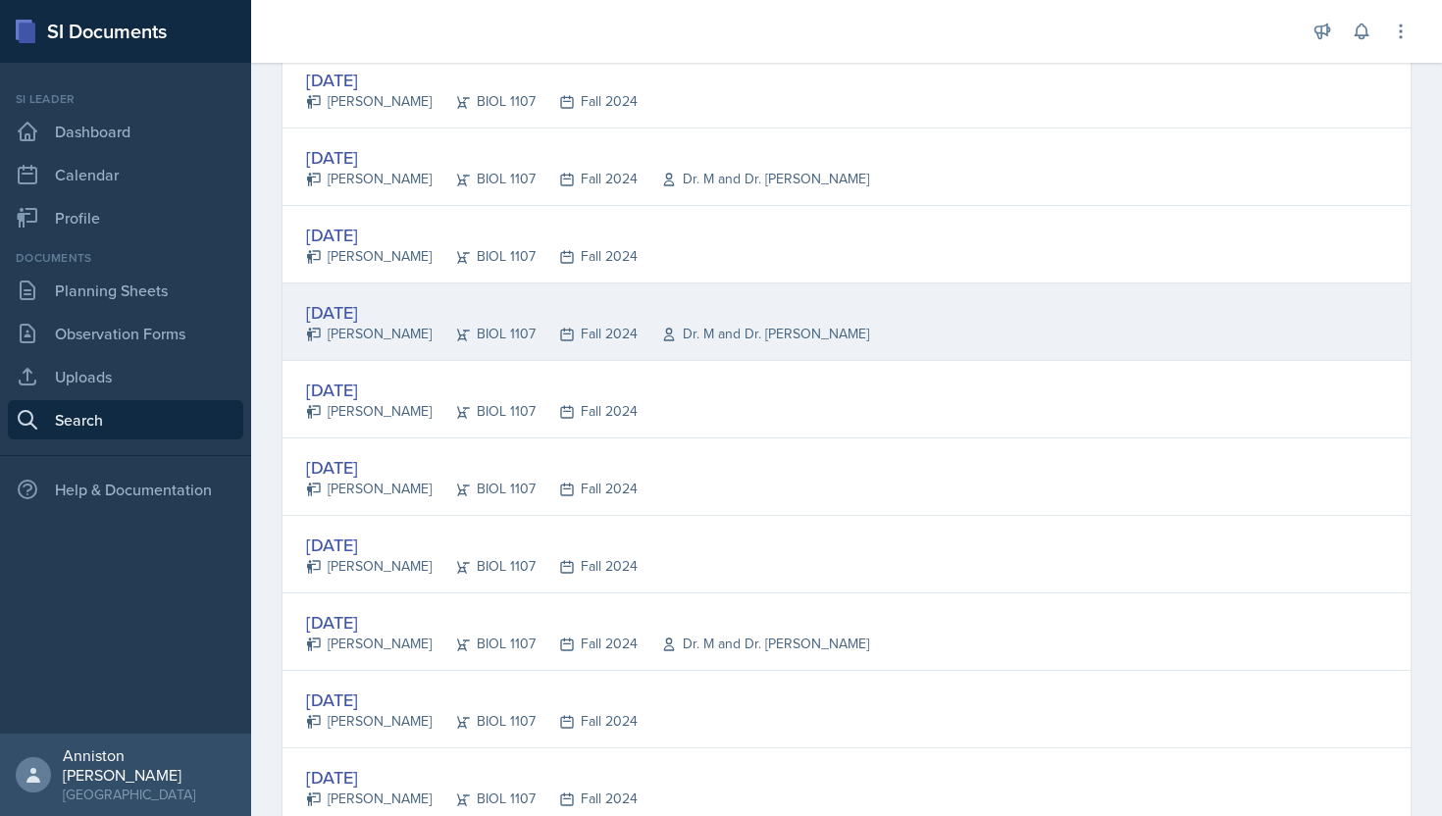
scroll to position [1266, 0]
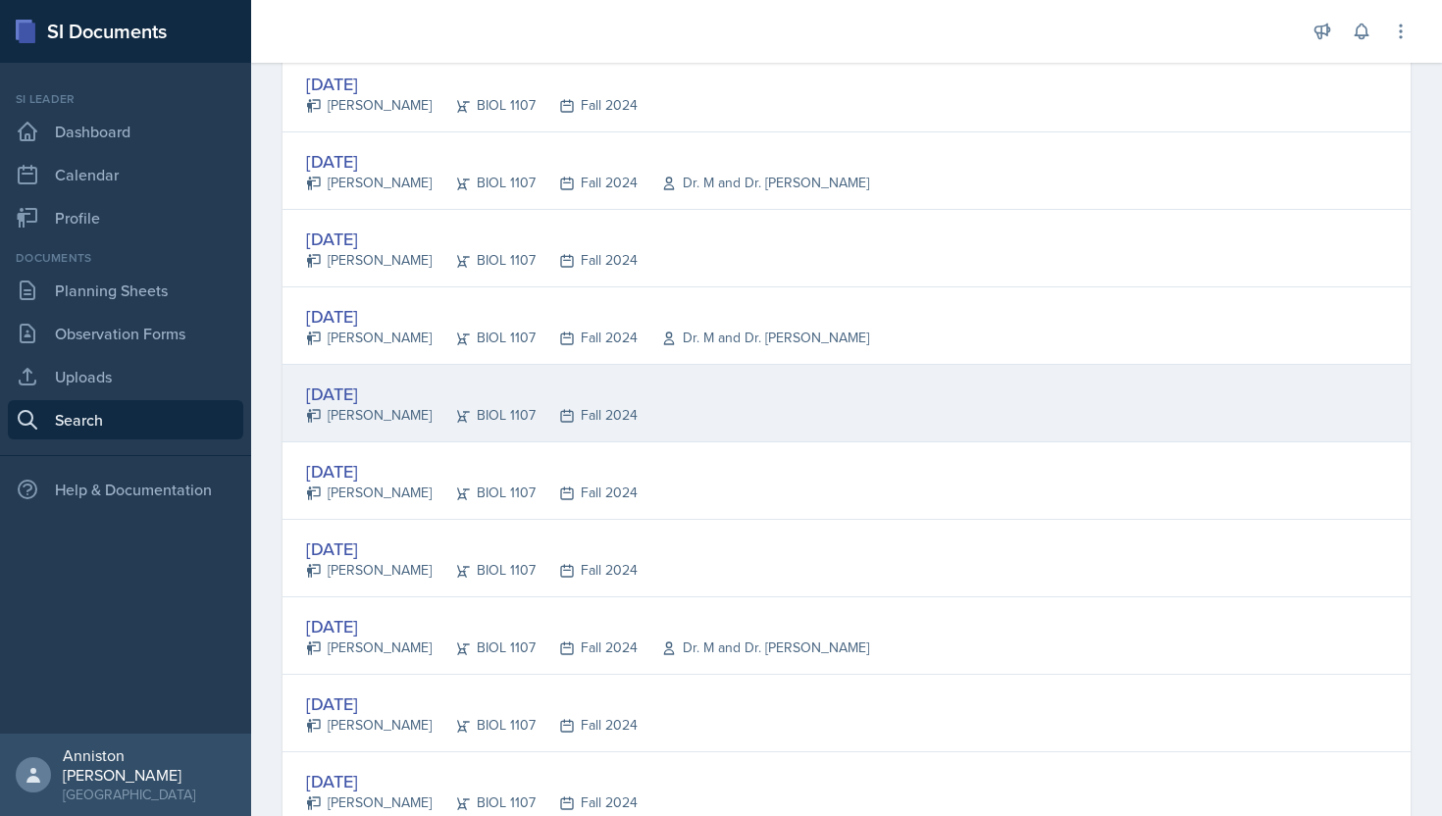
click at [393, 396] on div "[DATE]" at bounding box center [472, 394] width 332 height 26
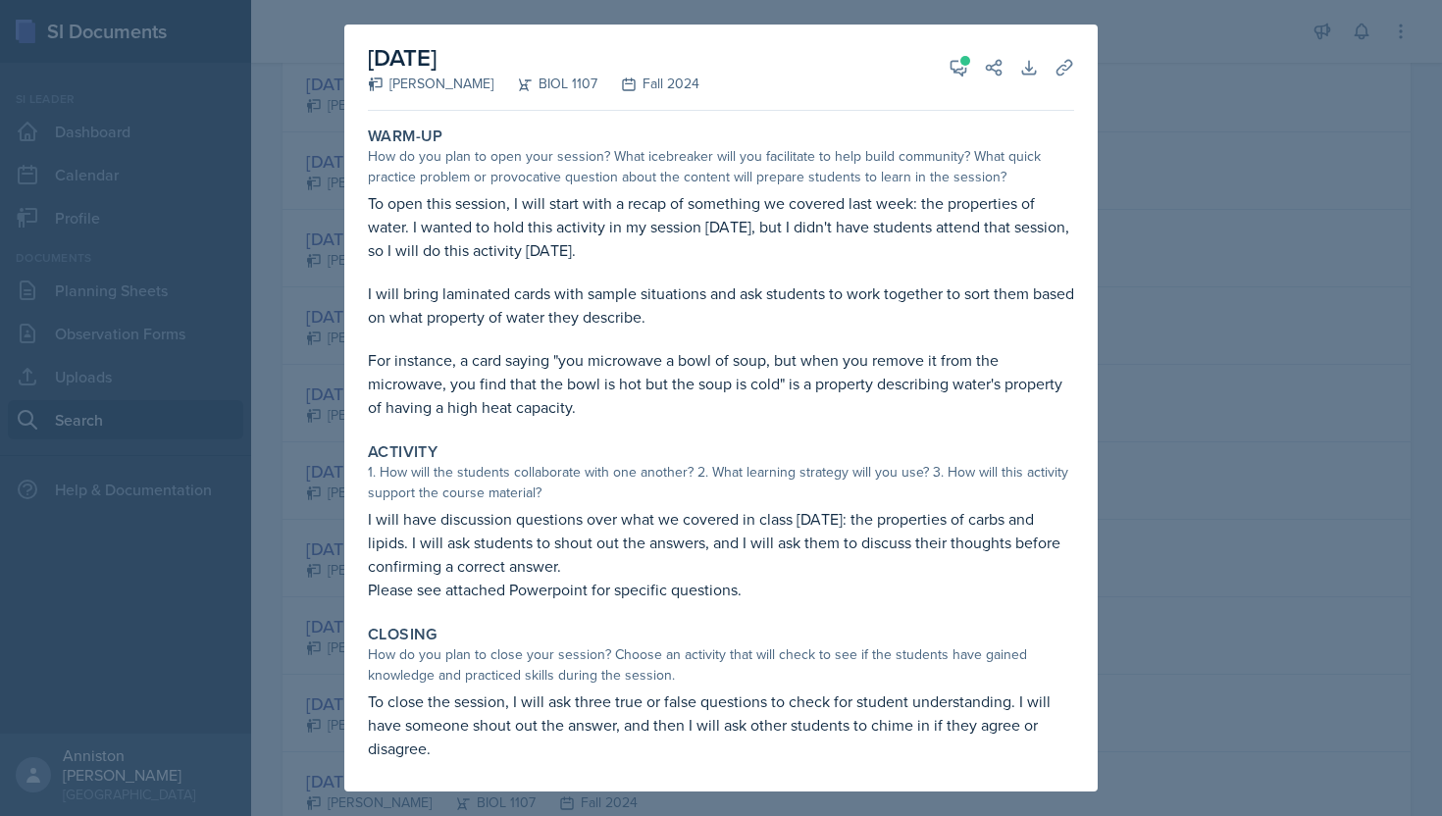
click at [267, 344] on div at bounding box center [721, 408] width 1442 height 816
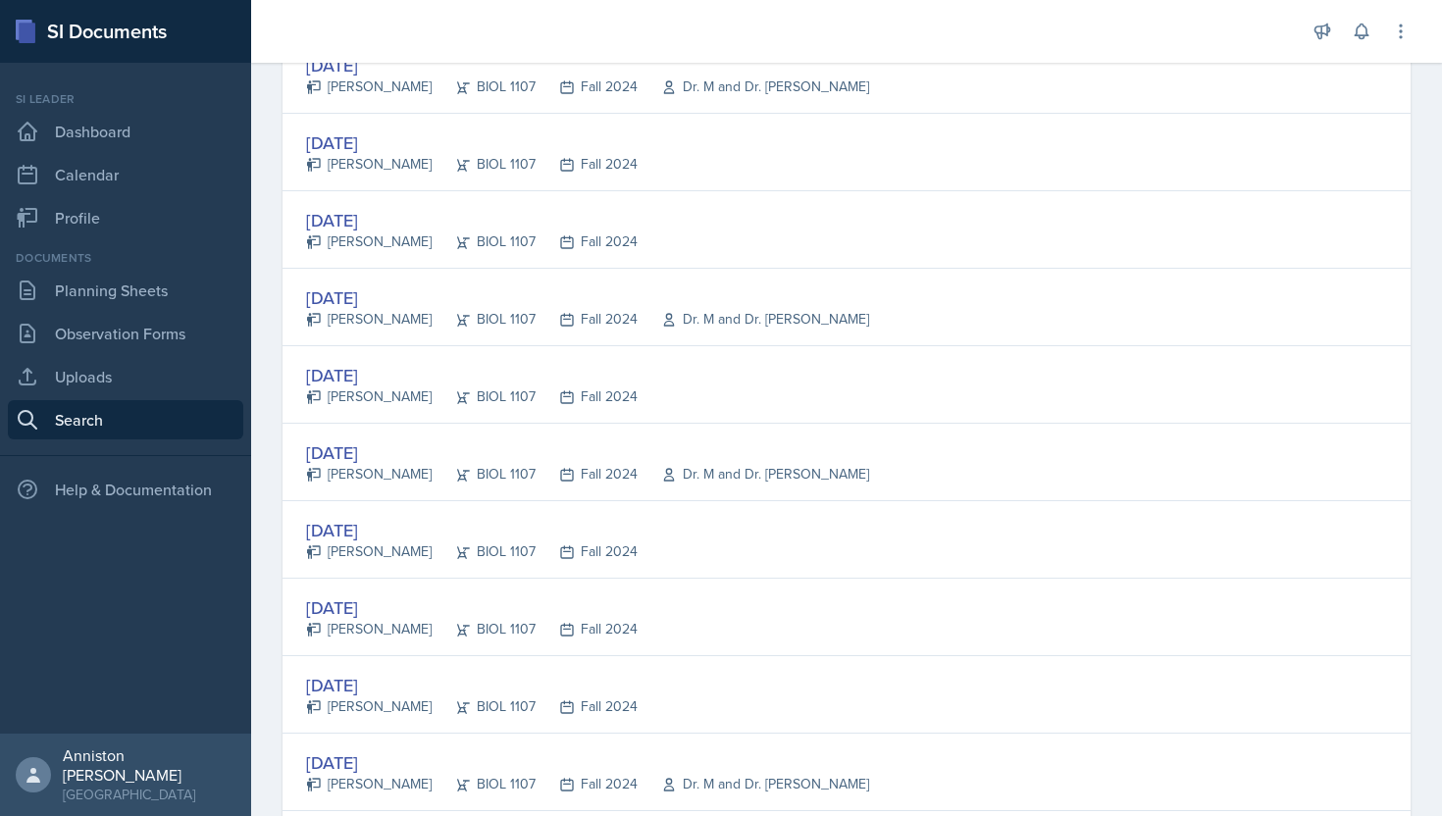
scroll to position [1107, 0]
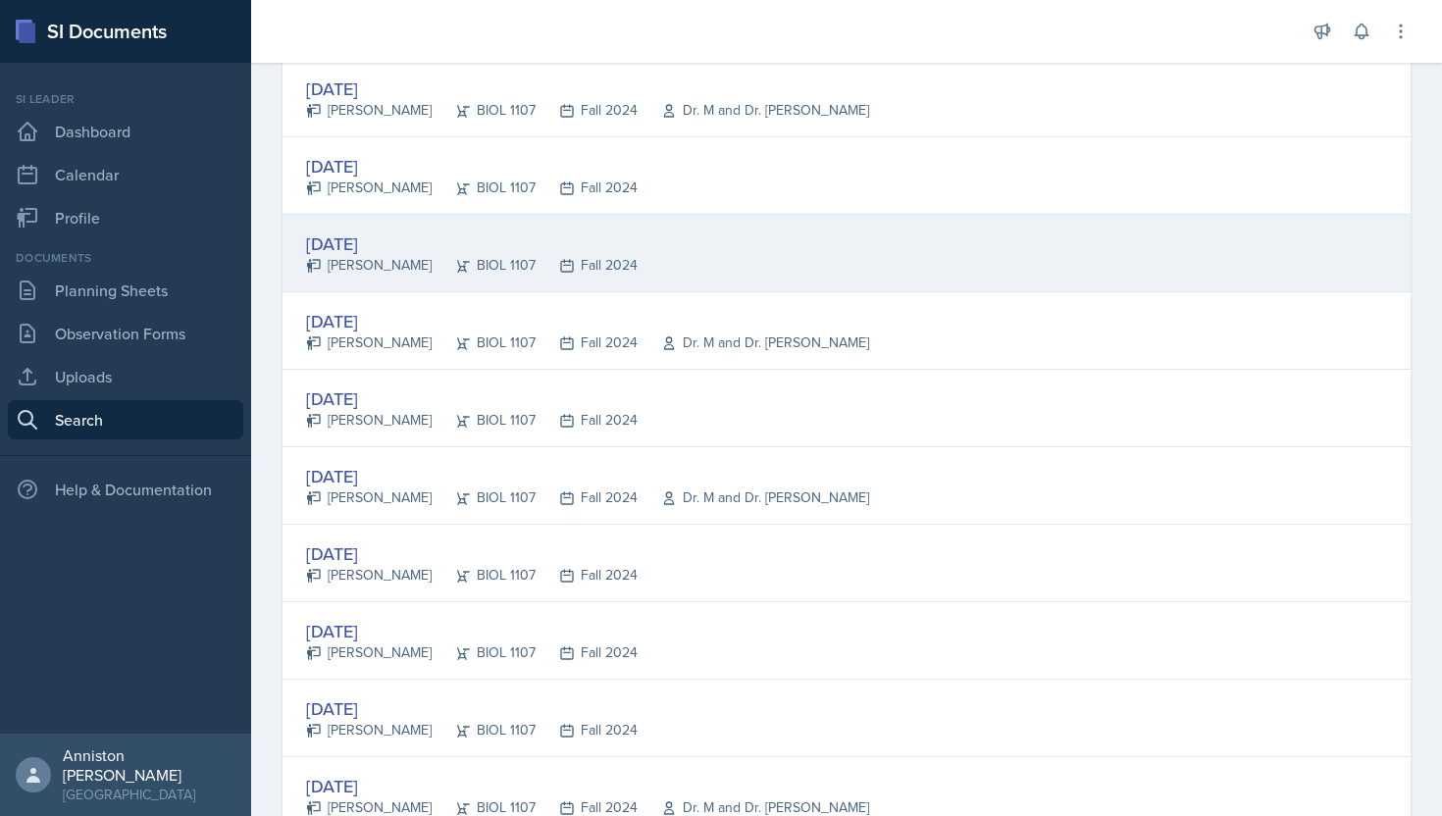
click at [348, 260] on div "[PERSON_NAME]" at bounding box center [369, 265] width 126 height 21
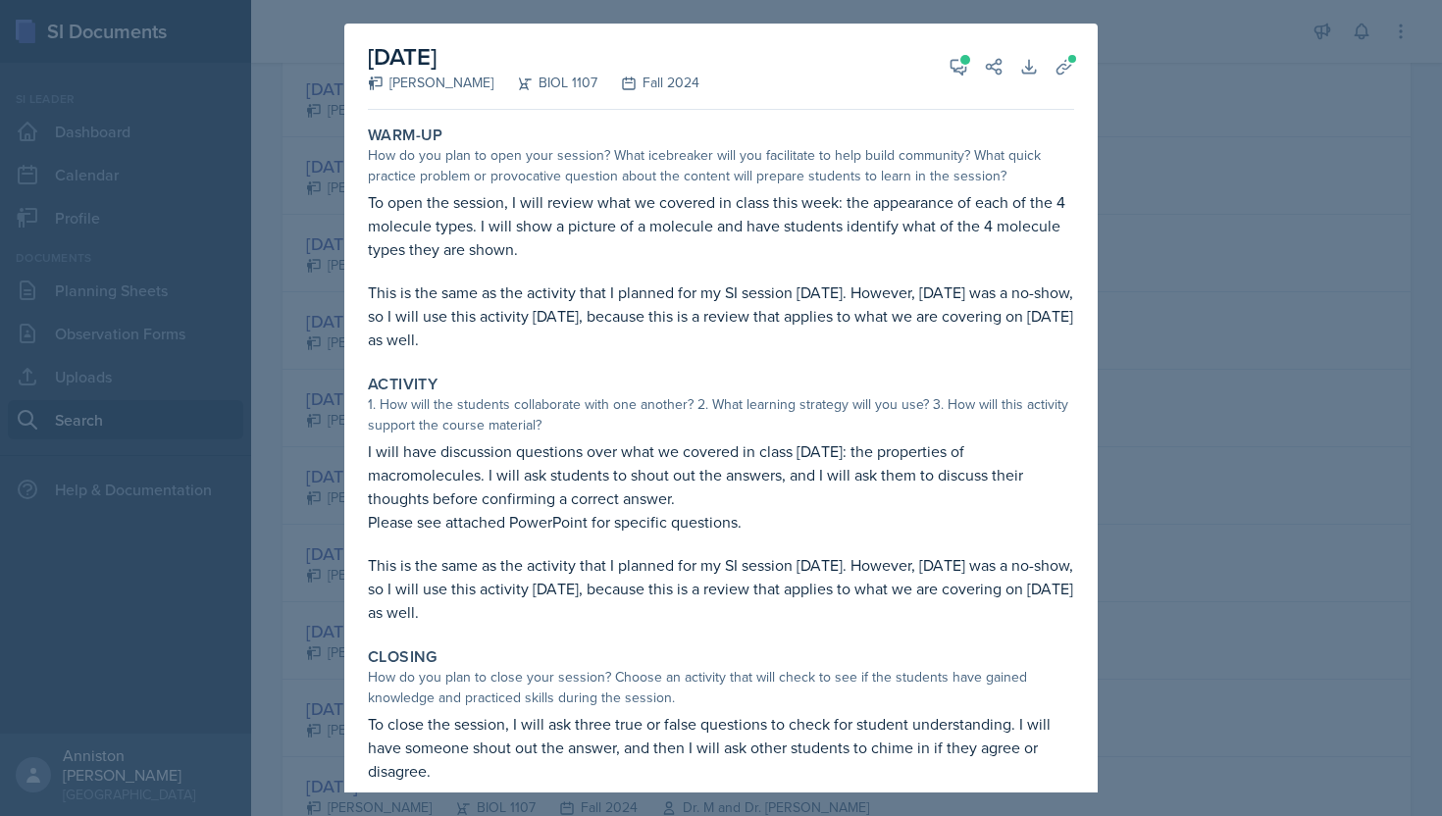
click at [281, 288] on div at bounding box center [721, 408] width 1442 height 816
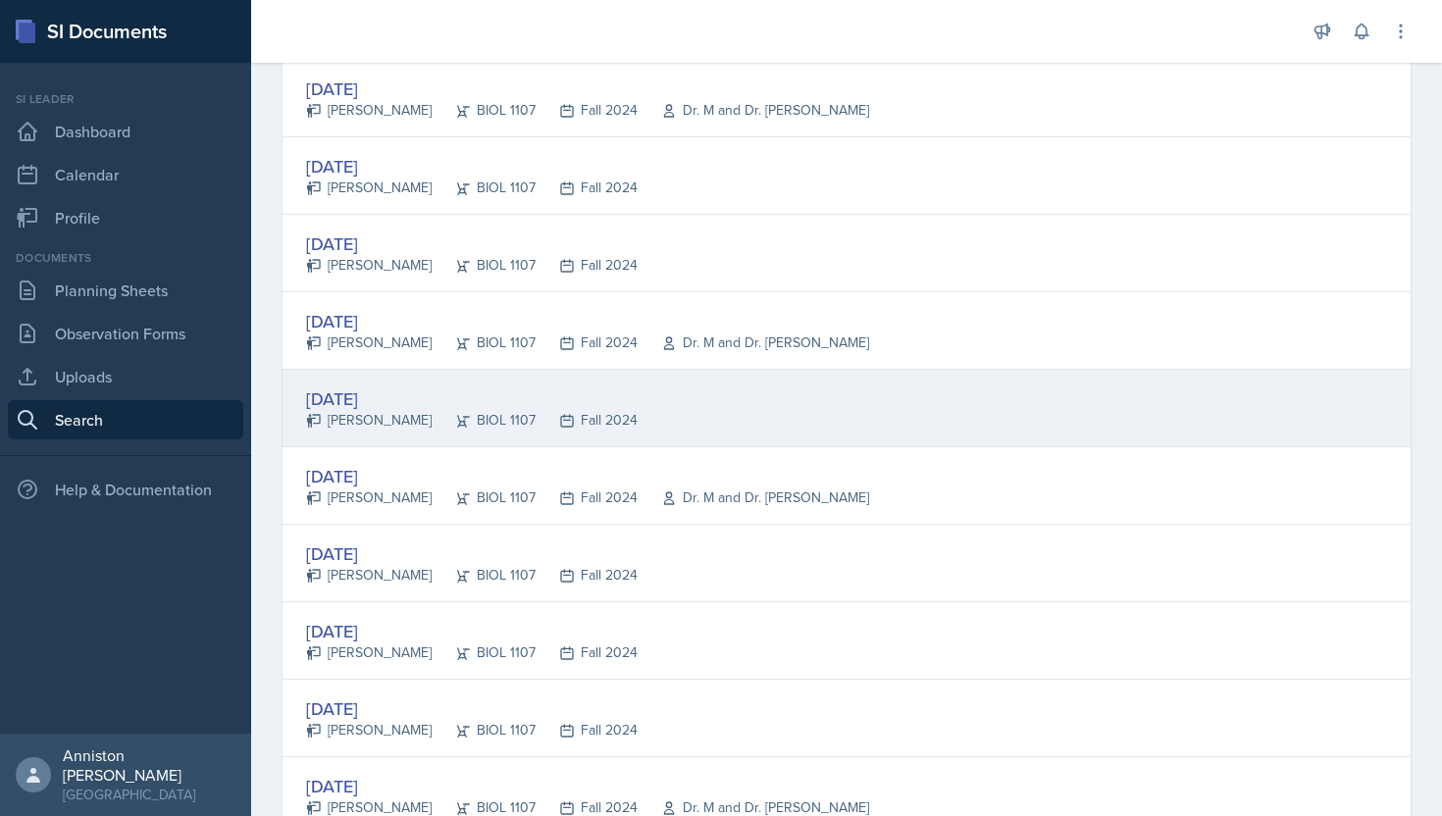
click at [336, 388] on div "[DATE]" at bounding box center [472, 399] width 332 height 26
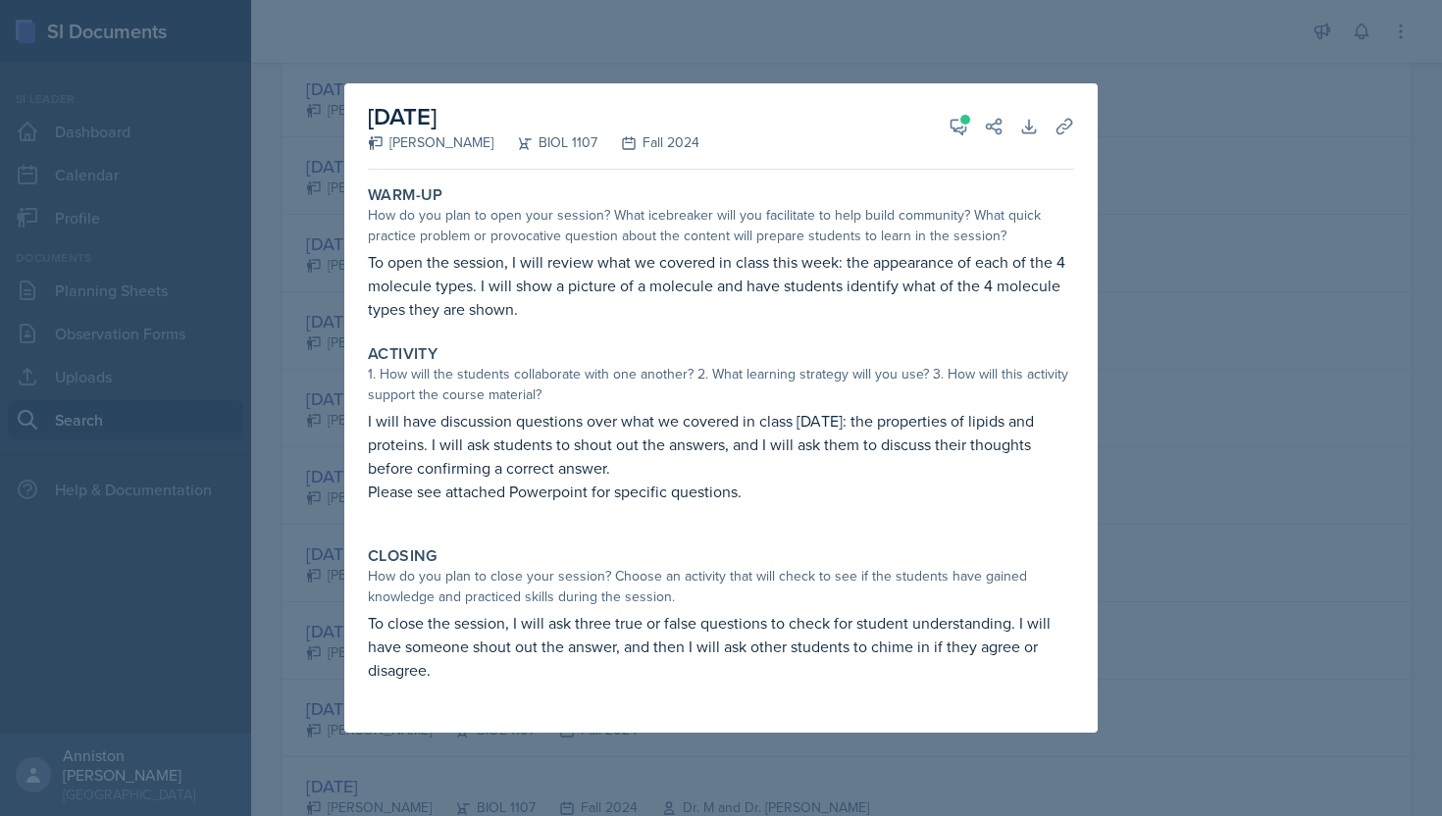
click at [296, 405] on div at bounding box center [721, 408] width 1442 height 816
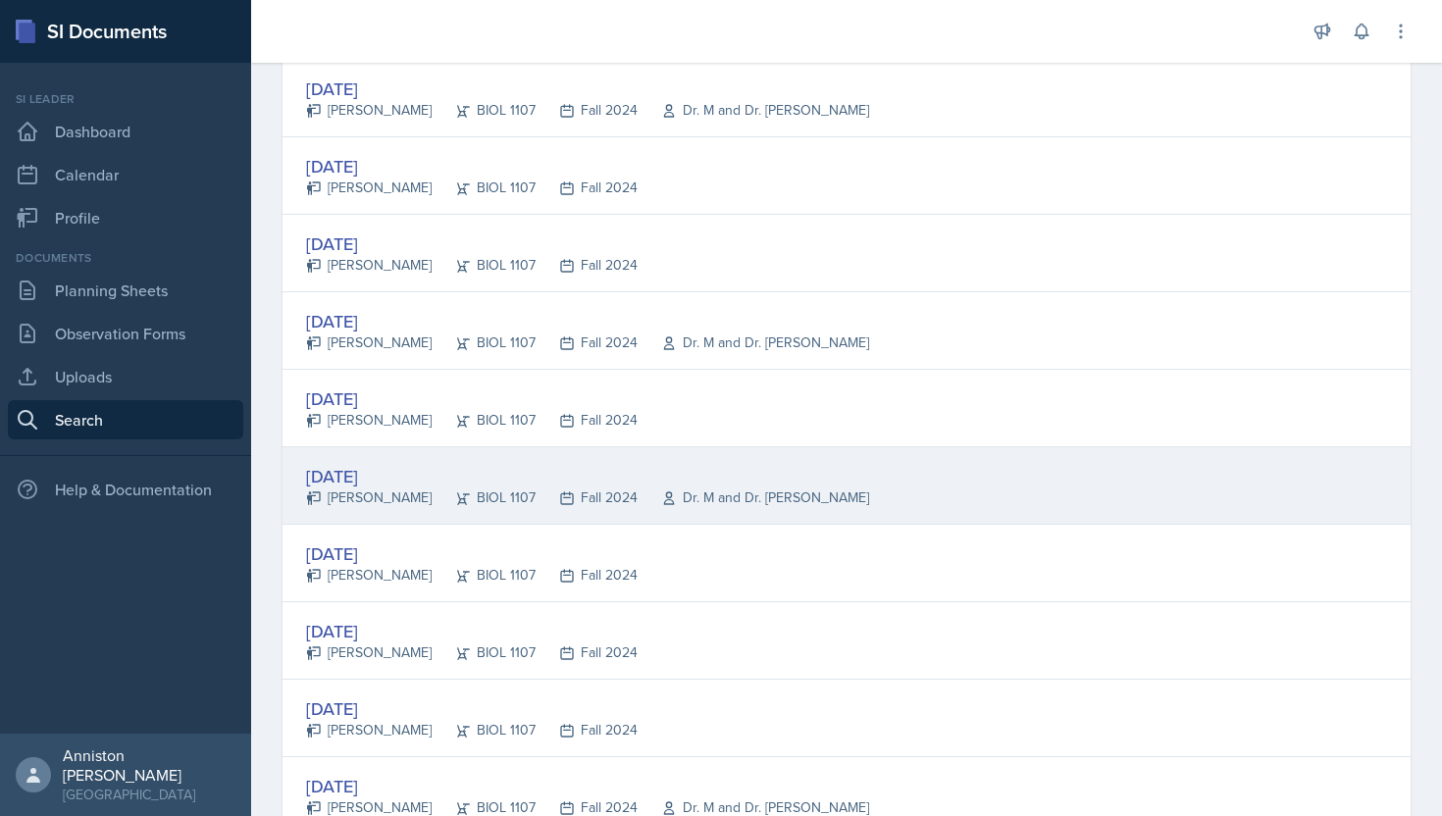
click at [341, 473] on div "[DATE]" at bounding box center [587, 476] width 563 height 26
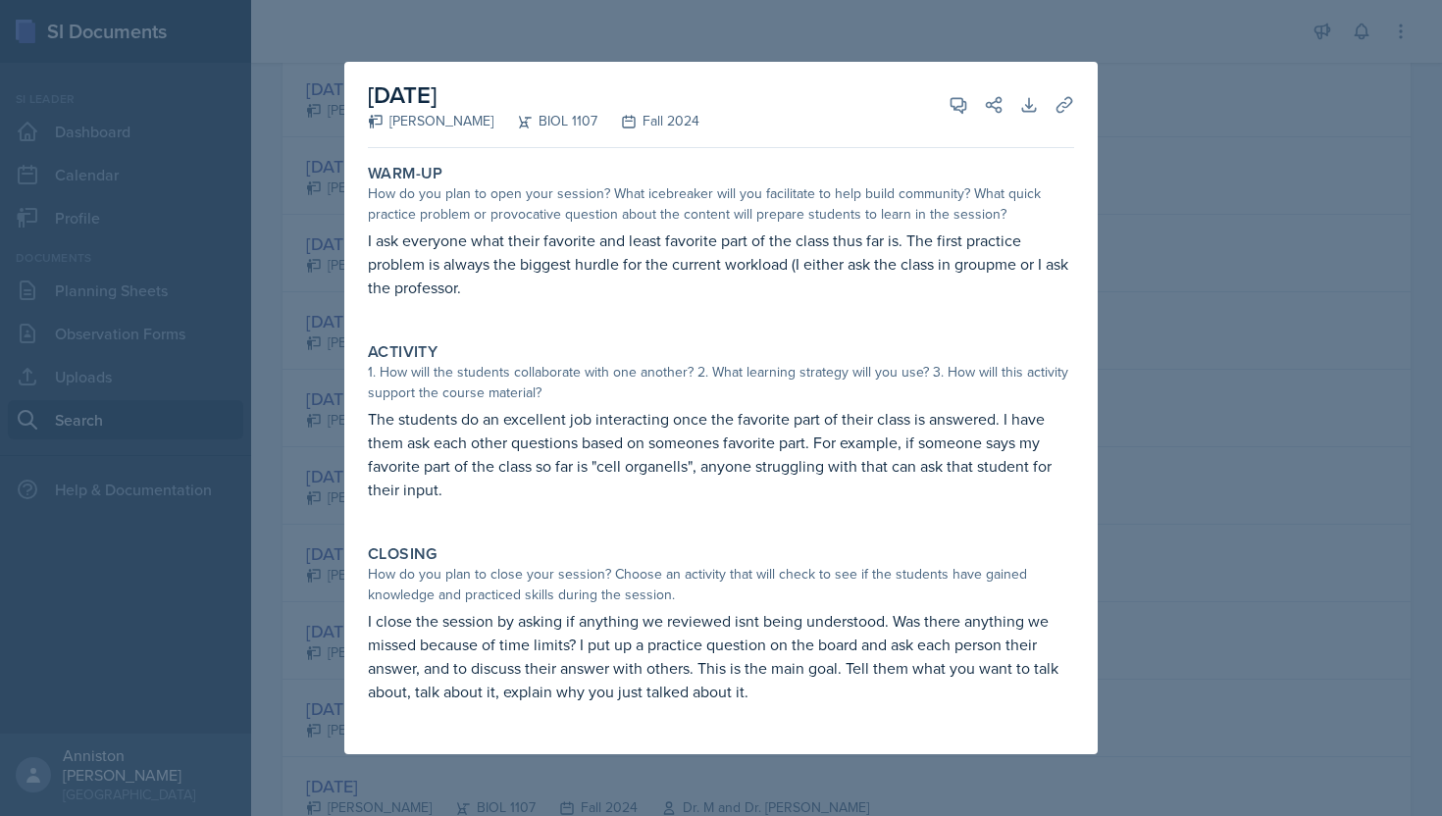
click at [325, 464] on div at bounding box center [721, 408] width 1442 height 816
